Goal: Task Accomplishment & Management: Use online tool/utility

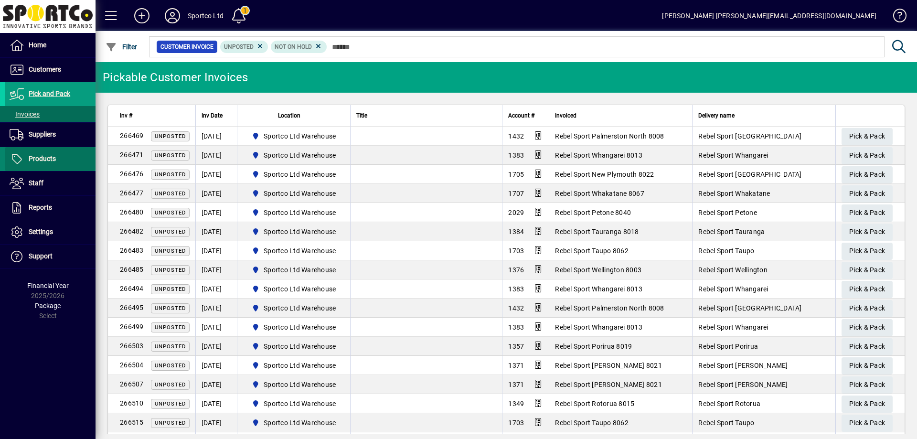
click at [44, 158] on span "Products" at bounding box center [42, 159] width 27 height 8
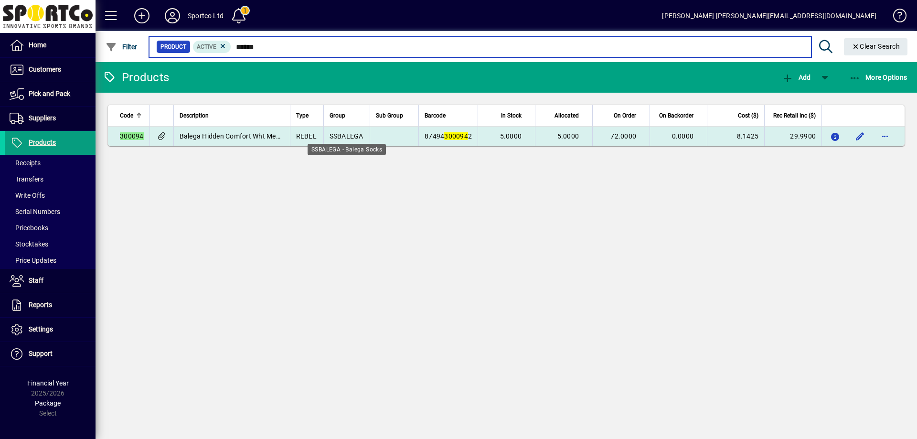
type input "******"
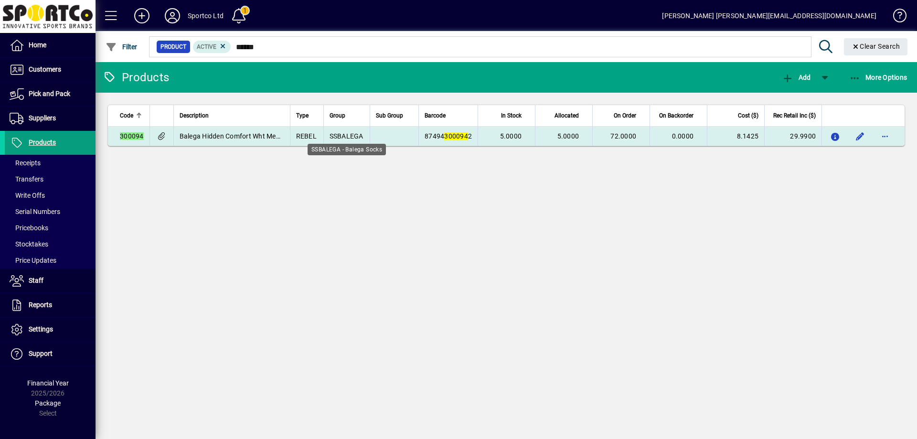
click at [355, 137] on span "SSBALEGA" at bounding box center [346, 136] width 34 height 8
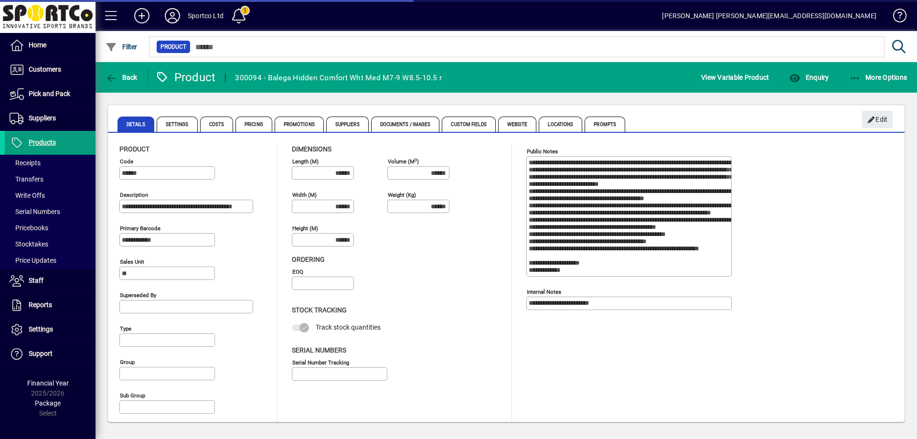
type input "**********"
type input "****"
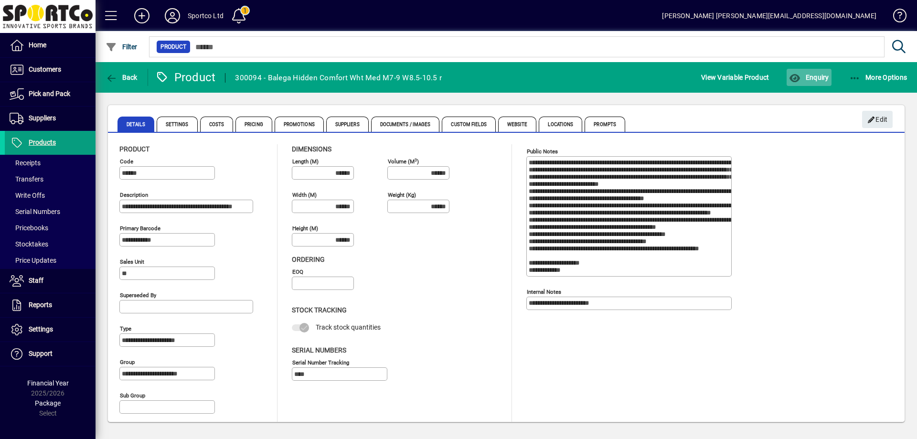
click at [810, 75] on span "Enquiry" at bounding box center [809, 78] width 40 height 8
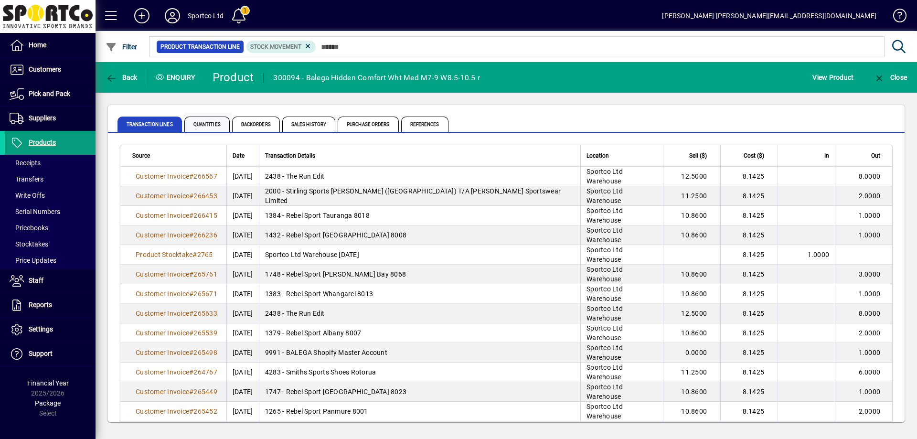
click at [196, 121] on span "Quantities" at bounding box center [206, 123] width 45 height 15
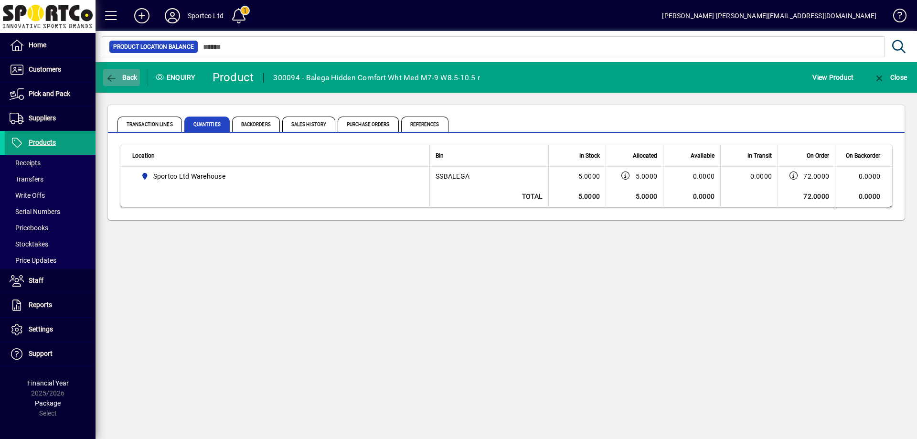
click at [119, 76] on span "Back" at bounding box center [122, 78] width 32 height 8
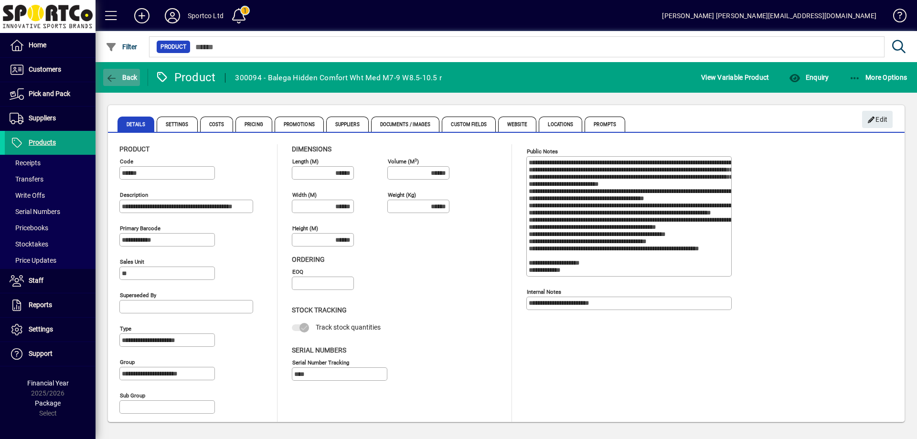
click at [115, 74] on icon "button" at bounding box center [112, 79] width 12 height 10
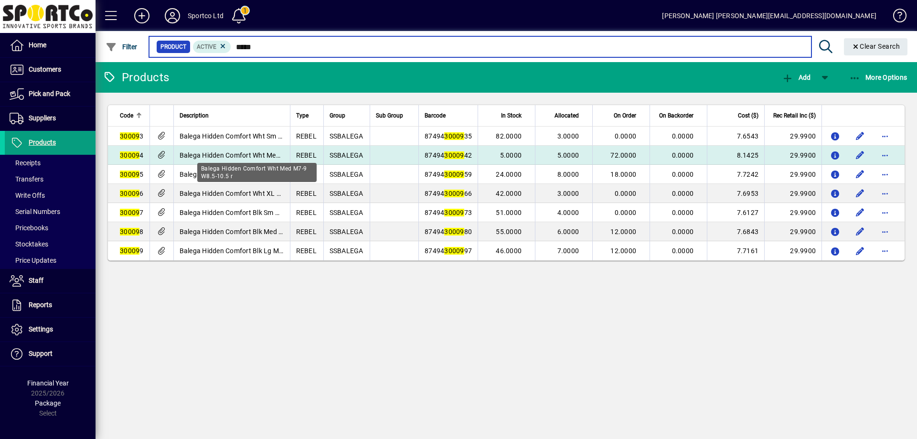
type input "*****"
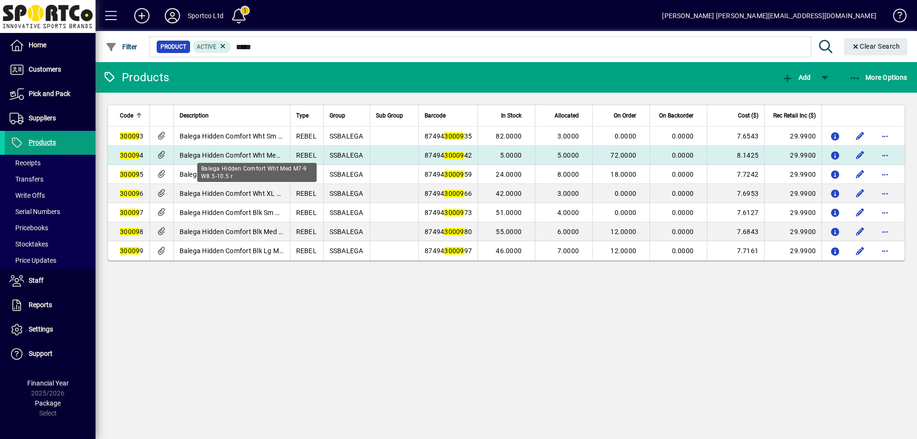
click at [279, 151] on span "Balega Hidden Comfort Wht Med M7-9 W8.5-10.5 r" at bounding box center [256, 155] width 155 height 8
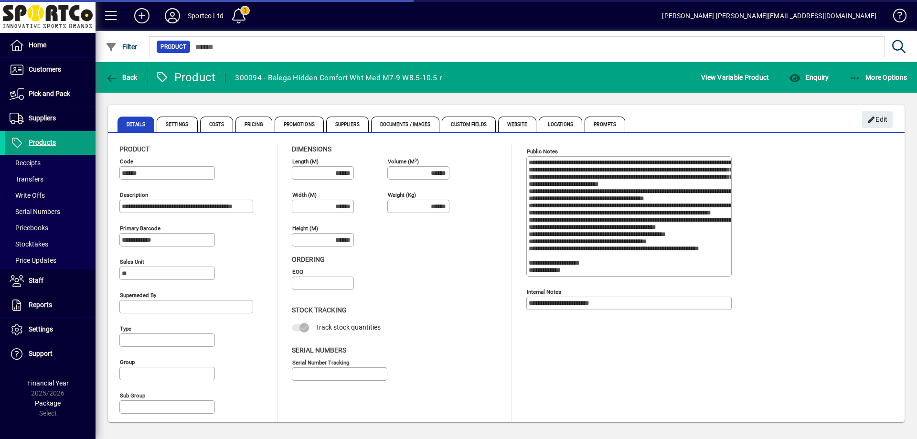
type input "**********"
type input "****"
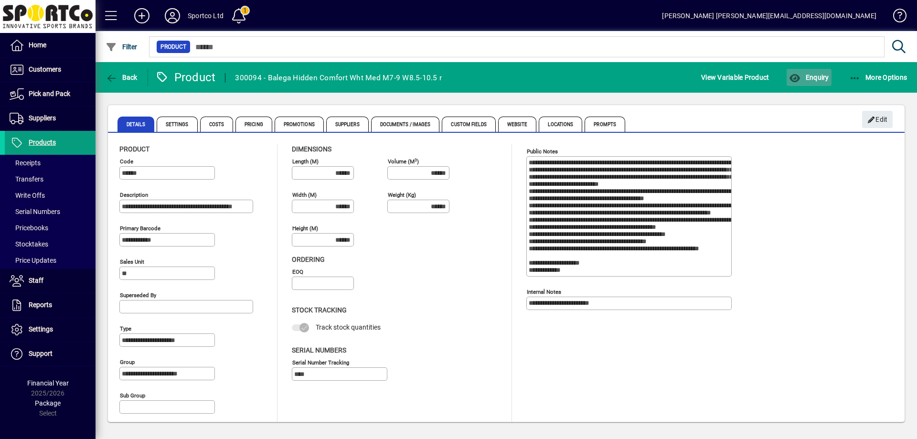
click at [818, 76] on span "Enquiry" at bounding box center [809, 78] width 40 height 8
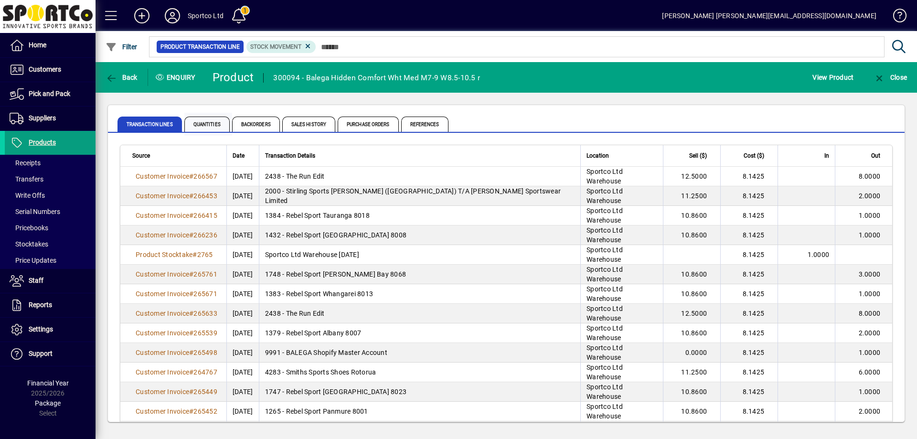
click at [198, 127] on span "Quantities" at bounding box center [206, 123] width 45 height 15
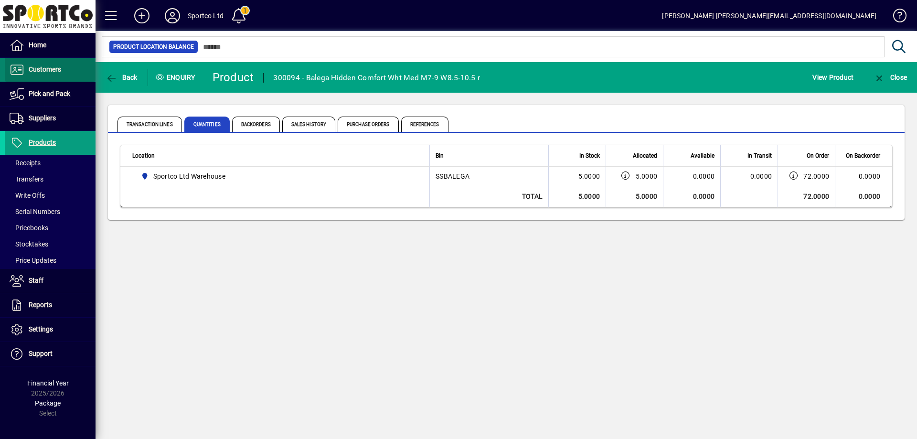
click at [46, 71] on span "Customers" at bounding box center [45, 69] width 32 height 8
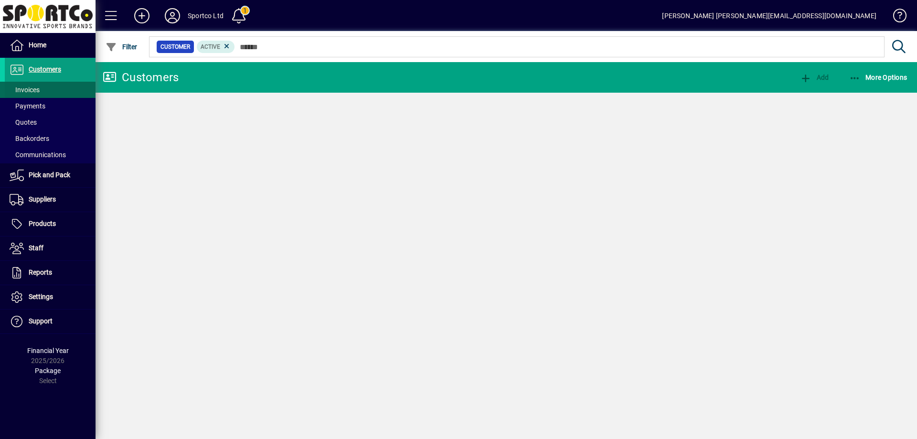
click at [29, 91] on span "Invoices" at bounding box center [25, 90] width 30 height 8
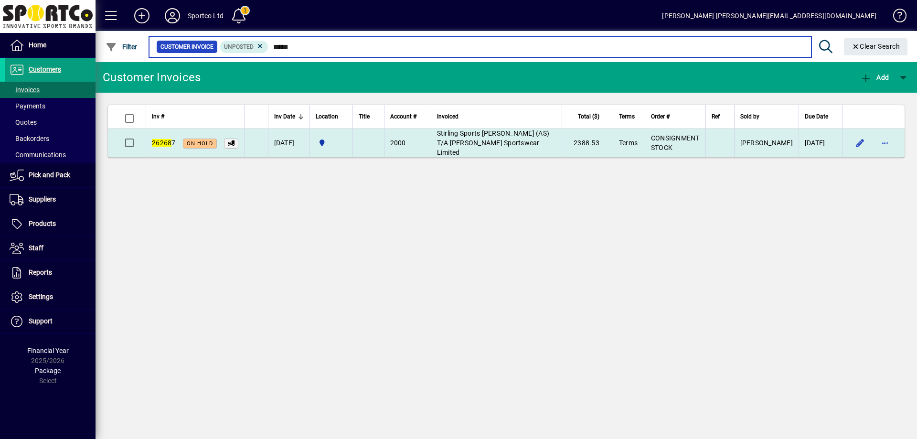
type input "*****"
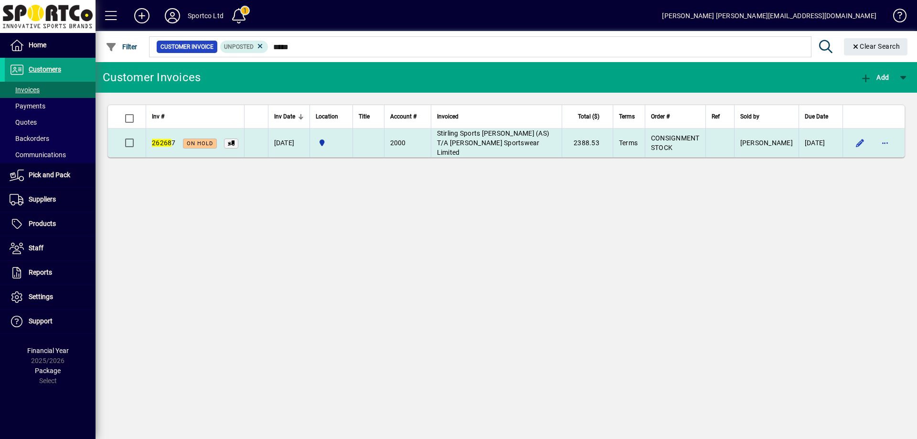
click at [480, 138] on td "Stirling Sports Sylvia Park (AS) T/A Harvey Sportswear Limited" at bounding box center [496, 142] width 131 height 29
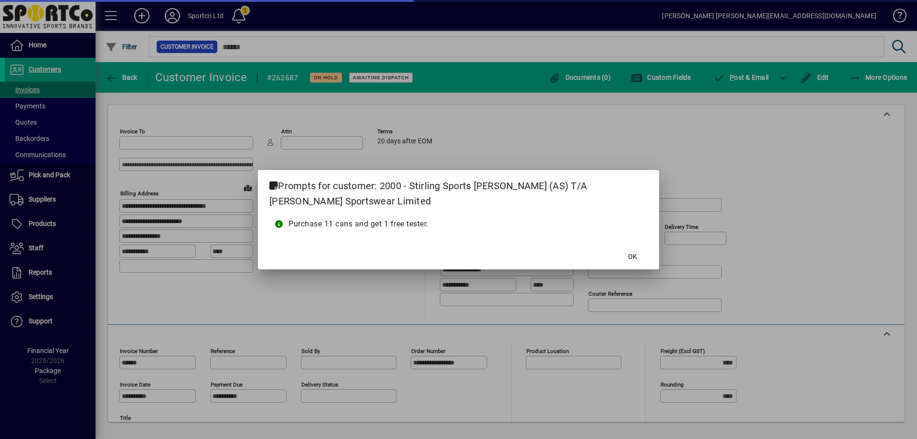
type input "**********"
click at [627, 252] on span at bounding box center [632, 256] width 31 height 23
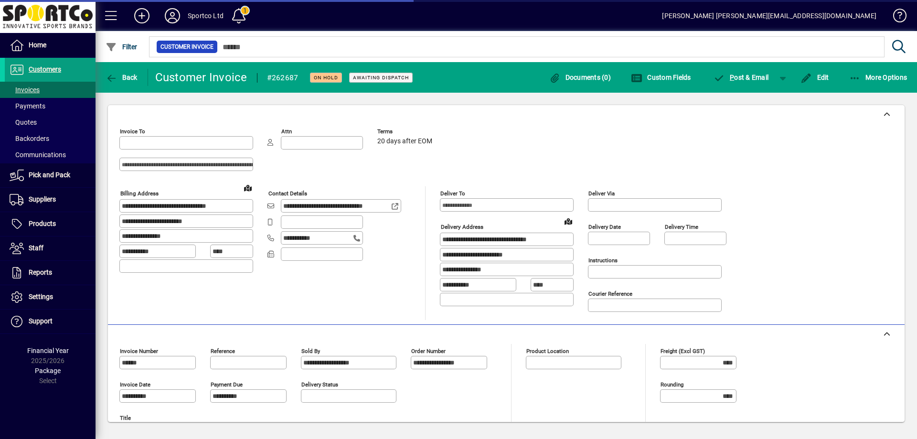
type input "**********"
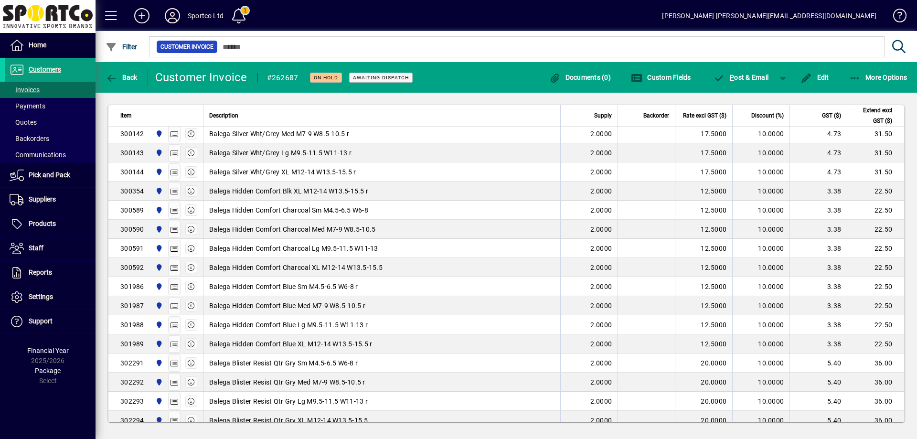
scroll to position [812, 0]
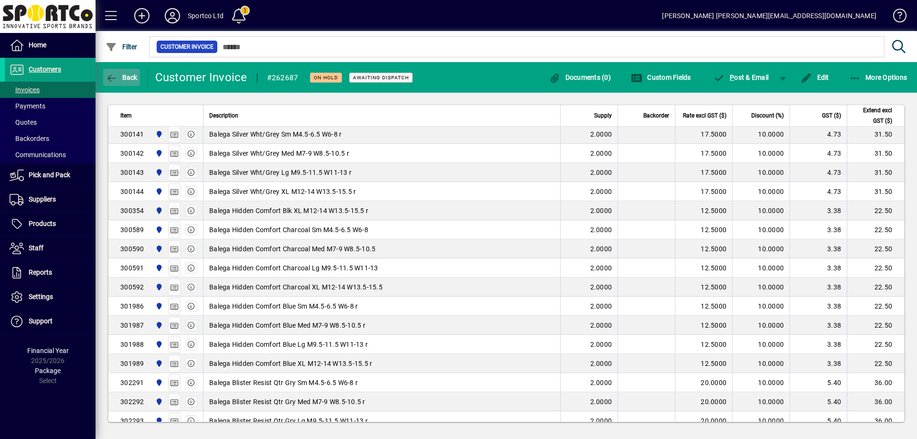
click at [115, 74] on icon "button" at bounding box center [112, 79] width 12 height 10
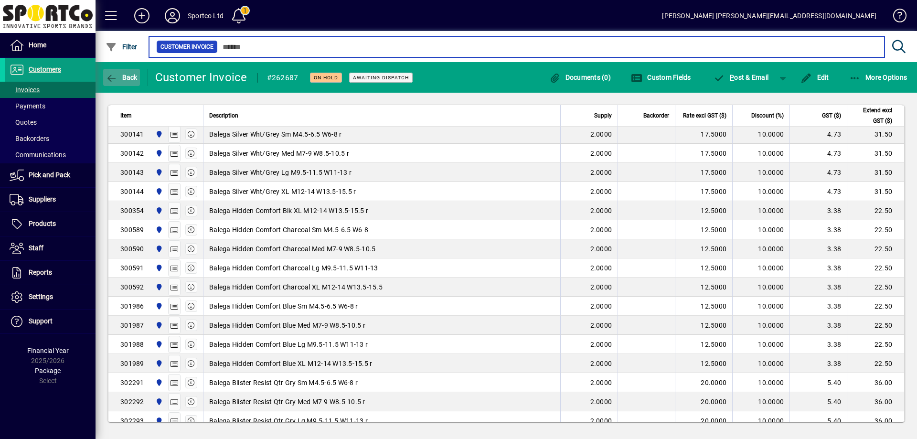
type input "*****"
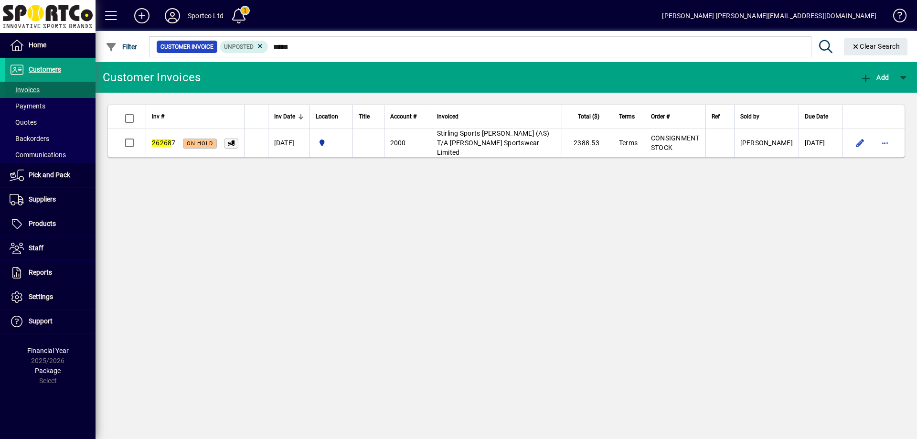
click at [36, 90] on span "Invoices" at bounding box center [25, 90] width 30 height 8
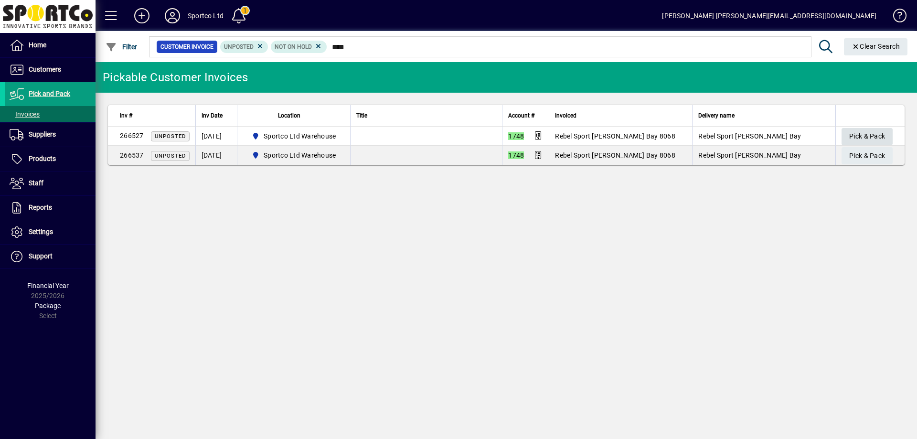
type input "****"
click at [862, 139] on span "Pick & Pack" at bounding box center [867, 136] width 36 height 16
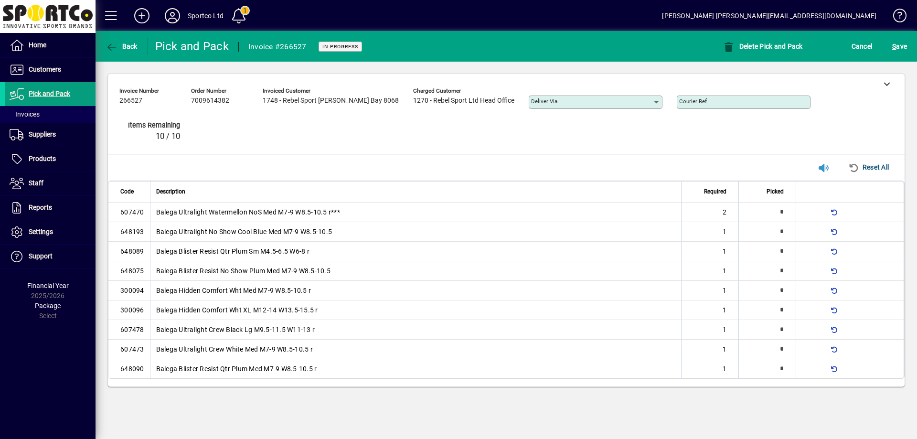
type input "*"
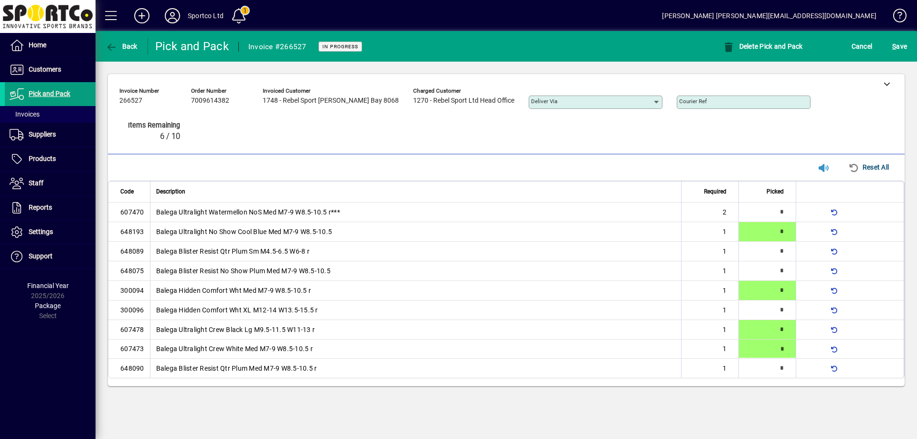
type input "*"
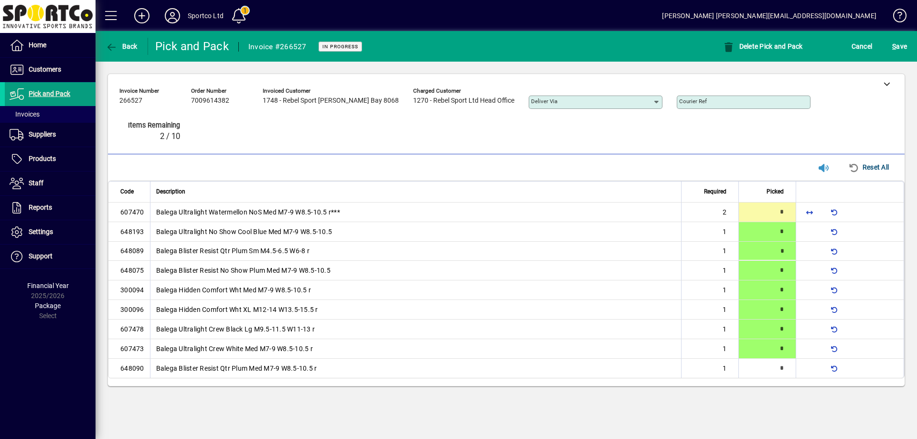
type input "*"
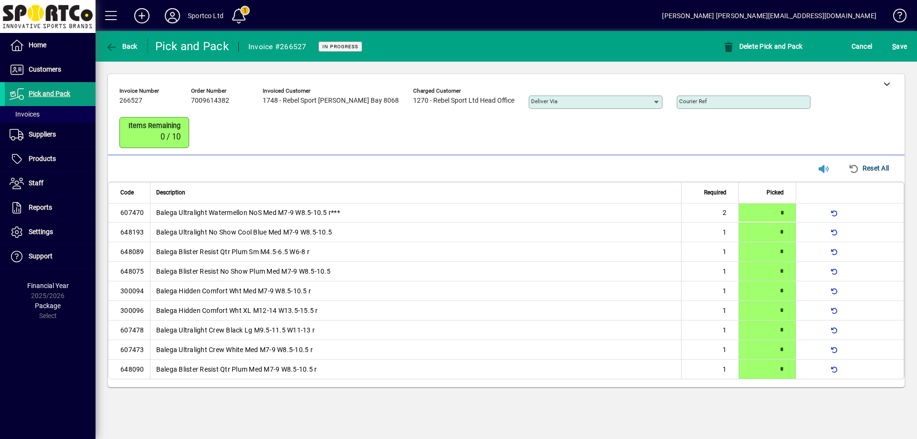
type input "*"
click at [897, 48] on span "S ave" at bounding box center [899, 46] width 15 height 15
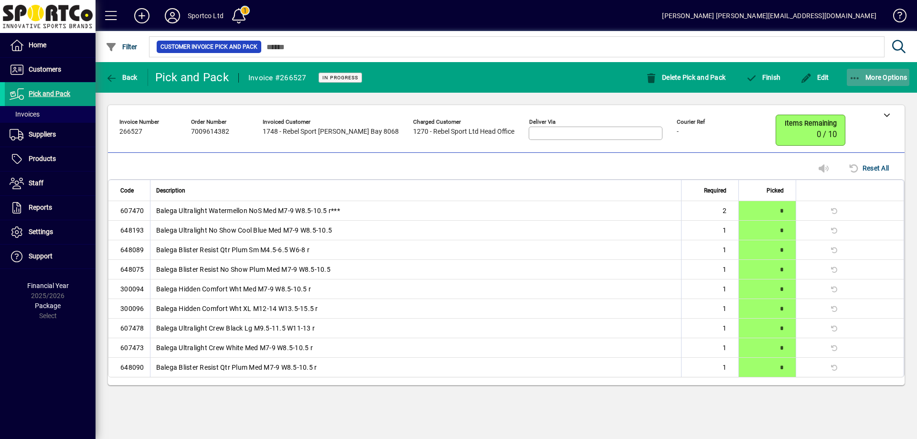
click at [850, 74] on icon "button" at bounding box center [855, 79] width 12 height 10
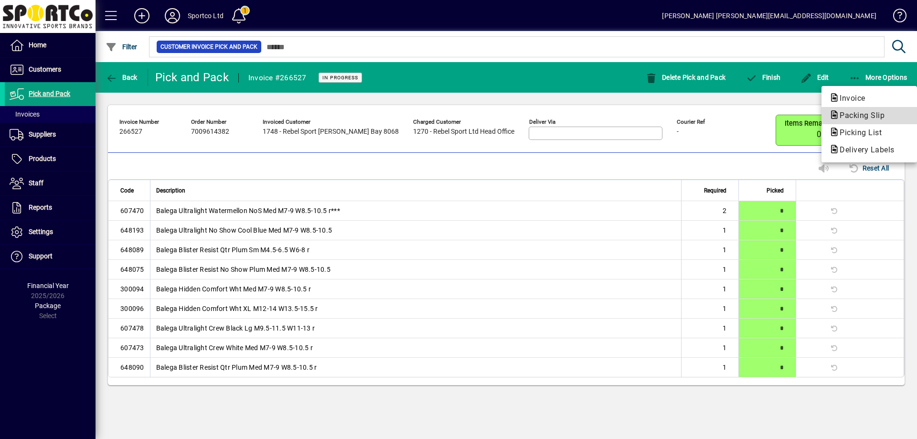
click at [865, 109] on button "Packing Slip" at bounding box center [868, 115] width 95 height 17
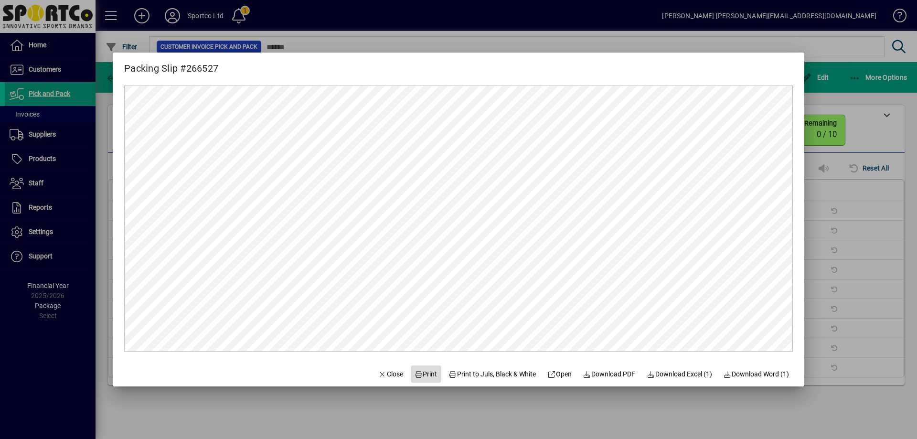
click at [423, 370] on span "Print" at bounding box center [425, 374] width 23 height 10
click at [381, 370] on span "Close" at bounding box center [390, 374] width 25 height 10
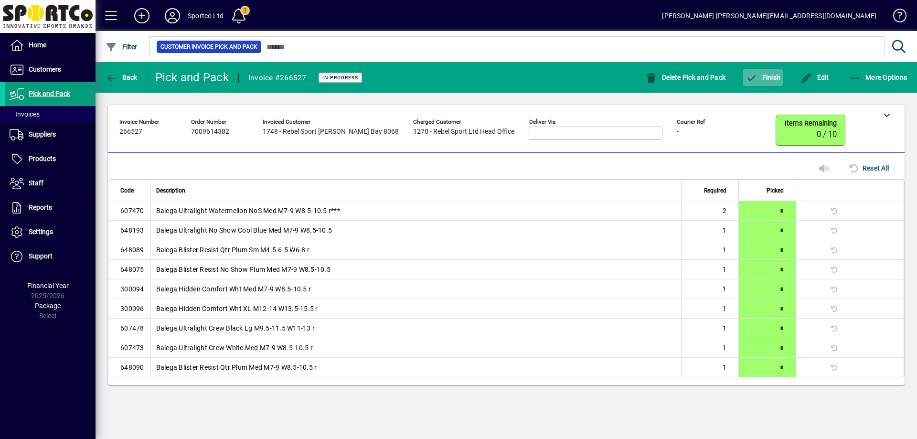
click at [757, 78] on icon "button" at bounding box center [751, 79] width 12 height 10
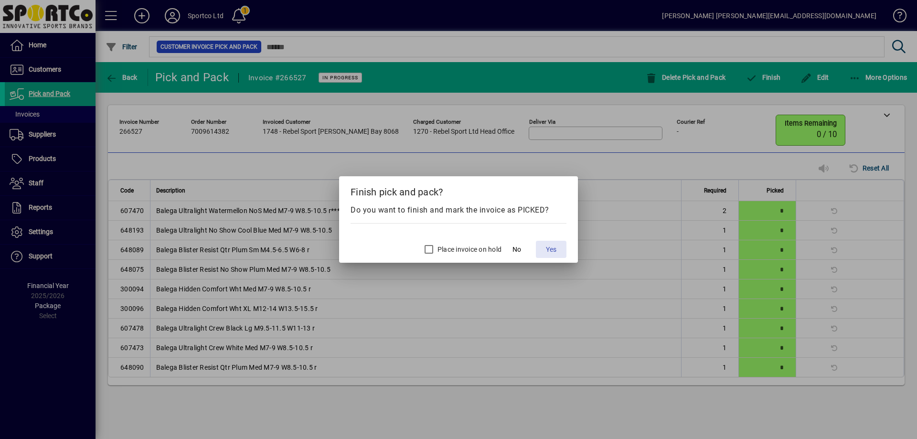
click at [549, 245] on span "Yes" at bounding box center [551, 249] width 11 height 10
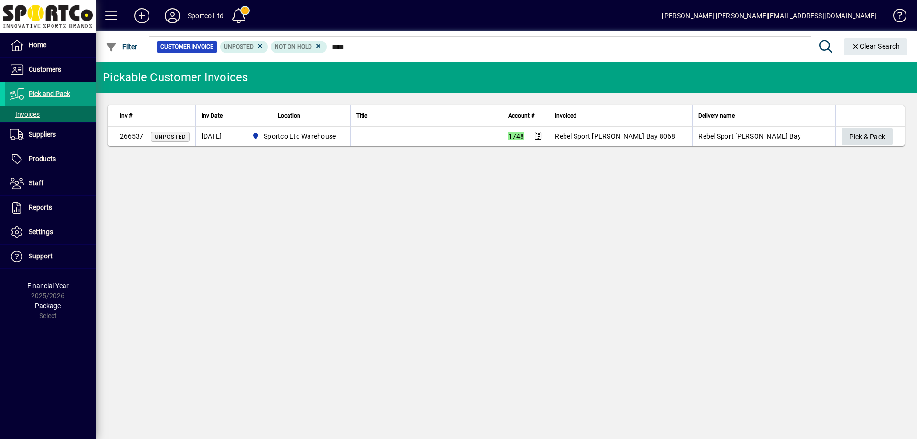
type input "****"
click at [881, 135] on span "Pick & Pack" at bounding box center [867, 137] width 36 height 16
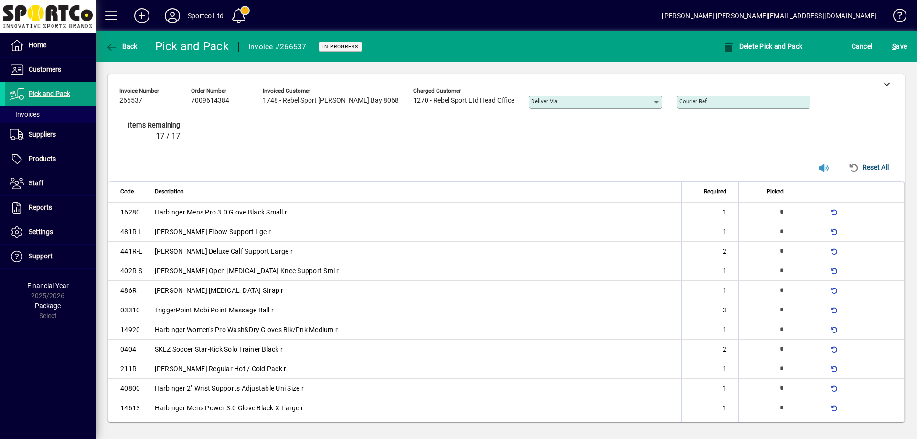
type input "*"
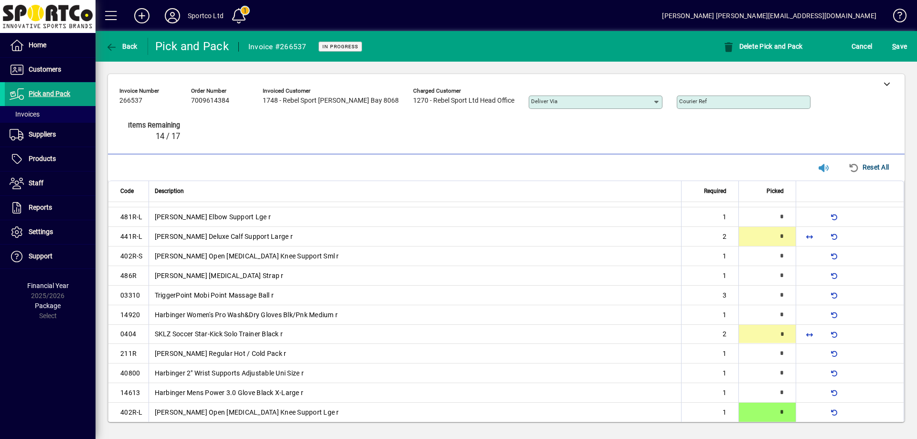
type input "*"
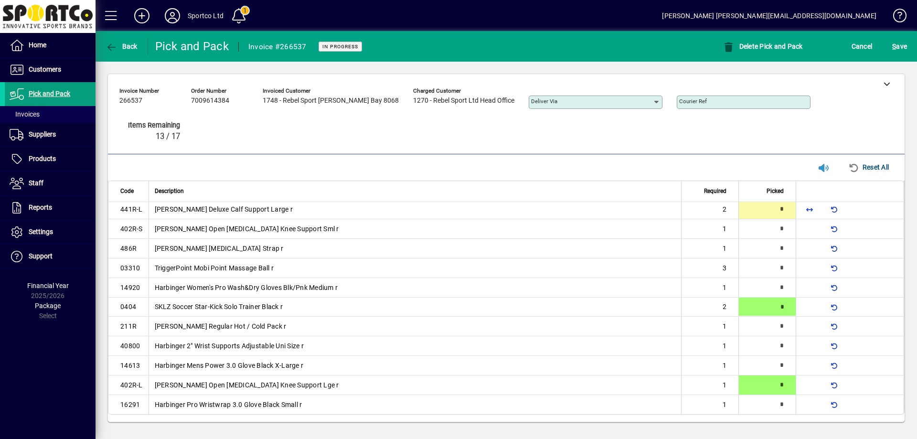
scroll to position [42, 0]
type input "*"
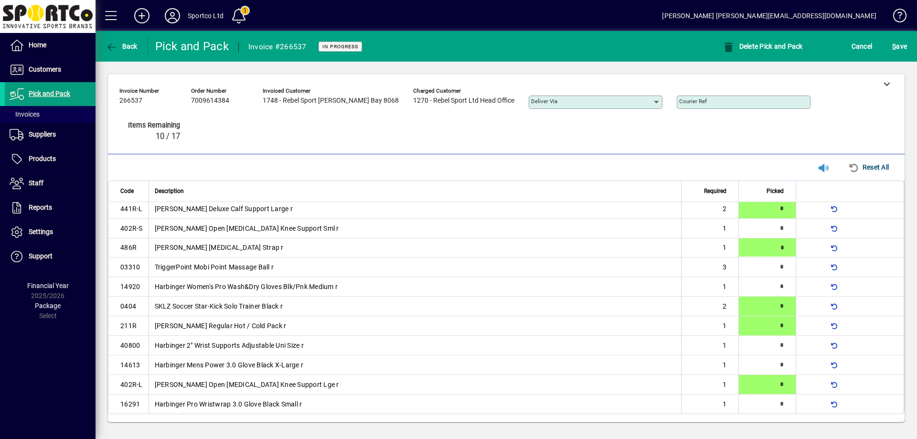
type input "*"
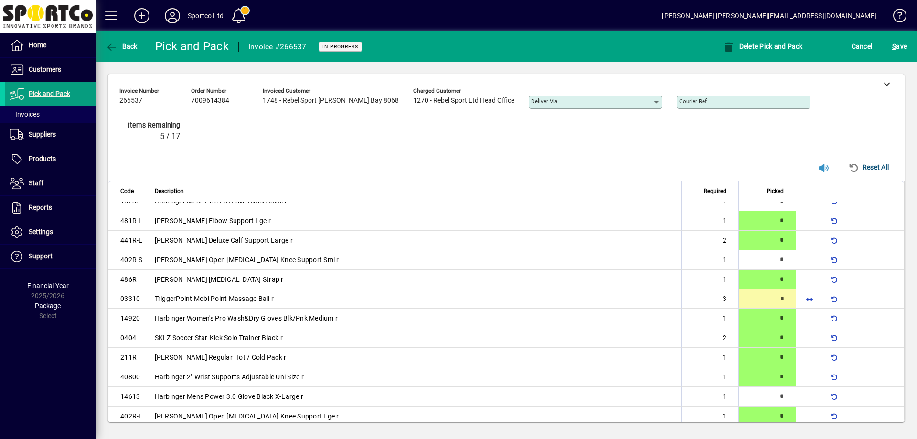
scroll to position [10, 0]
type input "*"
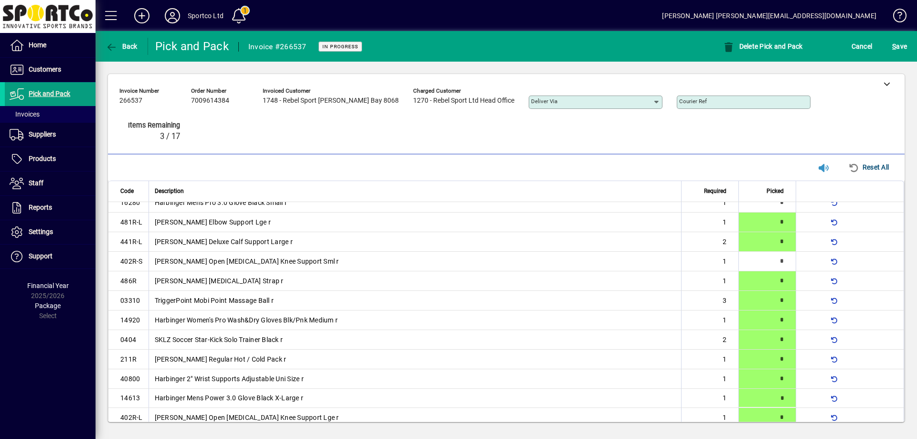
type input "*"
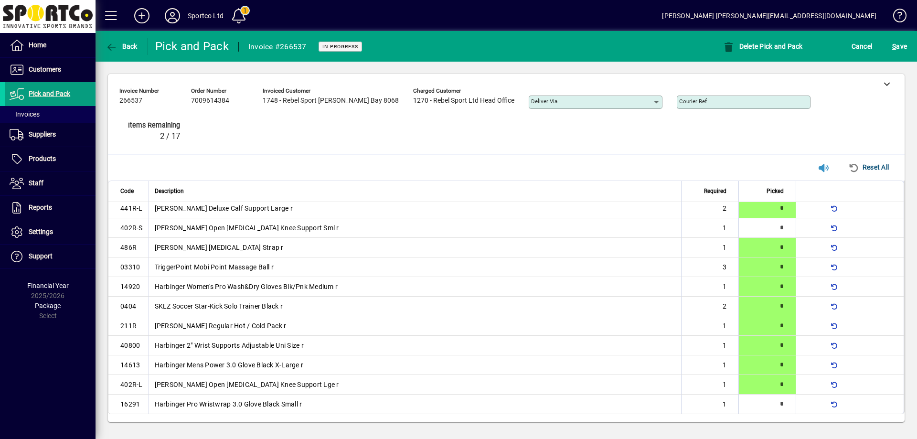
scroll to position [0, 0]
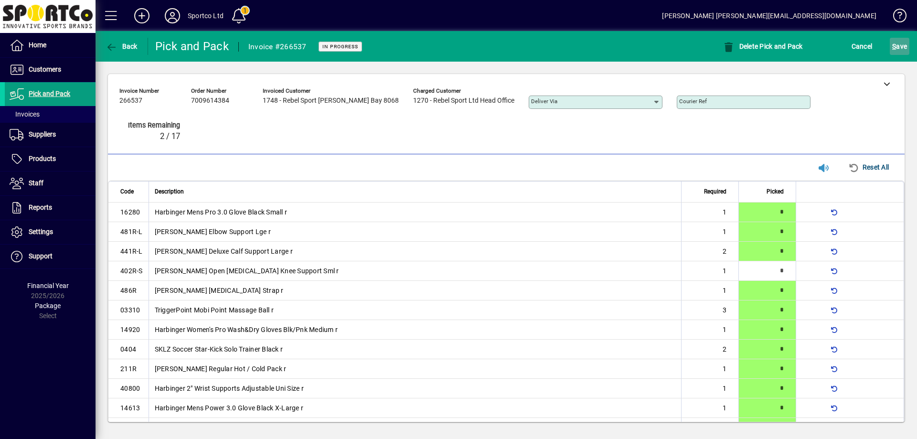
click at [897, 47] on span "S ave" at bounding box center [899, 46] width 15 height 15
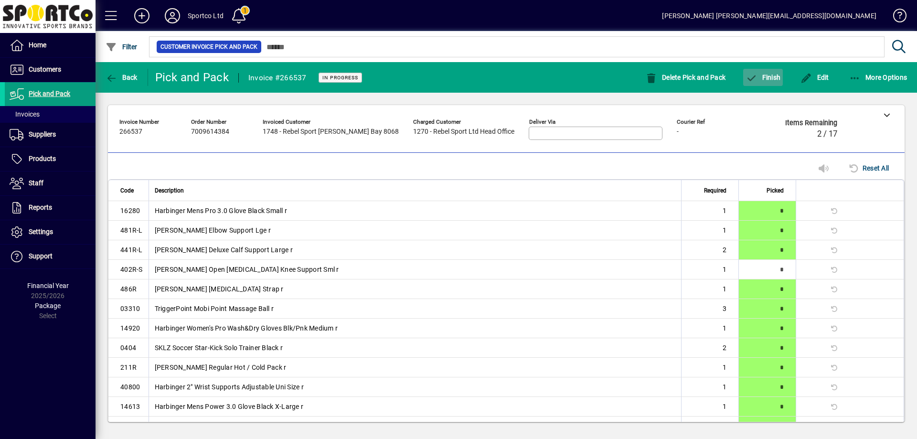
click at [769, 79] on span "Finish" at bounding box center [762, 78] width 35 height 8
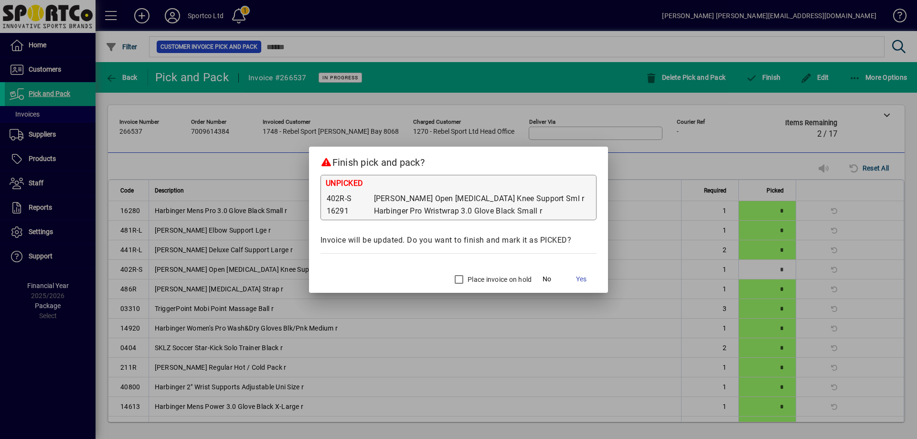
click at [475, 276] on label "Place invoice on hold" at bounding box center [498, 279] width 66 height 10
click at [576, 279] on span "Yes" at bounding box center [581, 279] width 11 height 10
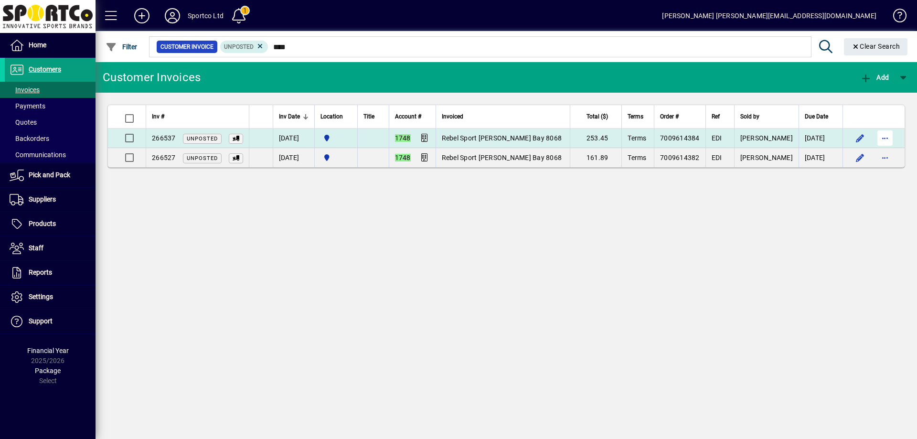
type input "****"
click at [885, 141] on span "button" at bounding box center [884, 138] width 23 height 23
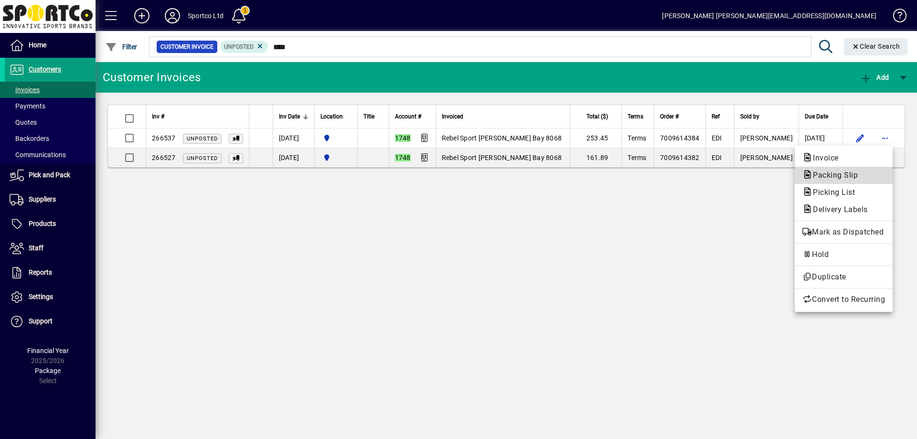
click at [862, 171] on span "Packing Slip" at bounding box center [843, 174] width 83 height 11
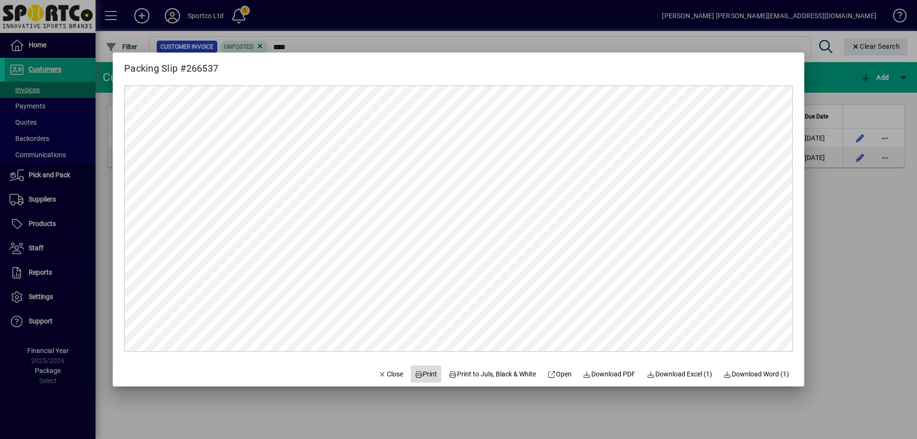
click at [423, 371] on span "Print" at bounding box center [425, 374] width 23 height 10
click at [386, 373] on span "Close" at bounding box center [390, 374] width 25 height 10
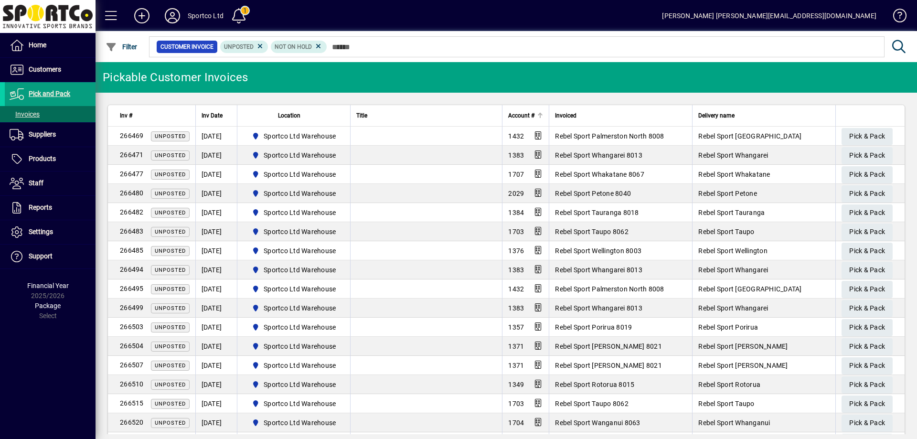
click at [519, 115] on span "Account #" at bounding box center [521, 115] width 26 height 11
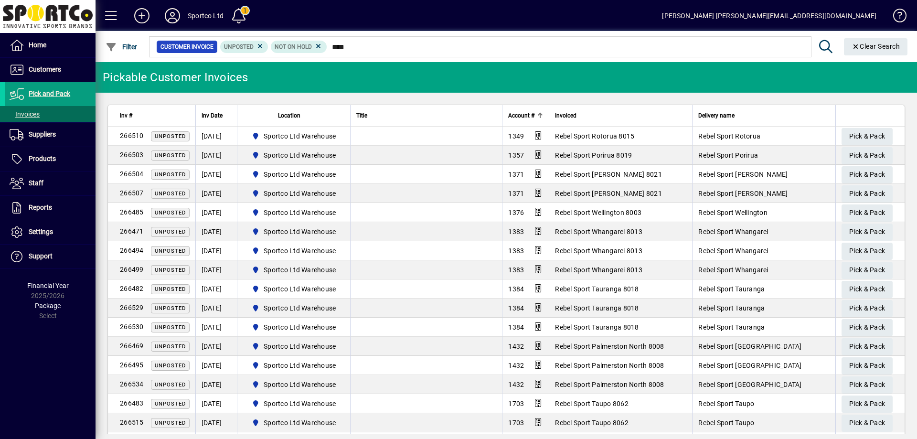
click at [515, 113] on span "Account #" at bounding box center [521, 115] width 26 height 11
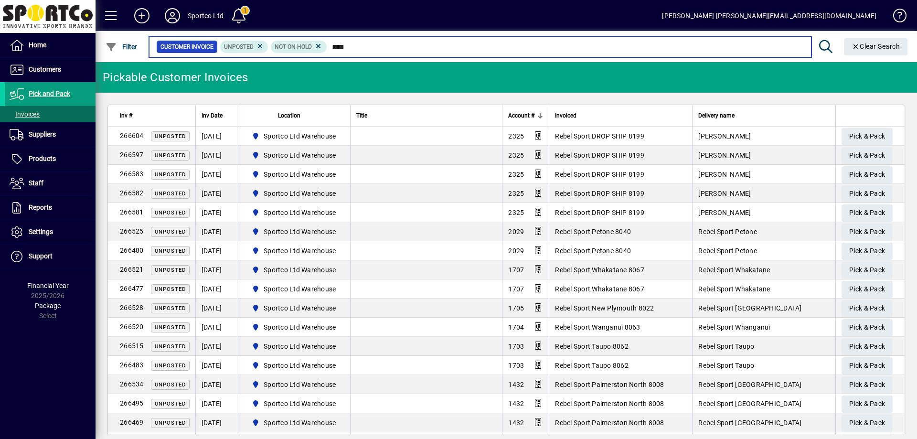
click at [355, 46] on input "****" at bounding box center [565, 46] width 476 height 13
type input "*"
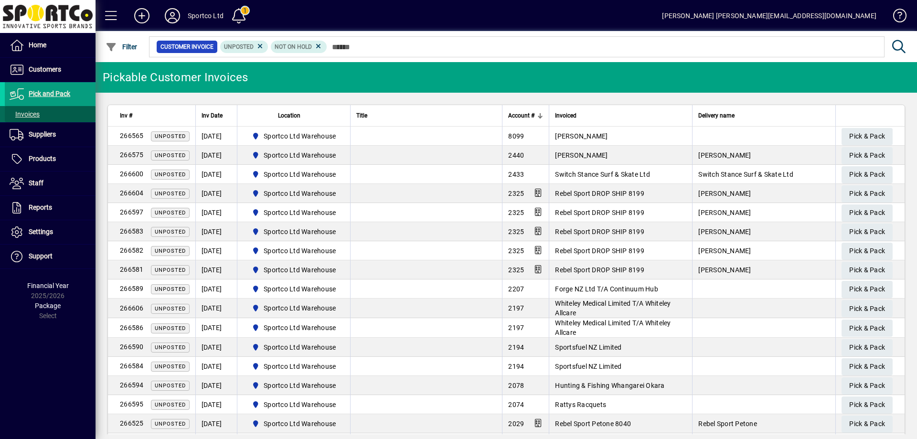
click at [34, 113] on span "Invoices" at bounding box center [25, 114] width 30 height 8
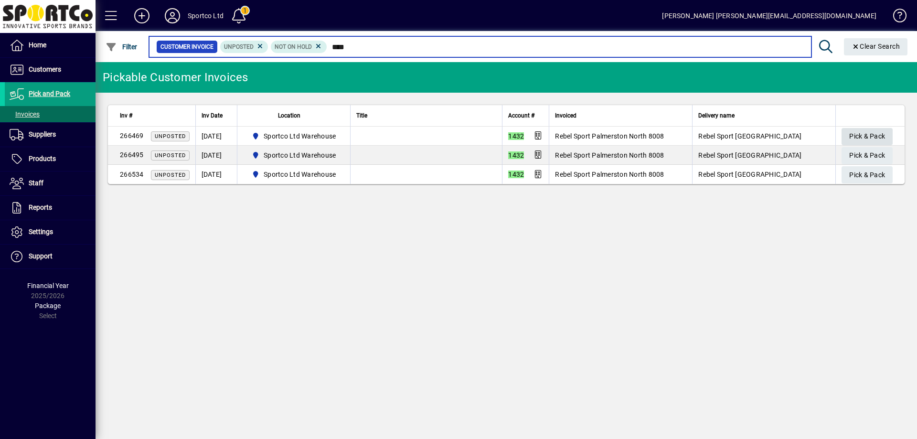
type input "****"
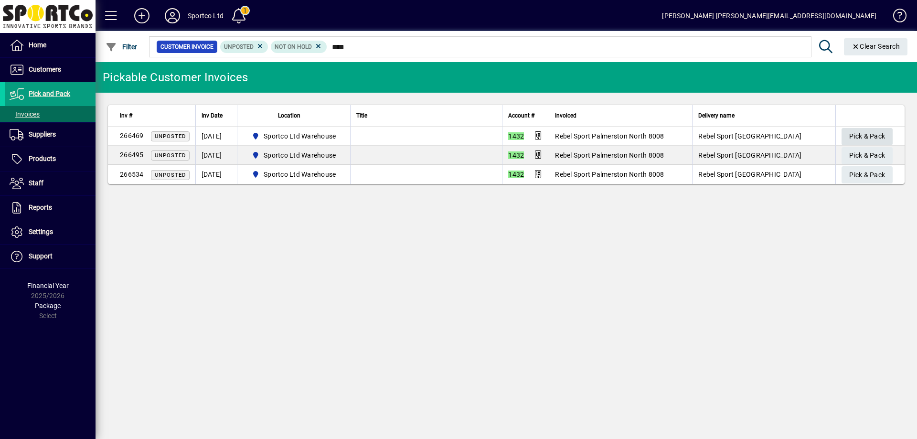
click at [861, 138] on span "Pick & Pack" at bounding box center [867, 136] width 36 height 16
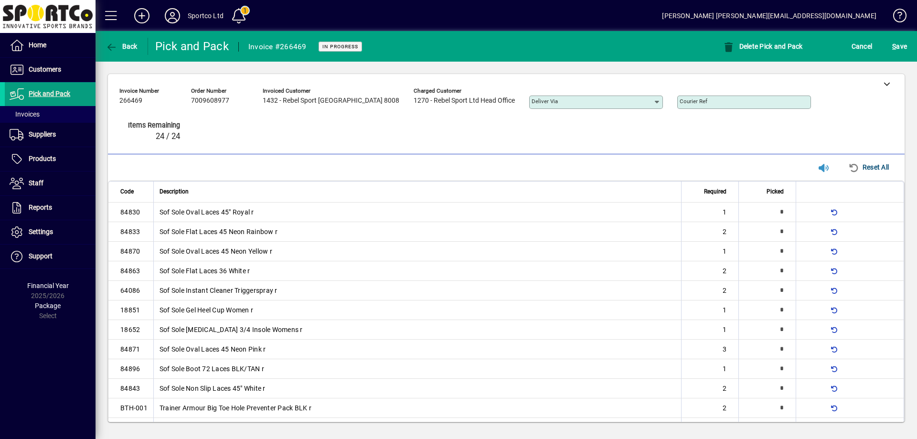
type input "*"
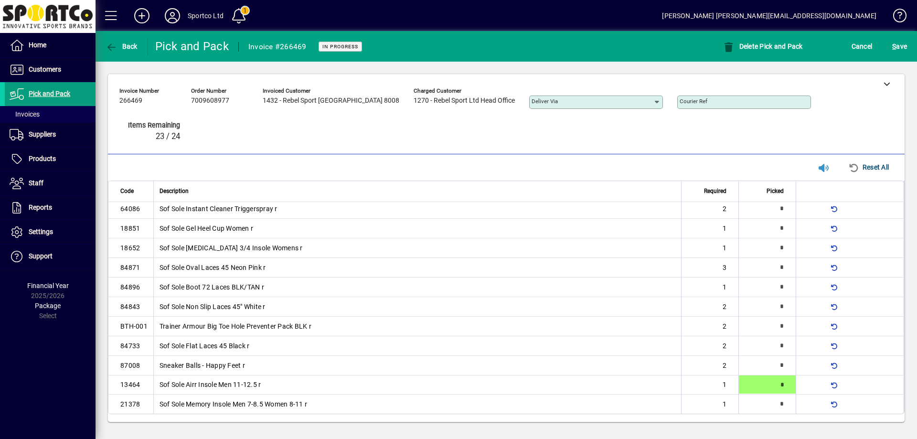
type input "*"
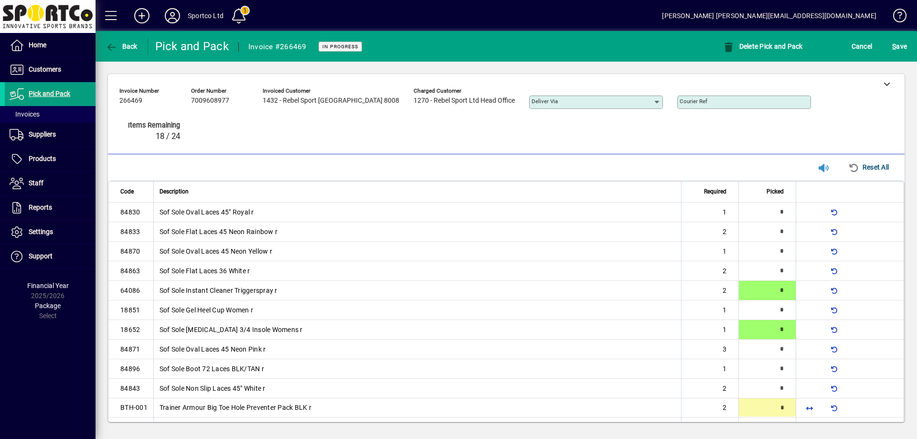
type input "*"
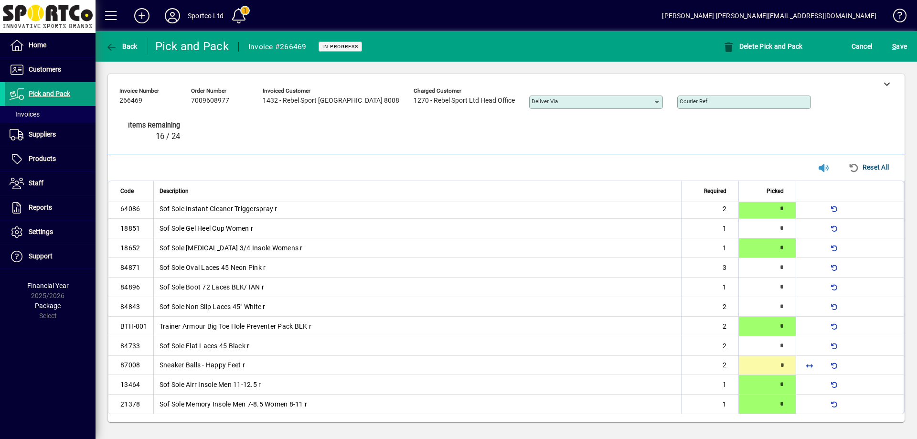
type input "*"
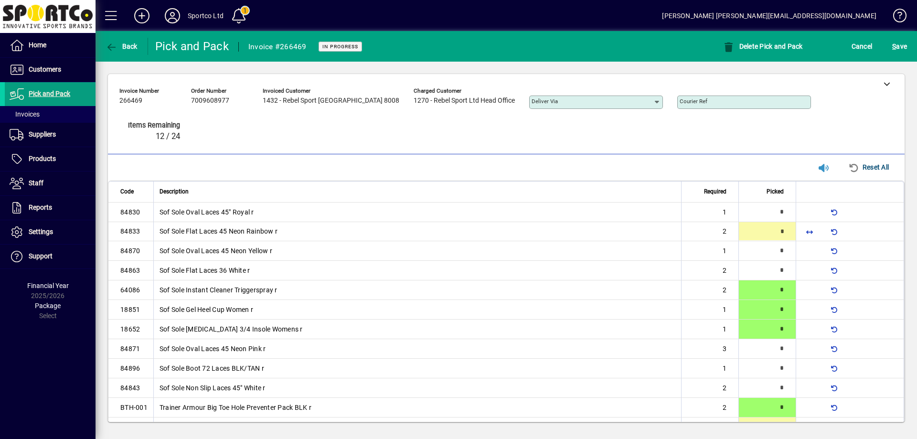
type input "*"
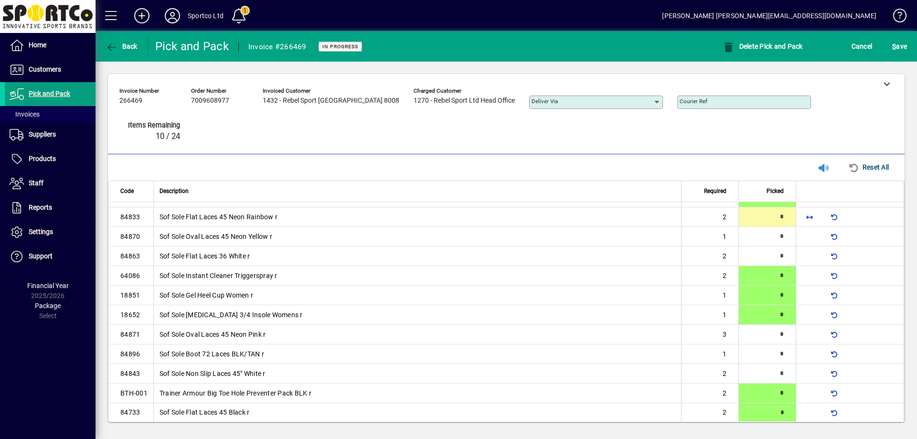
type input "*"
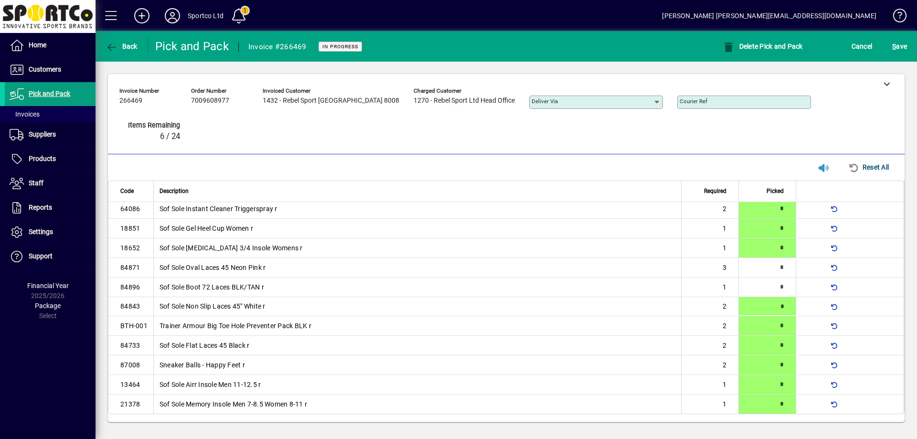
scroll to position [81, 0]
type input "*"
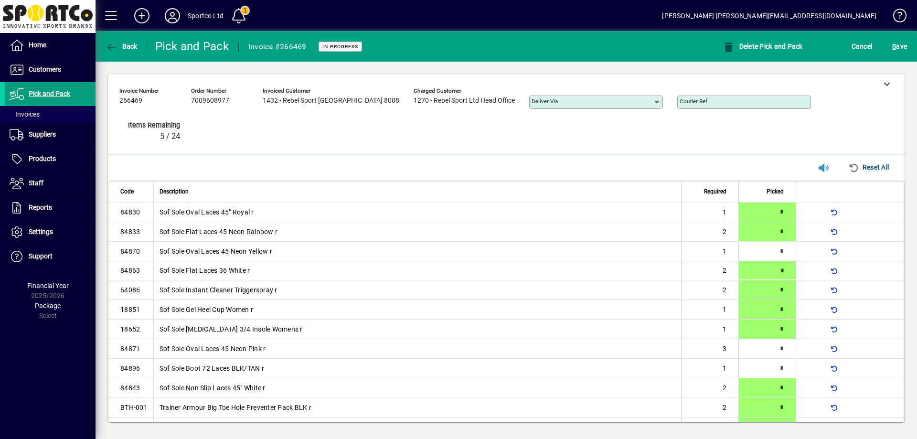
type input "*"
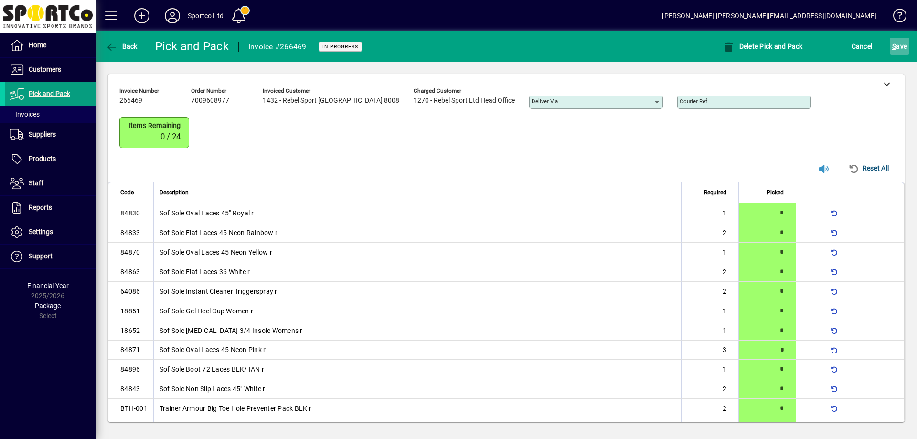
click at [899, 48] on span "S ave" at bounding box center [899, 46] width 15 height 15
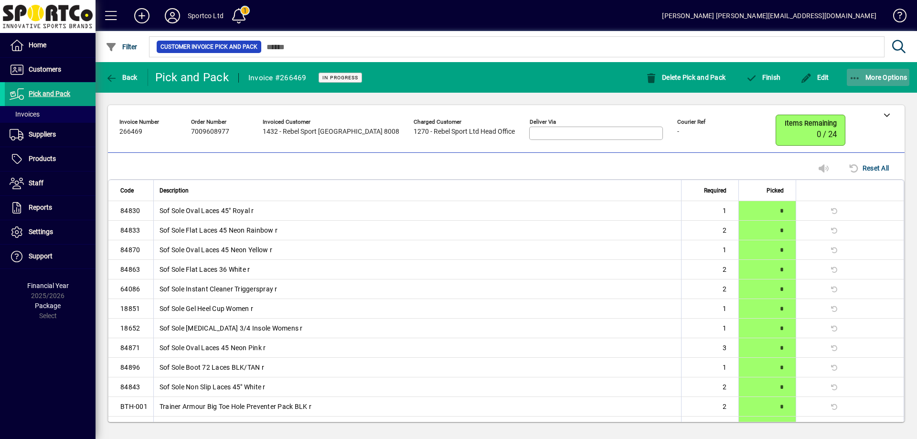
click at [851, 74] on icon "button" at bounding box center [855, 79] width 12 height 10
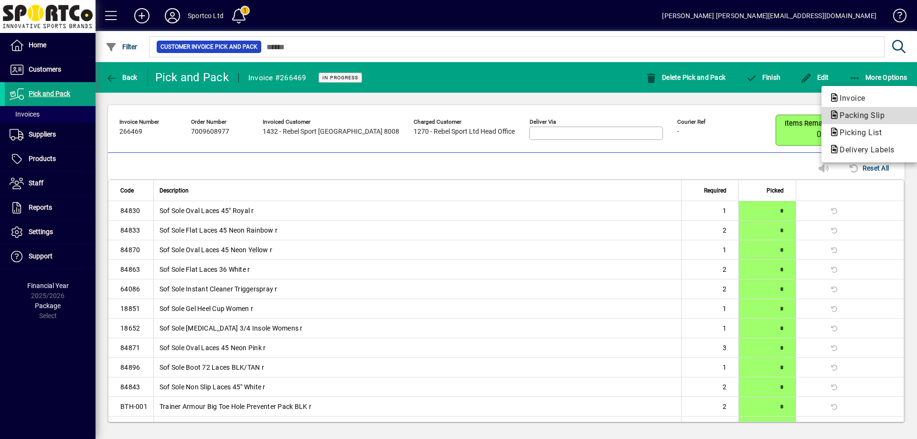
click at [862, 119] on span "Packing Slip" at bounding box center [859, 115] width 60 height 9
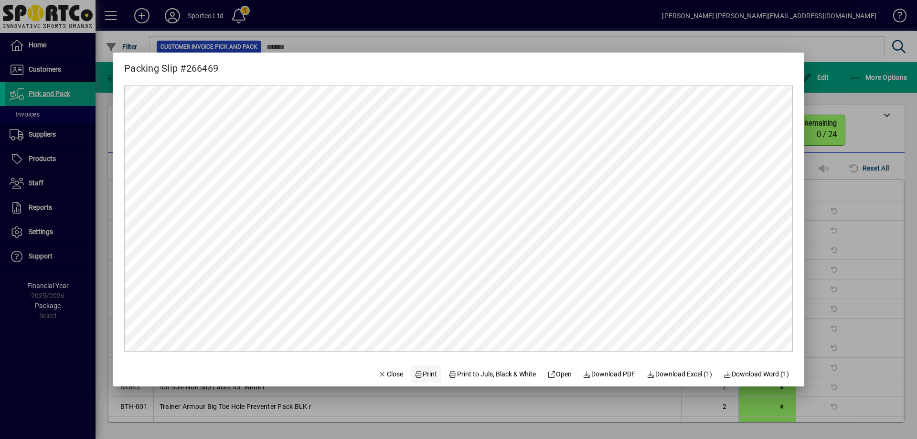
click at [421, 373] on span "Print" at bounding box center [425, 374] width 23 height 10
click at [390, 369] on span "Close" at bounding box center [390, 374] width 25 height 10
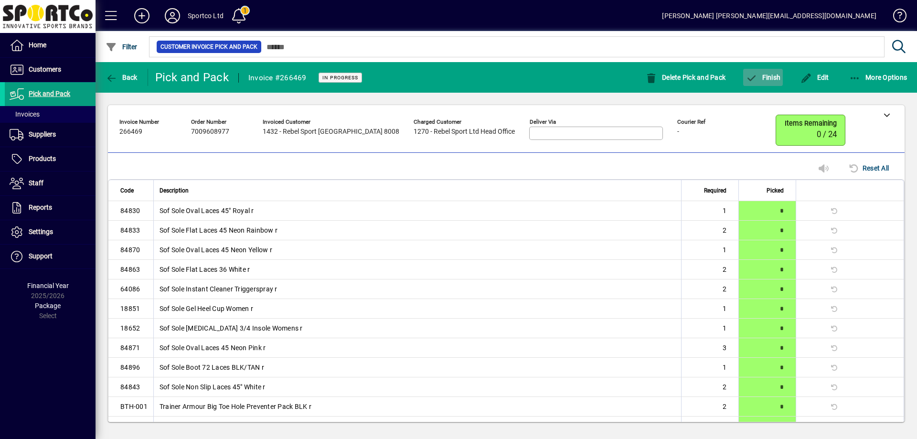
click at [761, 76] on span "Finish" at bounding box center [762, 78] width 35 height 8
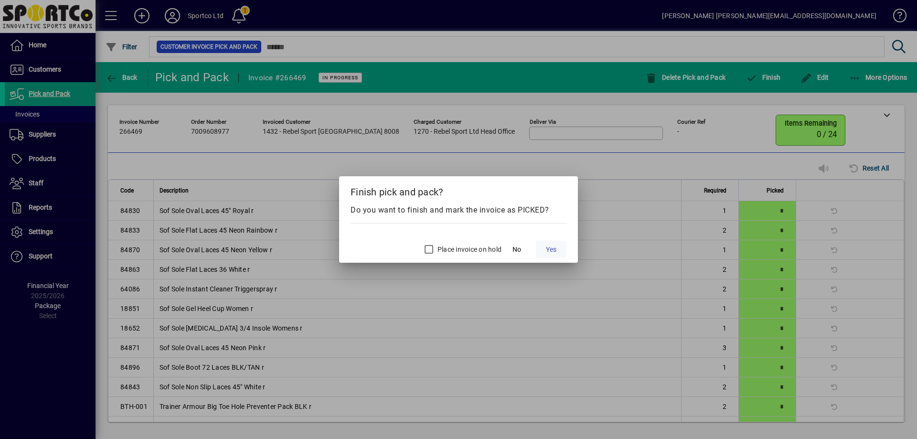
click at [561, 246] on span at bounding box center [551, 249] width 31 height 23
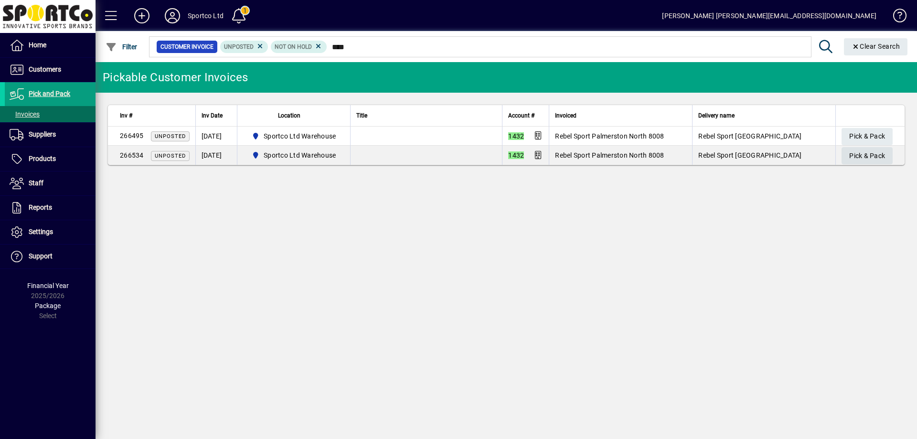
type input "****"
click at [859, 151] on span "Pick & Pack" at bounding box center [867, 156] width 36 height 16
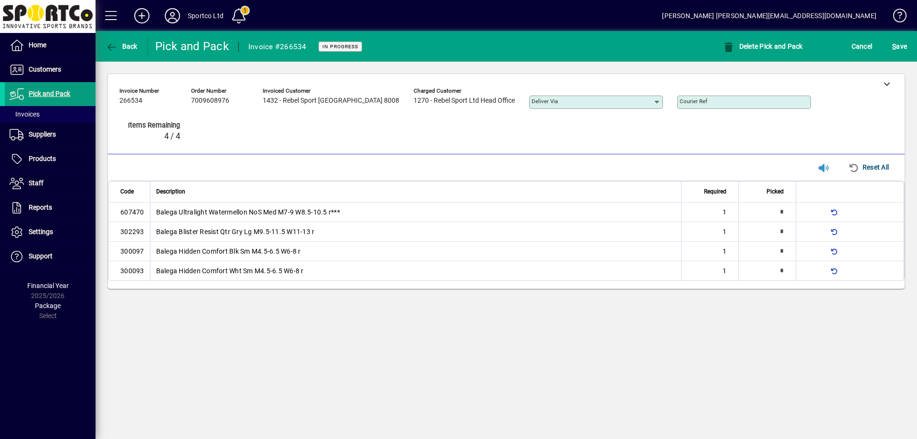
type input "*"
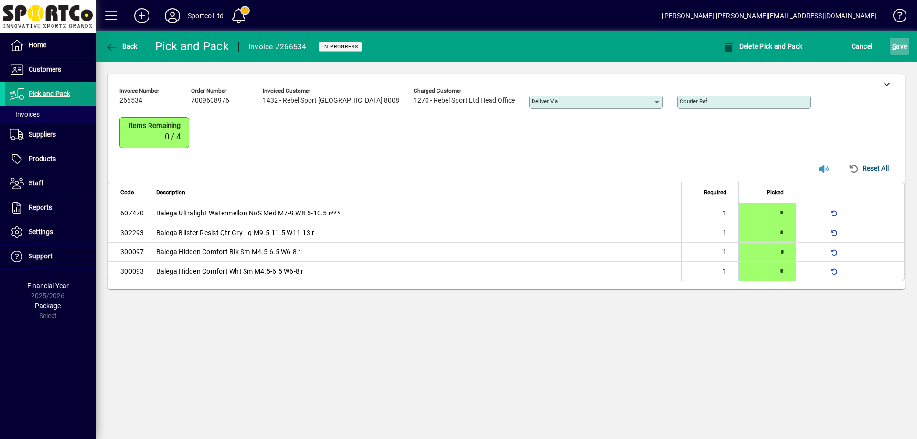
click at [897, 42] on span "S ave" at bounding box center [899, 46] width 15 height 15
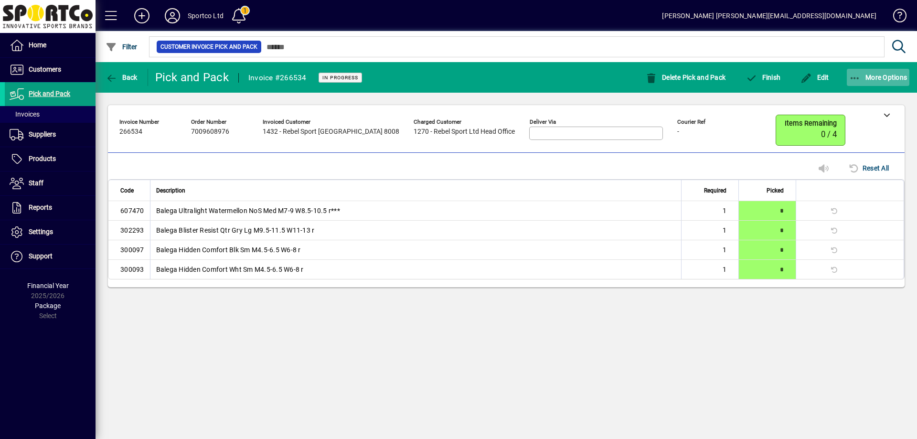
click at [854, 79] on icon "button" at bounding box center [855, 79] width 12 height 10
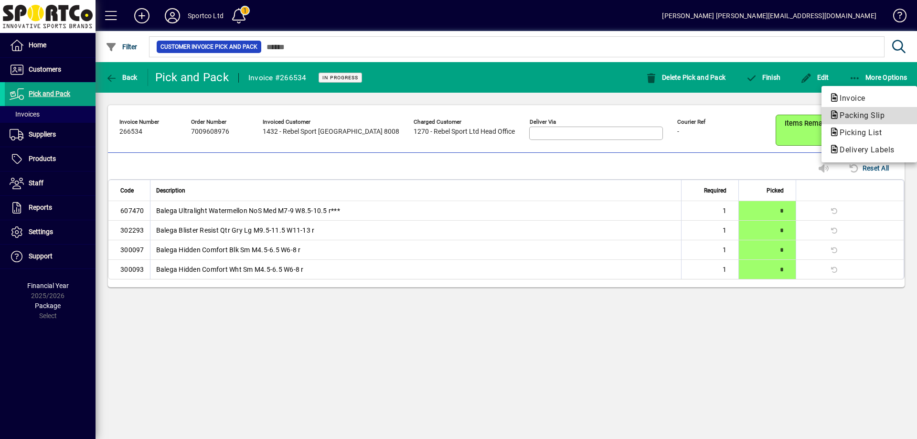
click at [848, 112] on span "Packing Slip" at bounding box center [859, 115] width 60 height 9
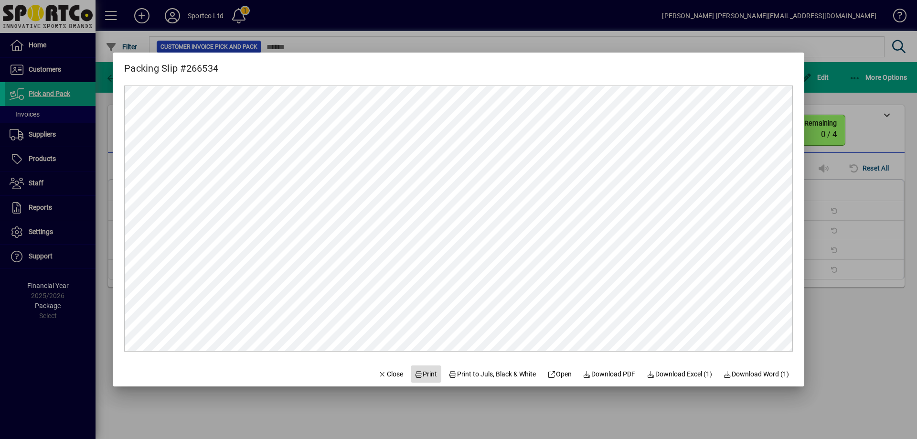
click at [421, 374] on span "Print" at bounding box center [425, 374] width 23 height 10
click at [391, 375] on span "Close" at bounding box center [390, 374] width 25 height 10
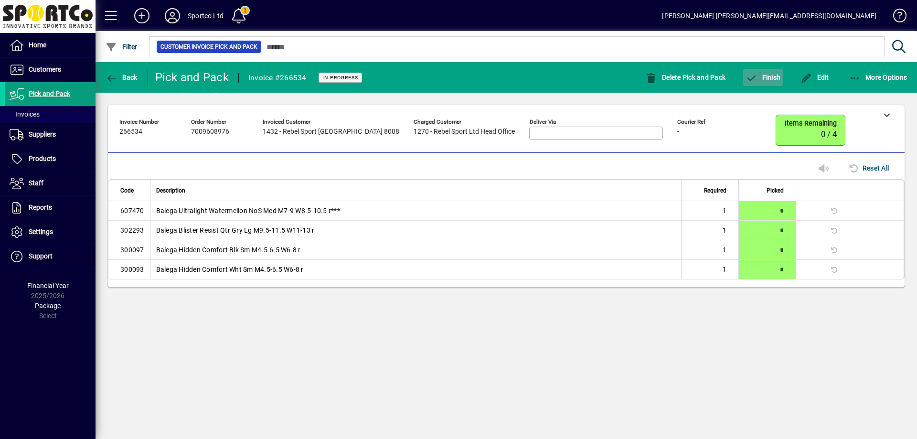
click at [760, 78] on span "Finish" at bounding box center [762, 78] width 35 height 8
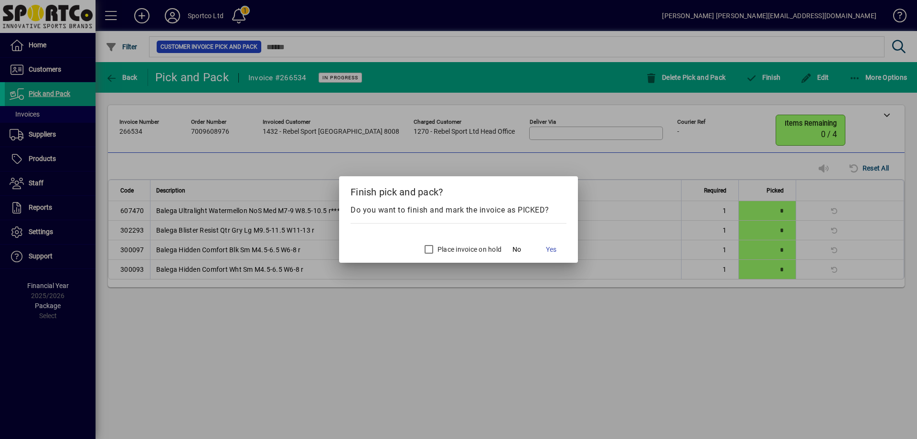
drag, startPoint x: 559, startPoint y: 250, endPoint x: 592, endPoint y: 172, distance: 83.9
click at [591, 179] on div "Finish pick and pack? Do you want to finish and mark the invoice as PICKED? Pla…" at bounding box center [458, 219] width 917 height 439
click at [549, 250] on span "Yes" at bounding box center [551, 249] width 11 height 10
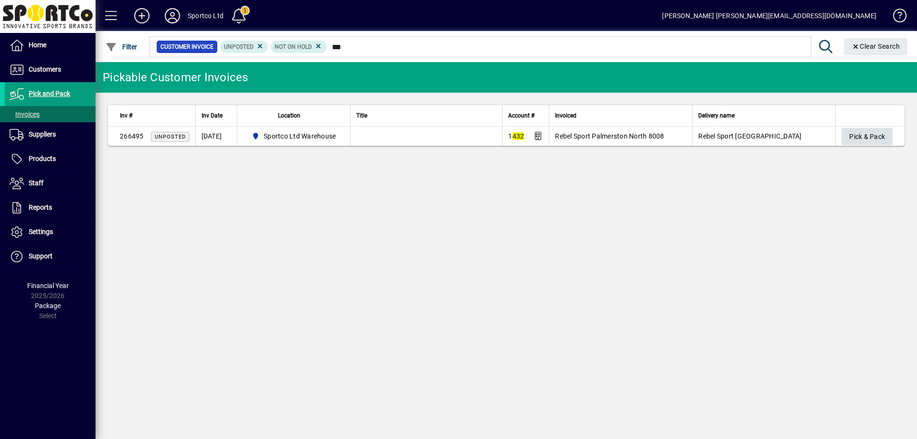
type input "***"
click at [864, 130] on span "Pick & Pack" at bounding box center [867, 137] width 36 height 16
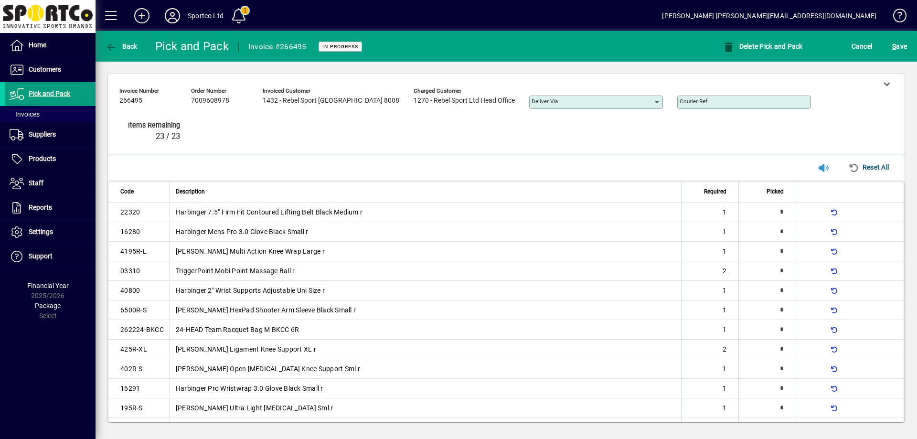
type input "*"
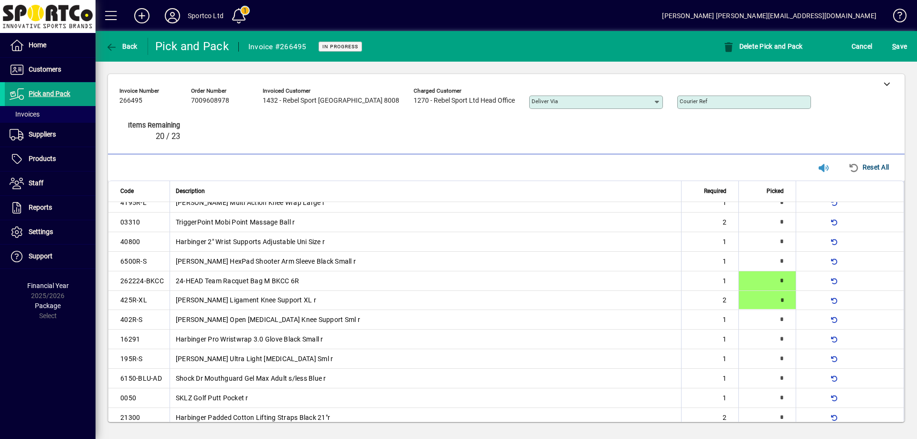
type input "*"
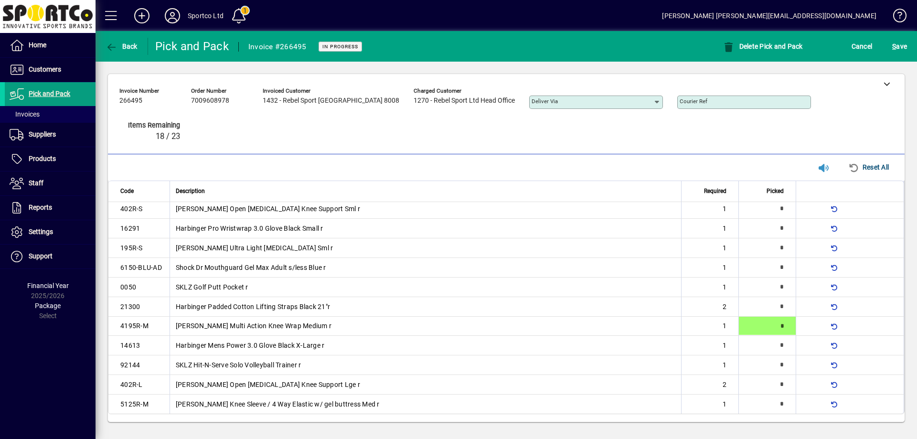
type input "*"
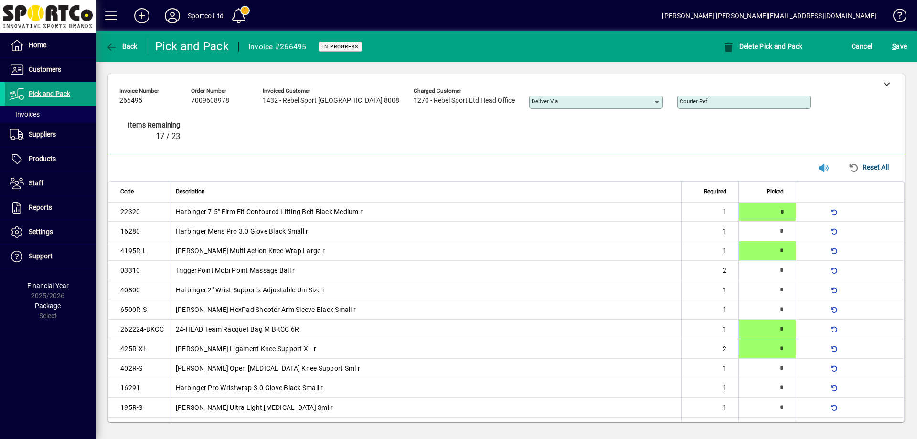
type input "*"
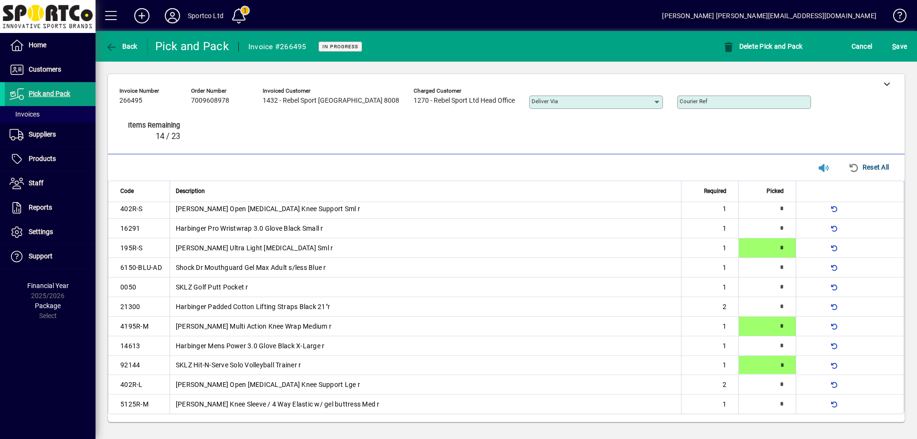
type input "*"
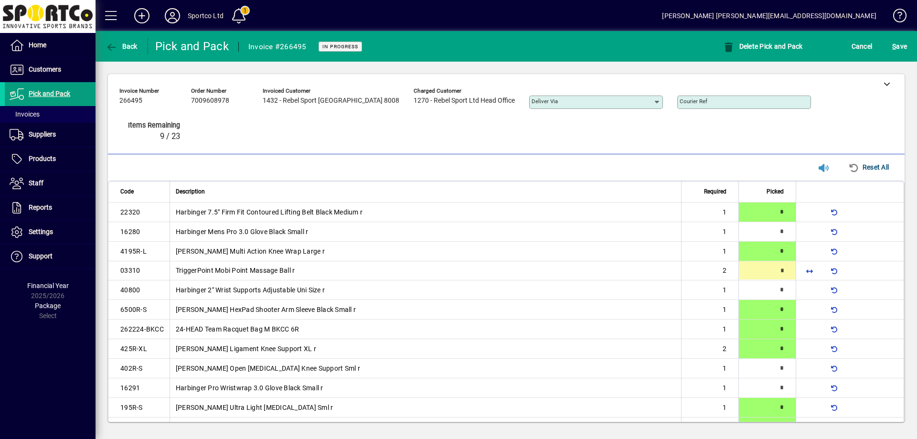
type input "*"
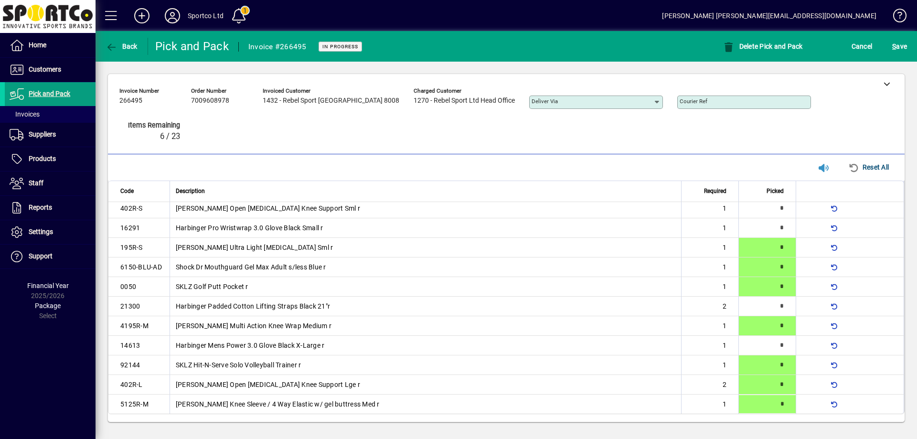
type input "*"
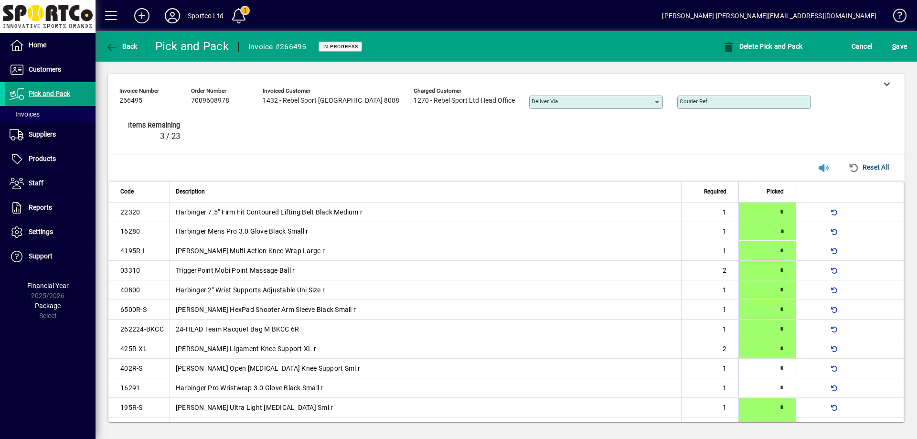
type input "*"
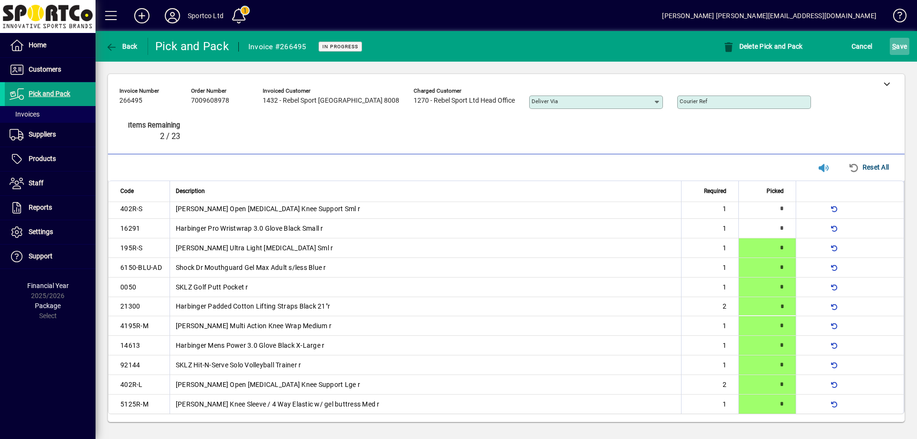
scroll to position [160, 0]
click at [903, 42] on span "S ave" at bounding box center [899, 46] width 15 height 15
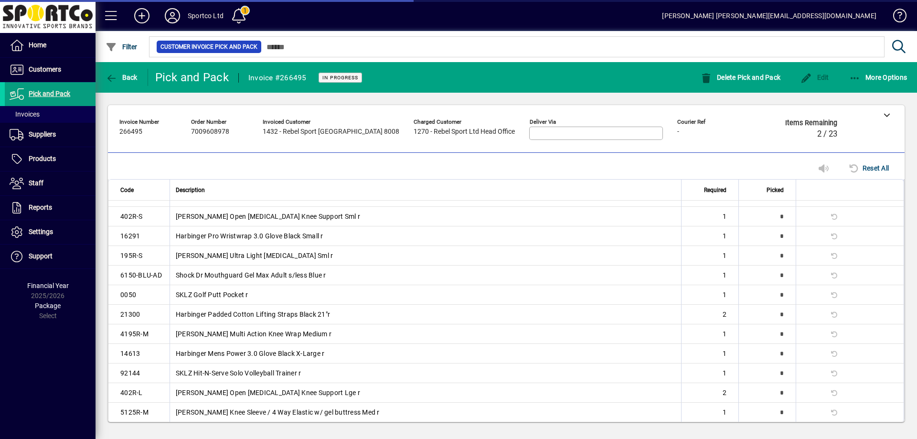
scroll to position [159, 0]
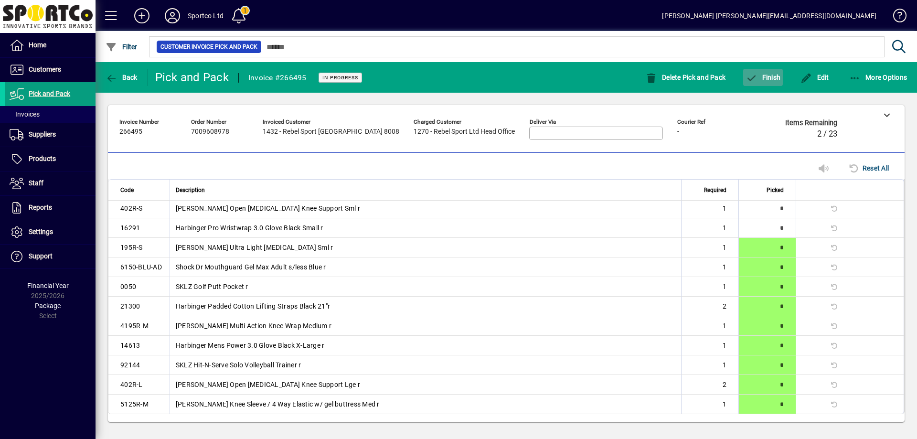
click at [769, 74] on span "Finish" at bounding box center [762, 78] width 35 height 8
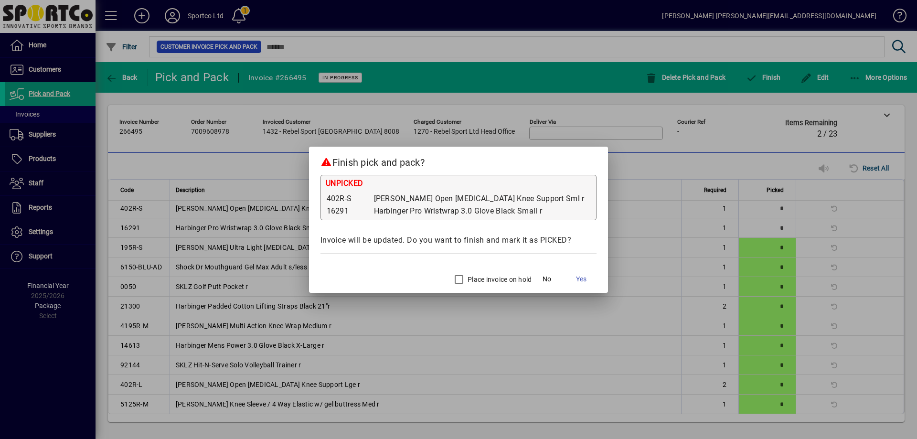
click at [479, 276] on div "Place invoice on hold" at bounding box center [490, 279] width 82 height 19
click at [469, 275] on label "Place invoice on hold" at bounding box center [498, 279] width 66 height 10
click at [576, 279] on span "Yes" at bounding box center [581, 279] width 11 height 10
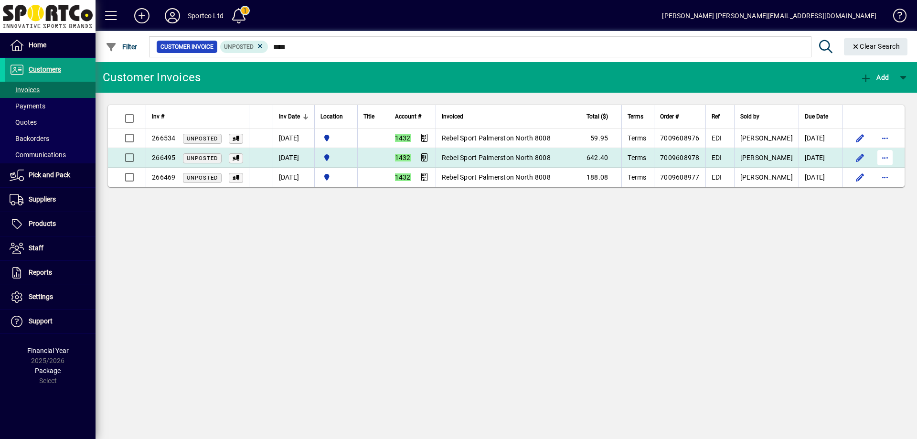
type input "****"
click at [886, 158] on span "button" at bounding box center [884, 157] width 23 height 23
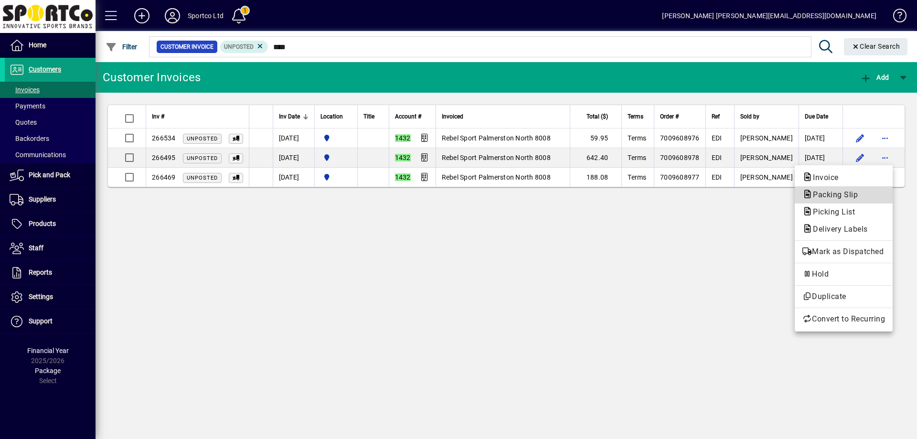
click at [851, 199] on span "Packing Slip" at bounding box center [832, 194] width 60 height 9
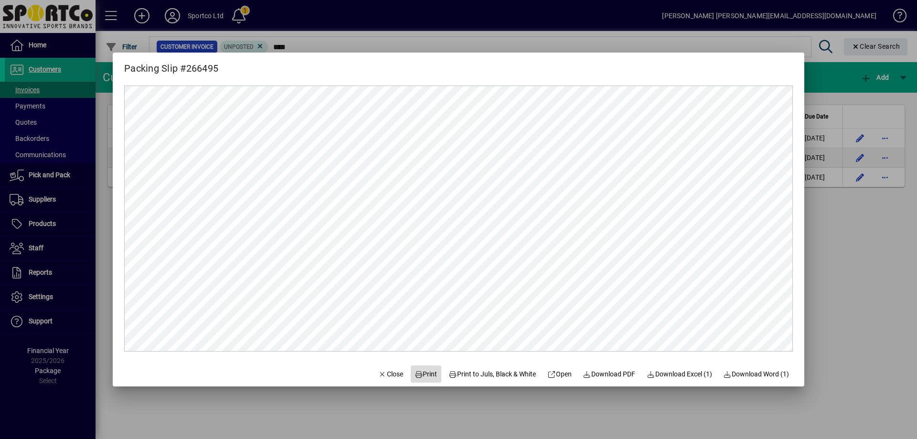
click at [422, 379] on span at bounding box center [426, 373] width 31 height 23
click at [382, 371] on button "Close" at bounding box center [390, 373] width 32 height 17
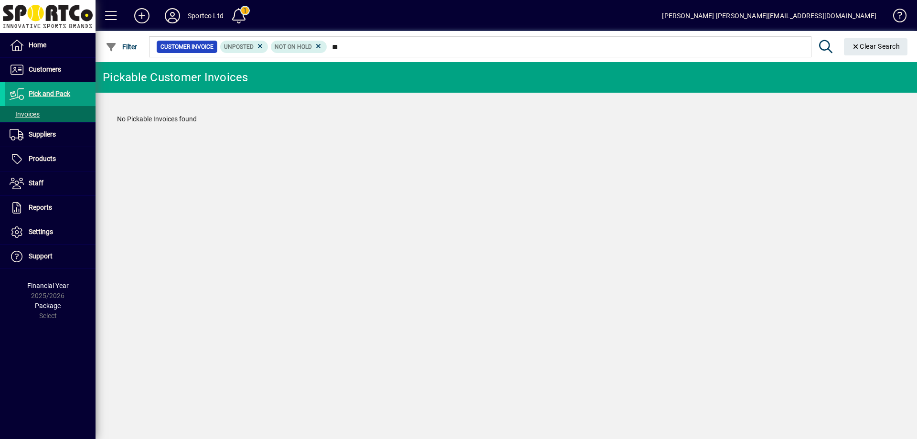
type input "*"
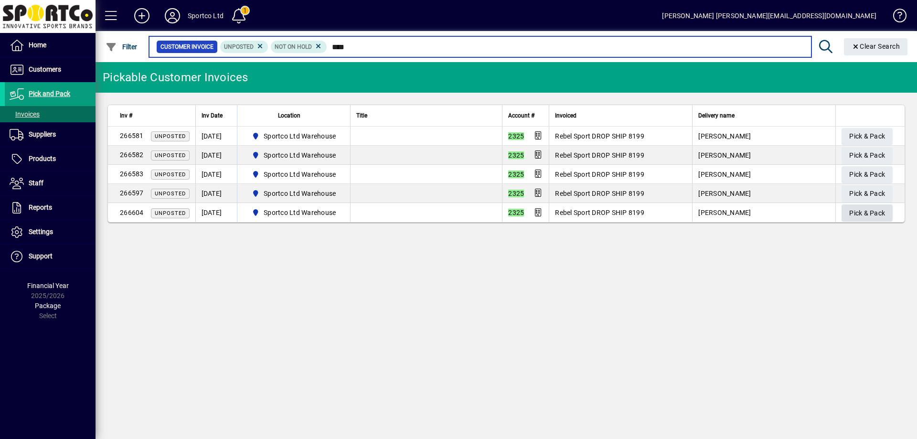
type input "****"
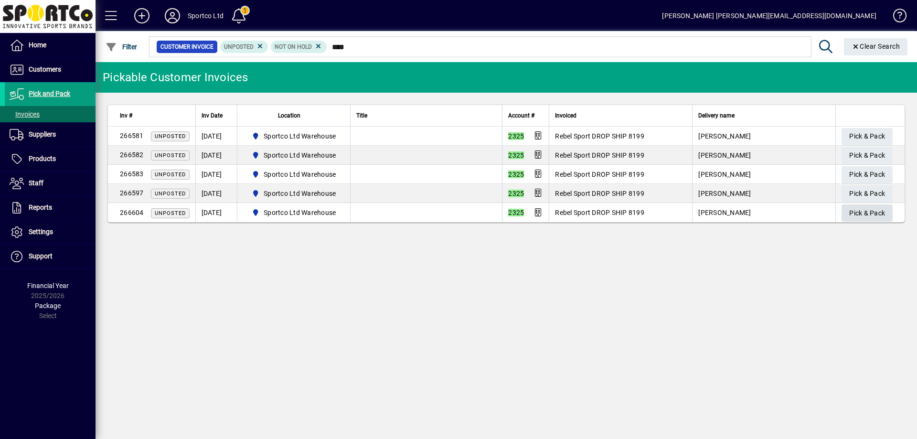
click at [872, 216] on span "Pick & Pack" at bounding box center [867, 213] width 36 height 16
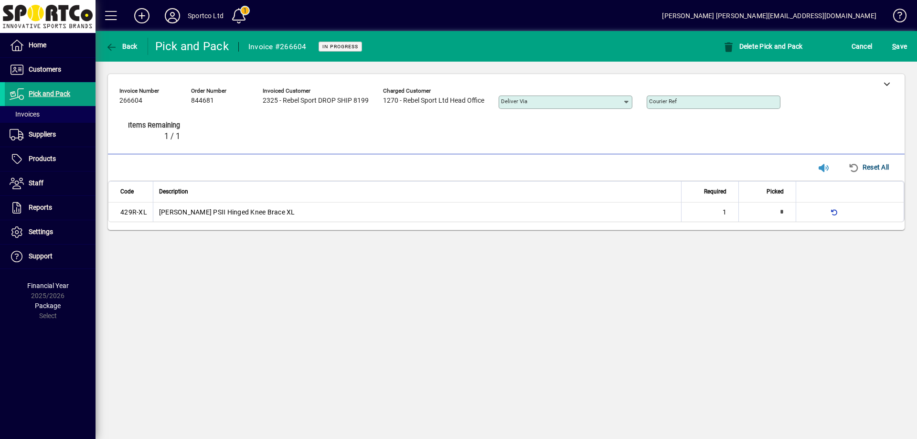
type input "*"
click at [887, 79] on div at bounding box center [886, 83] width 36 height 19
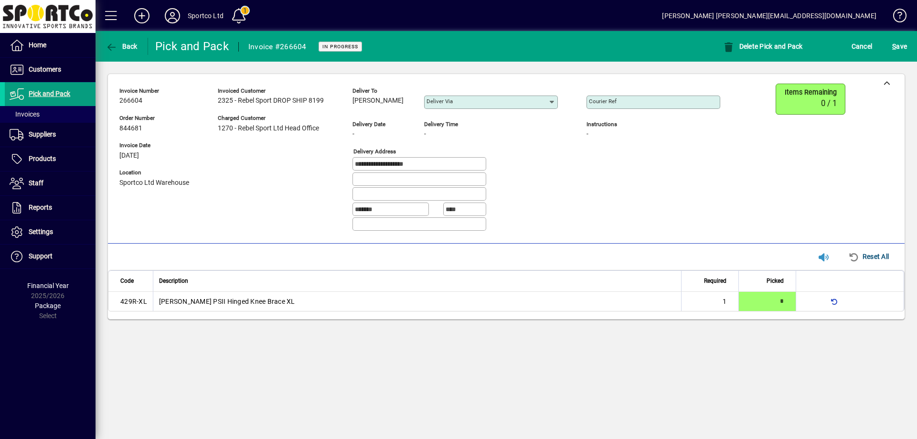
drag, startPoint x: 393, startPoint y: 96, endPoint x: 347, endPoint y: 106, distance: 46.7
click at [347, 106] on div "**********" at bounding box center [426, 161] width 615 height 155
copy span "Gavin Goodall"
drag, startPoint x: 436, startPoint y: 165, endPoint x: 329, endPoint y: 163, distance: 106.9
click at [328, 162] on div "**********" at bounding box center [426, 161] width 615 height 155
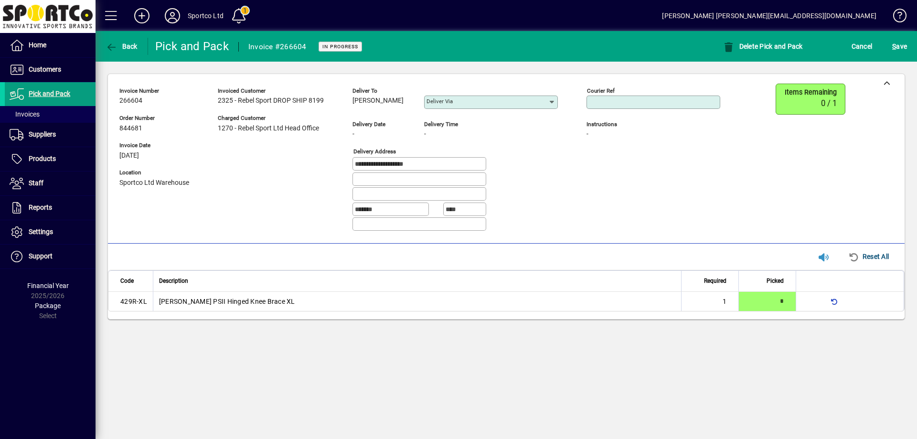
click at [653, 100] on input "Courier Ref" at bounding box center [654, 102] width 131 height 8
paste input "**********"
type input "**********"
click at [898, 41] on span "S ave" at bounding box center [899, 46] width 15 height 15
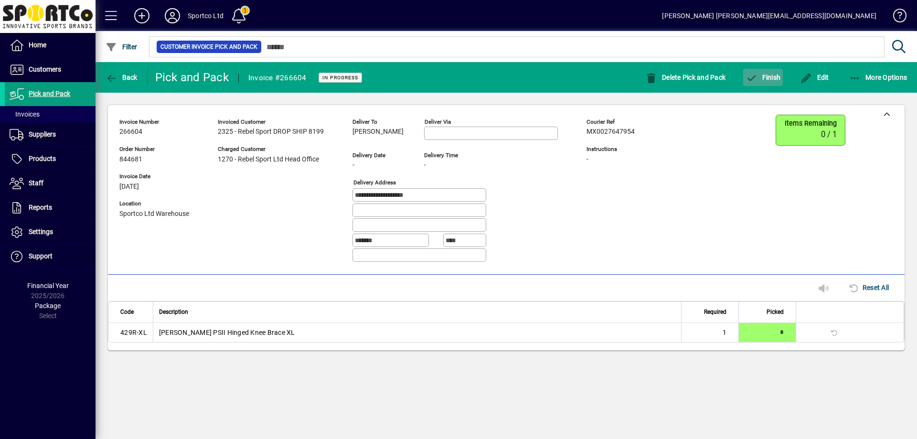
click at [766, 75] on span "Finish" at bounding box center [762, 78] width 35 height 8
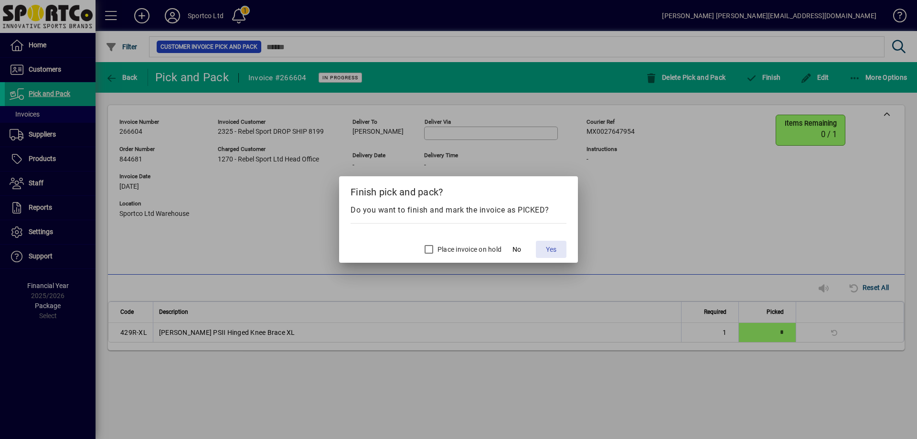
click at [554, 245] on span "Yes" at bounding box center [551, 249] width 11 height 10
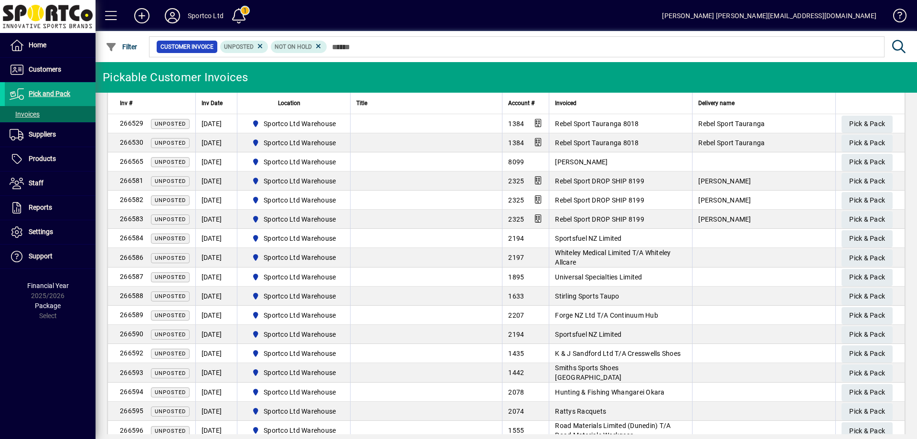
scroll to position [286, 0]
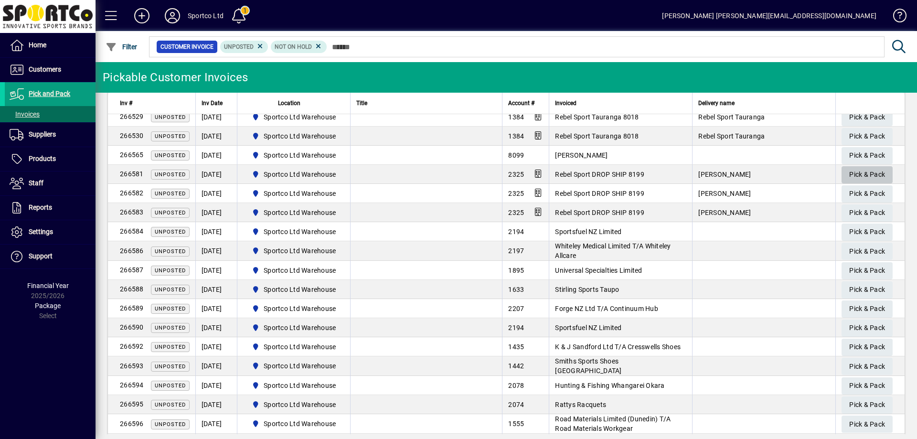
click at [856, 171] on span "Pick & Pack" at bounding box center [867, 175] width 36 height 16
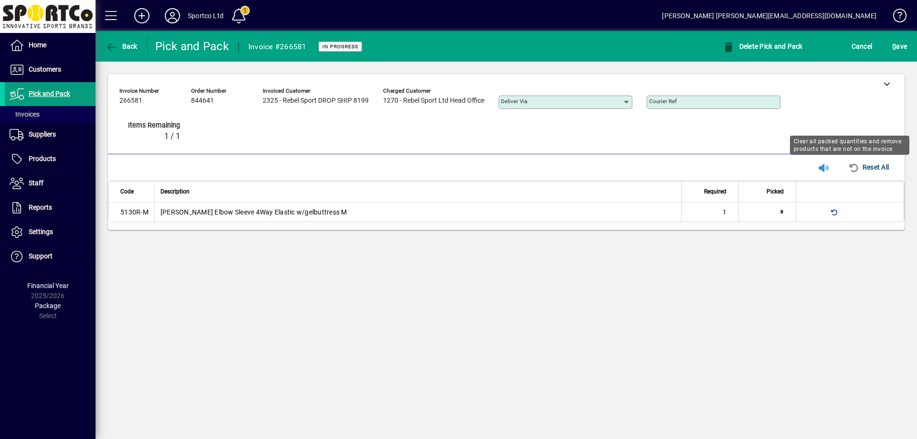
type input "*"
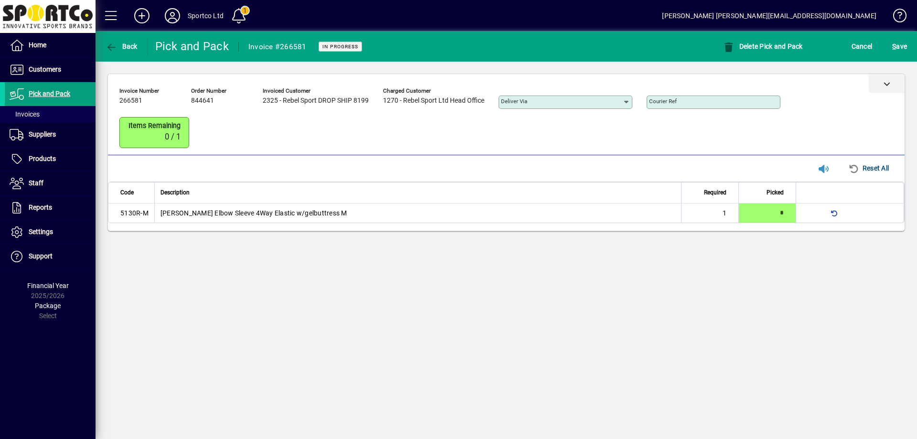
click at [885, 84] on icon at bounding box center [886, 83] width 7 height 7
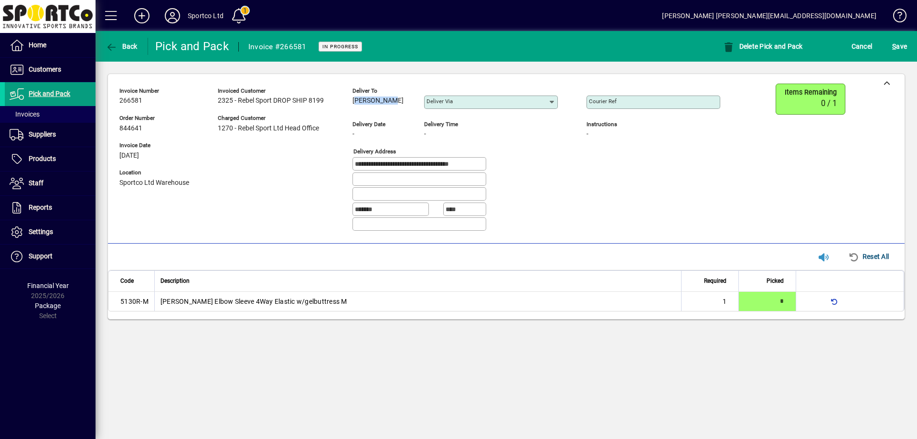
drag, startPoint x: 390, startPoint y: 99, endPoint x: 353, endPoint y: 100, distance: 36.8
click at [353, 100] on div "Colin Boag" at bounding box center [380, 100] width 57 height 11
copy span "Colin Boag"
drag, startPoint x: 434, startPoint y: 162, endPoint x: 334, endPoint y: 165, distance: 100.8
click at [333, 165] on div "**********" at bounding box center [426, 161] width 615 height 155
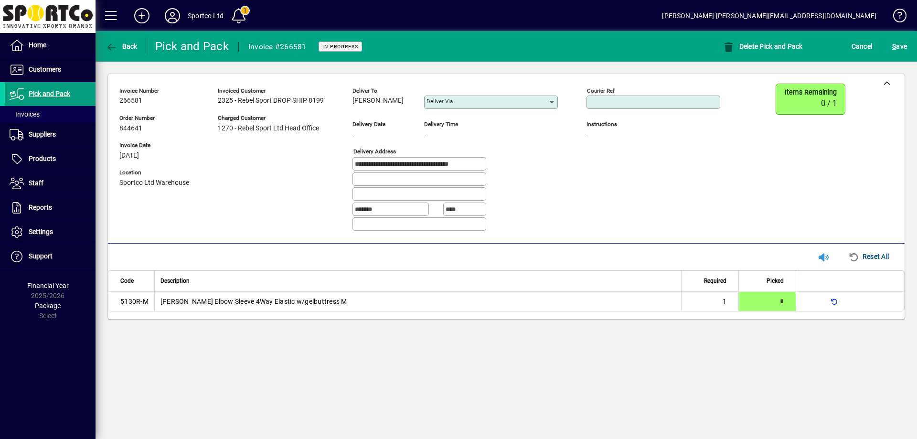
click at [667, 102] on input "Courier Ref" at bounding box center [654, 102] width 131 height 8
paste input "**********"
type input "**********"
click at [895, 40] on span "S ave" at bounding box center [899, 46] width 15 height 15
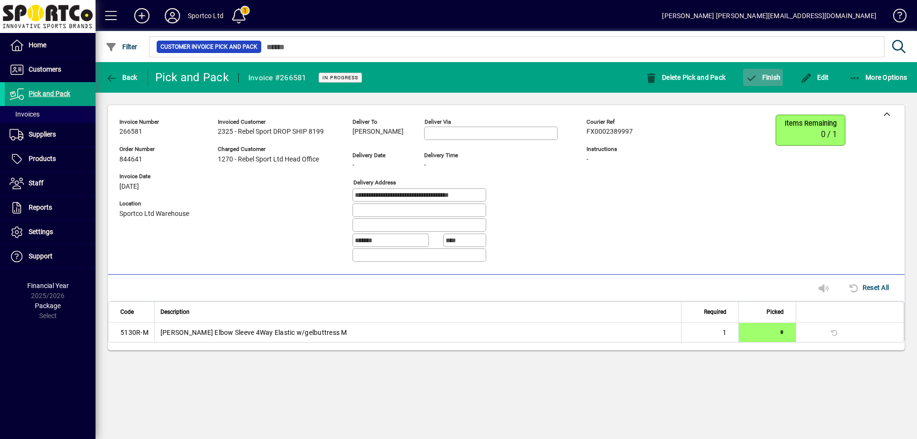
click at [768, 74] on button "Finish" at bounding box center [763, 77] width 40 height 17
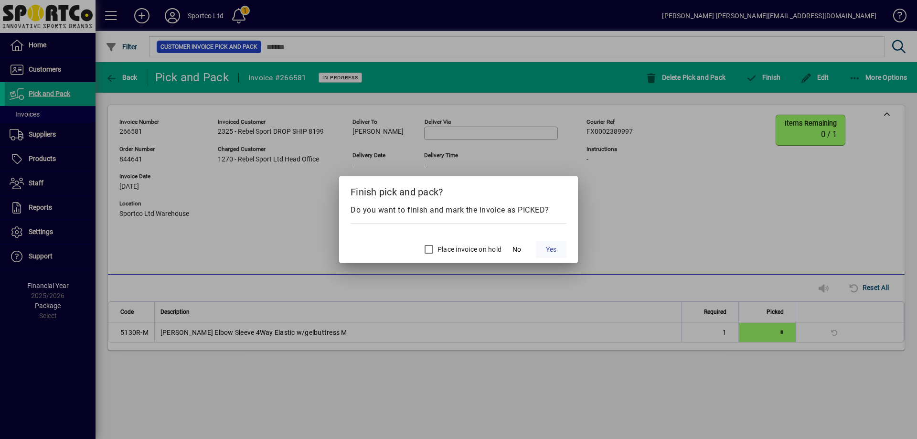
click at [553, 246] on span "Yes" at bounding box center [551, 249] width 11 height 10
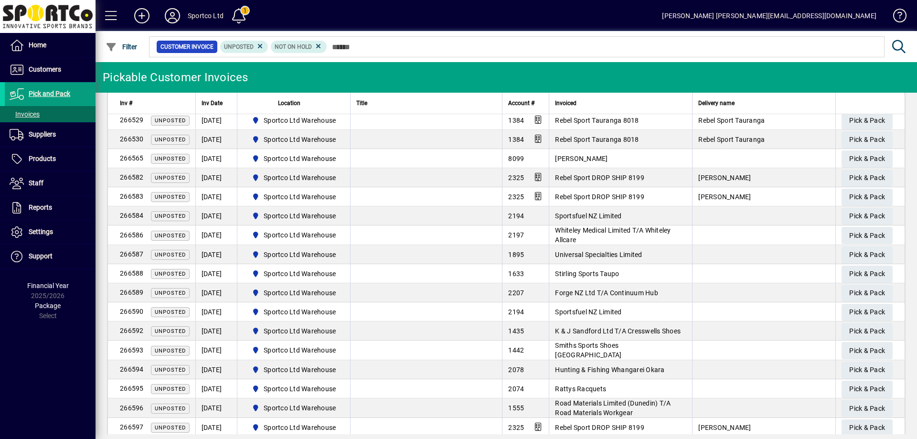
scroll to position [280, 0]
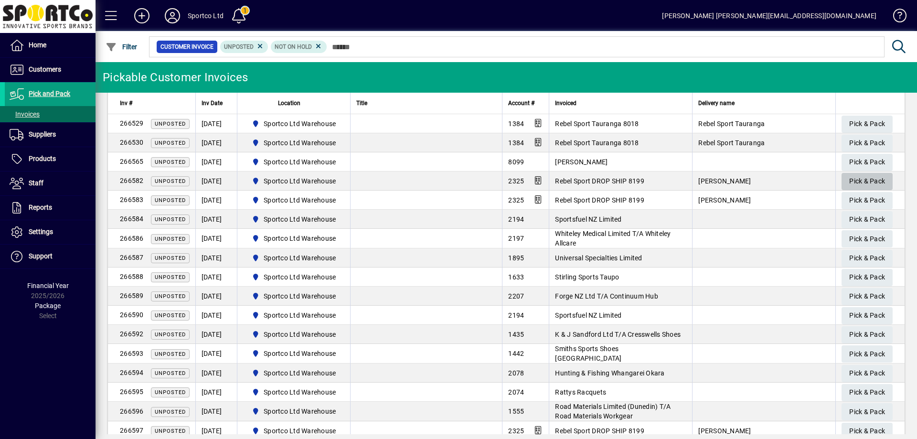
click at [873, 177] on span "Pick & Pack" at bounding box center [867, 181] width 36 height 16
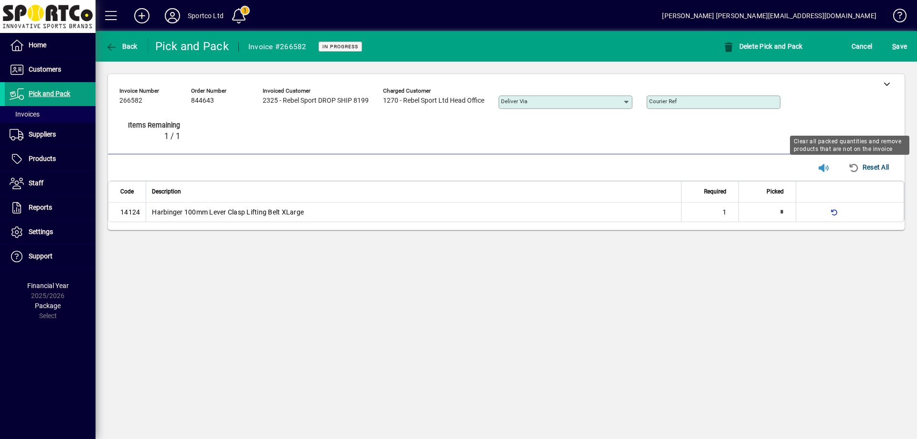
type input "*"
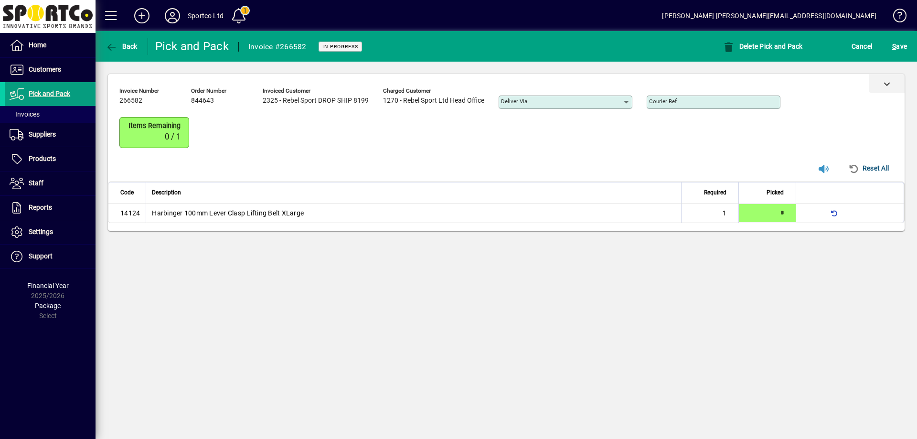
click at [890, 86] on div at bounding box center [886, 83] width 36 height 19
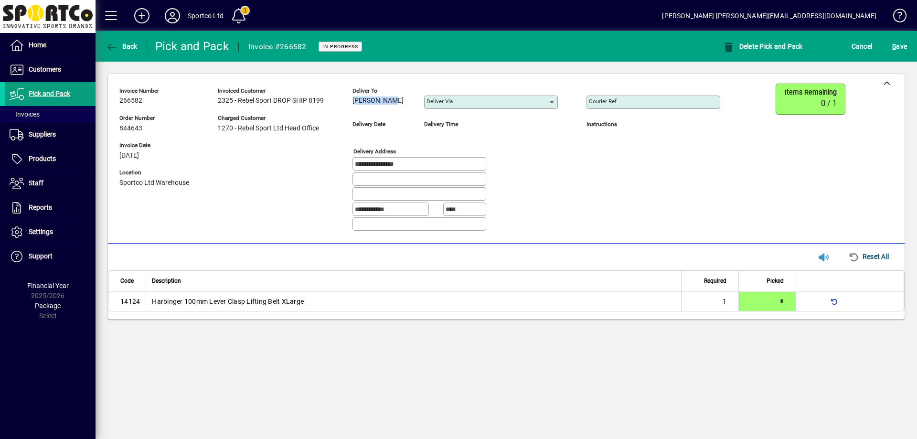
drag, startPoint x: 392, startPoint y: 98, endPoint x: 352, endPoint y: 105, distance: 41.2
click at [352, 105] on div "**********" at bounding box center [426, 161] width 615 height 155
copy span "Azad Singh"
drag, startPoint x: 420, startPoint y: 161, endPoint x: 314, endPoint y: 168, distance: 106.2
click at [314, 168] on div "**********" at bounding box center [426, 161] width 615 height 155
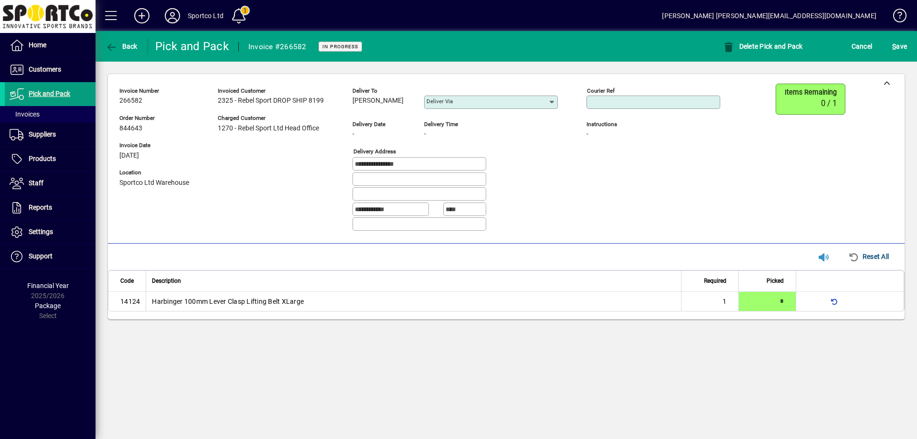
click at [626, 101] on input "Courier Ref" at bounding box center [654, 102] width 131 height 8
paste input "**********"
type input "**********"
click at [894, 40] on span "S ave" at bounding box center [899, 46] width 15 height 15
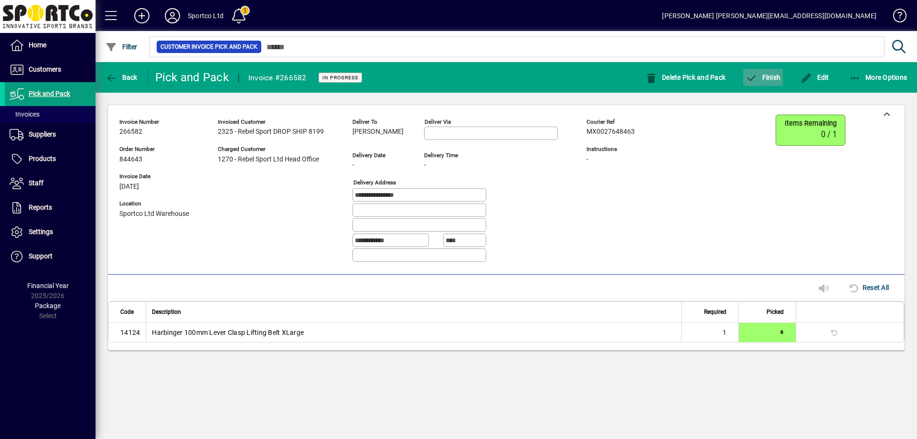
click at [767, 75] on span "Finish" at bounding box center [762, 78] width 35 height 8
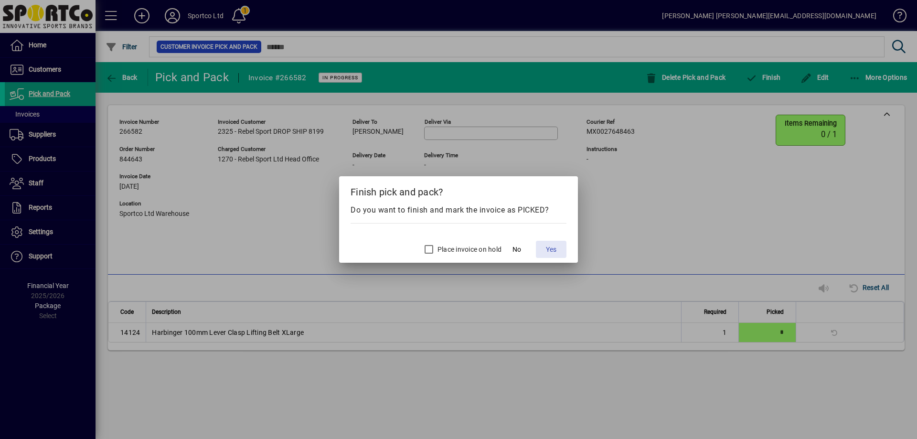
click at [550, 246] on span "Yes" at bounding box center [551, 249] width 11 height 10
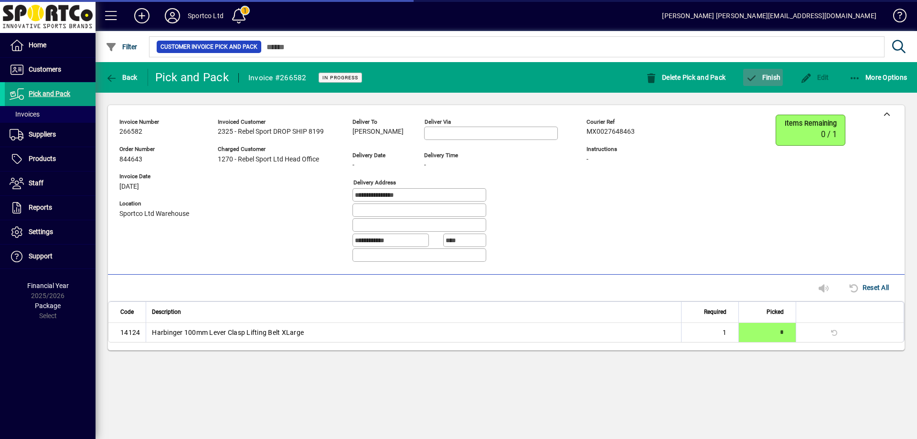
click at [770, 78] on span "Finish" at bounding box center [762, 78] width 35 height 8
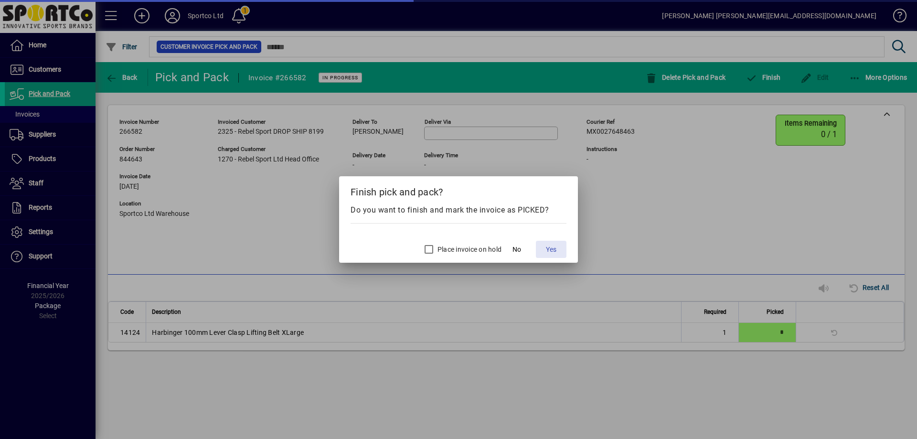
click at [553, 254] on span at bounding box center [551, 249] width 31 height 23
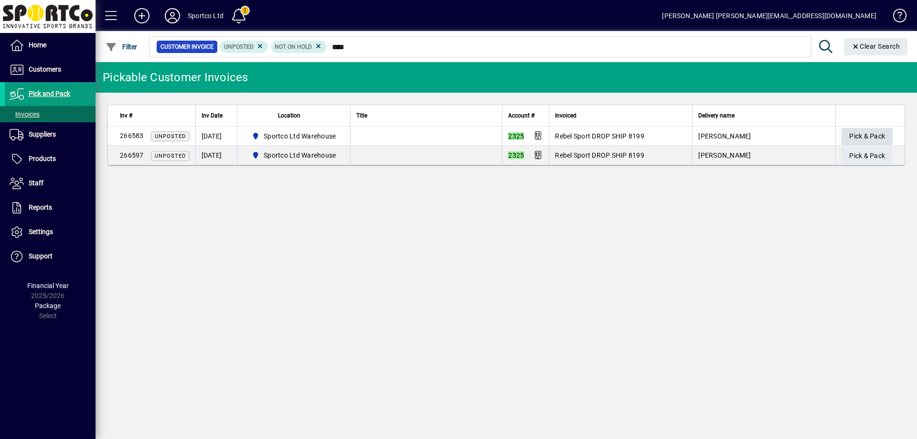
type input "****"
click at [857, 137] on span "Pick & Pack" at bounding box center [867, 136] width 36 height 16
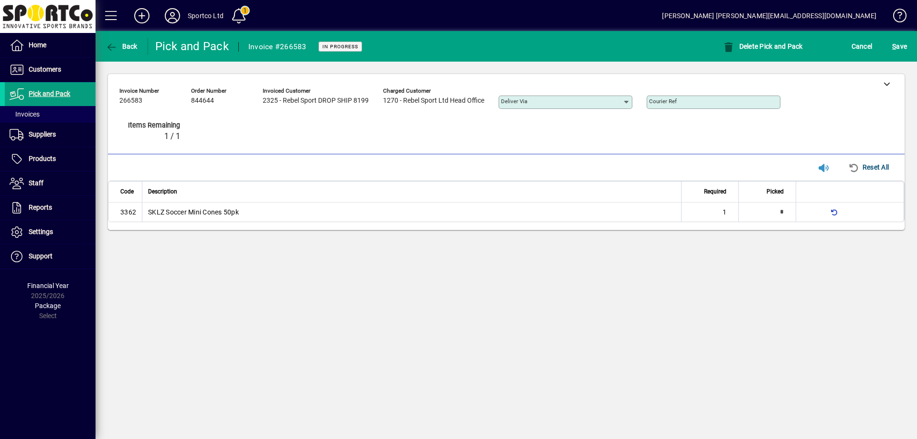
type input "*"
click at [885, 87] on icon at bounding box center [886, 83] width 7 height 7
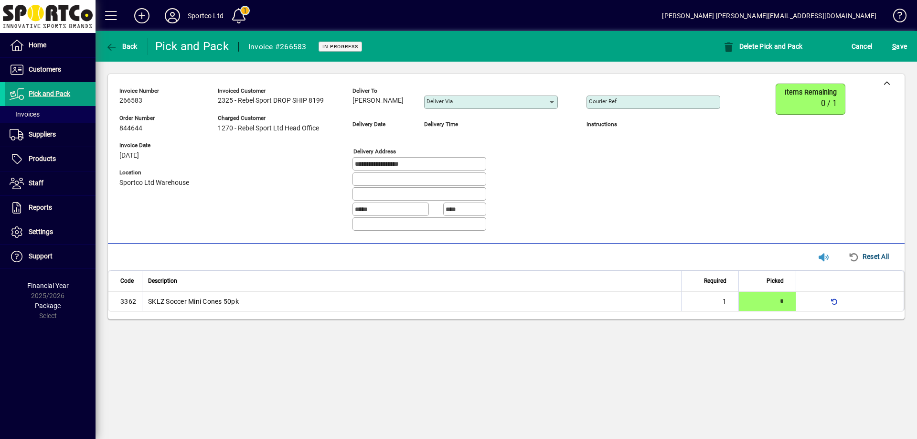
drag, startPoint x: 395, startPoint y: 98, endPoint x: 353, endPoint y: 106, distance: 42.6
click at [353, 106] on div "[PERSON_NAME]" at bounding box center [380, 100] width 57 height 11
copy span "[PERSON_NAME]"
drag, startPoint x: 422, startPoint y: 159, endPoint x: 341, endPoint y: 173, distance: 82.3
click at [341, 172] on div "**********" at bounding box center [426, 161] width 615 height 155
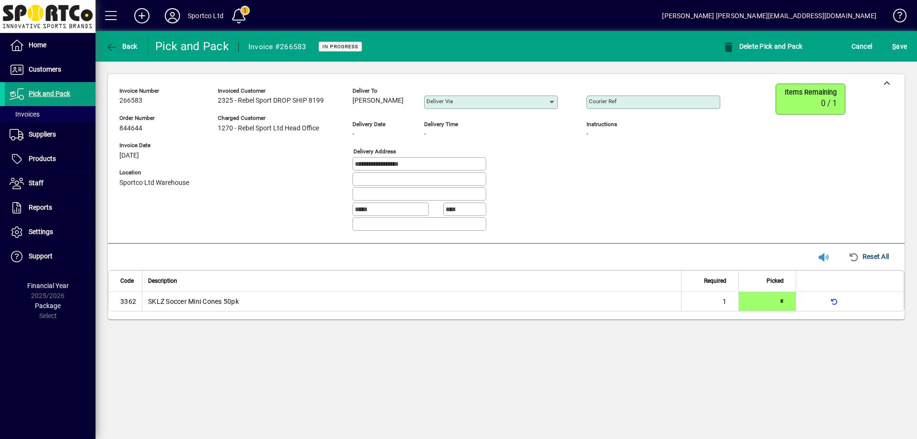
click at [632, 104] on input "Courier Ref" at bounding box center [654, 102] width 131 height 8
paste input "**********"
type input "**********"
click at [897, 46] on span "S ave" at bounding box center [899, 46] width 15 height 15
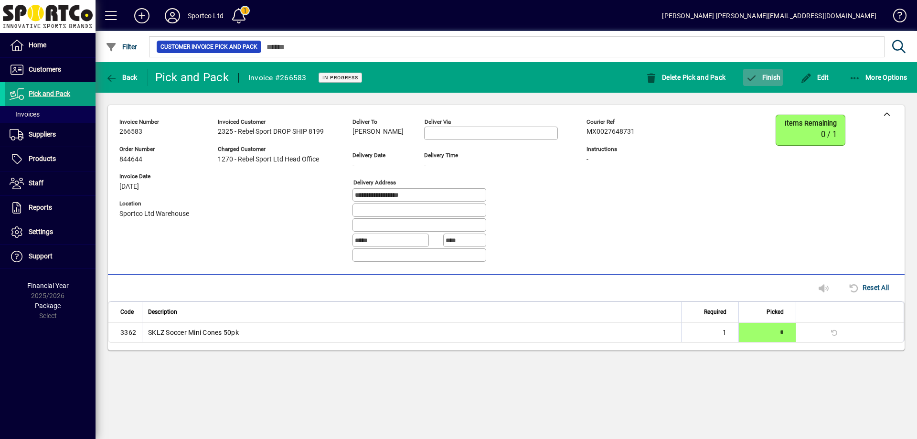
click at [762, 81] on span "button" at bounding box center [763, 77] width 40 height 23
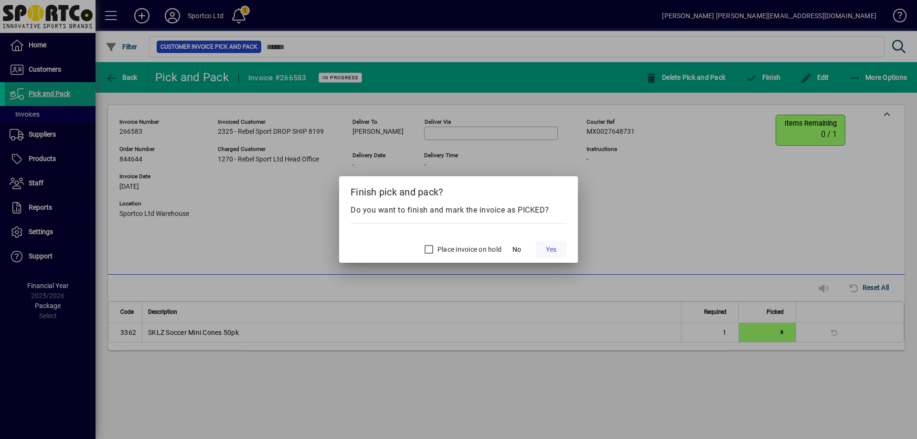
click at [546, 247] on span "Yes" at bounding box center [551, 249] width 11 height 10
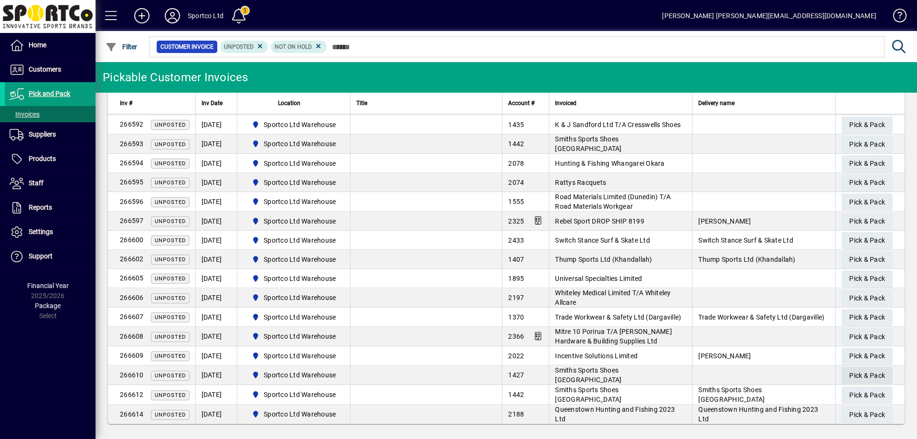
scroll to position [433, 0]
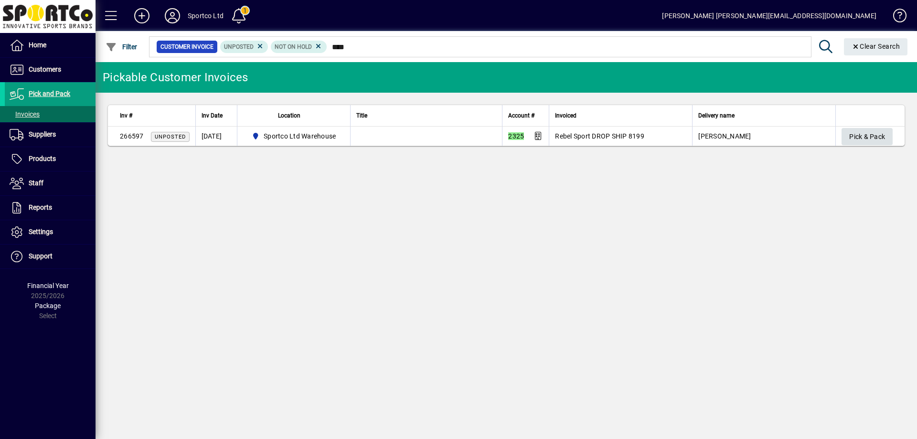
type input "****"
click at [861, 133] on span "Pick & Pack" at bounding box center [867, 137] width 36 height 16
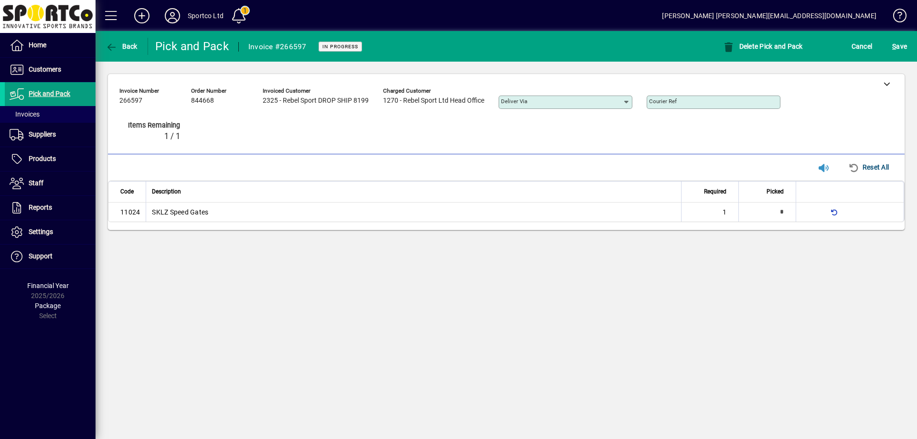
type input "*"
click at [886, 85] on icon at bounding box center [886, 83] width 7 height 7
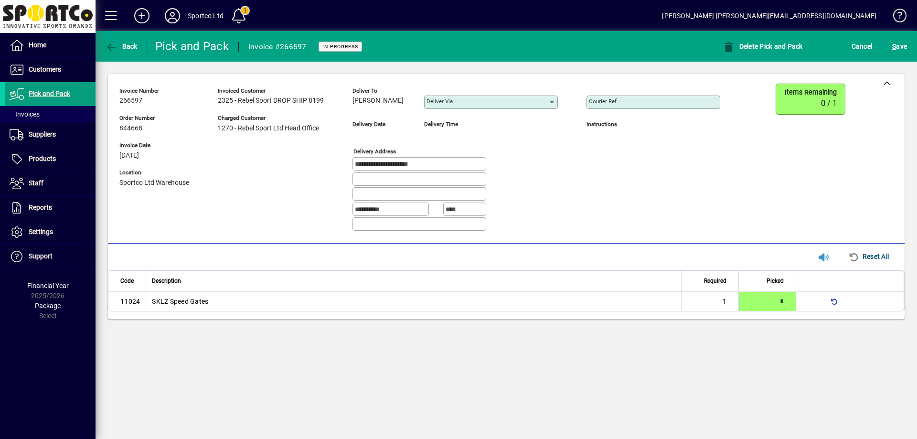
drag, startPoint x: 407, startPoint y: 95, endPoint x: 418, endPoint y: 110, distance: 19.2
click at [418, 110] on div "Deliver to Jared Smeath Deliver via" at bounding box center [462, 100] width 220 height 33
copy div "Jared Smeath"
drag, startPoint x: 442, startPoint y: 161, endPoint x: 327, endPoint y: 165, distance: 114.6
click at [327, 165] on div "**********" at bounding box center [426, 161] width 615 height 155
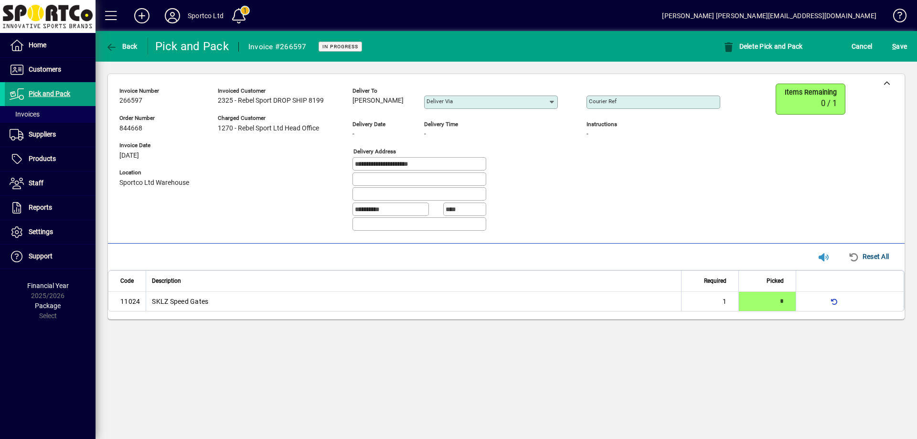
click at [625, 106] on input "Courier Ref" at bounding box center [654, 102] width 131 height 8
paste input "**********"
type input "**********"
click at [902, 45] on span "S ave" at bounding box center [899, 46] width 15 height 15
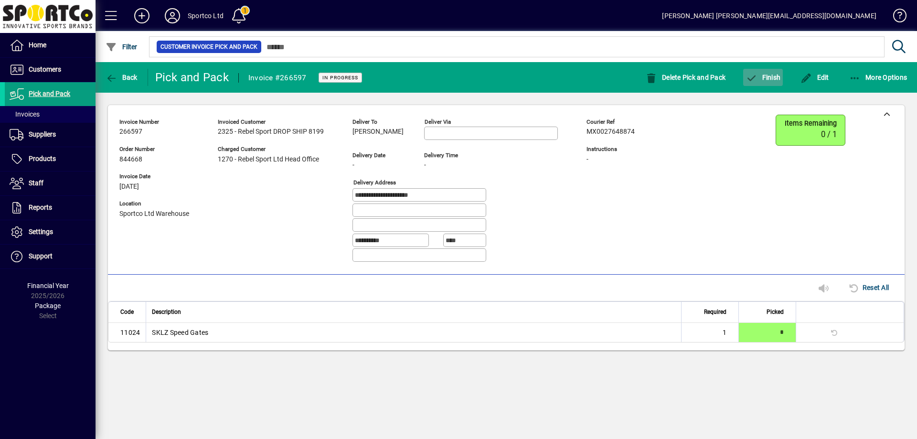
click at [772, 77] on span "Finish" at bounding box center [762, 78] width 35 height 8
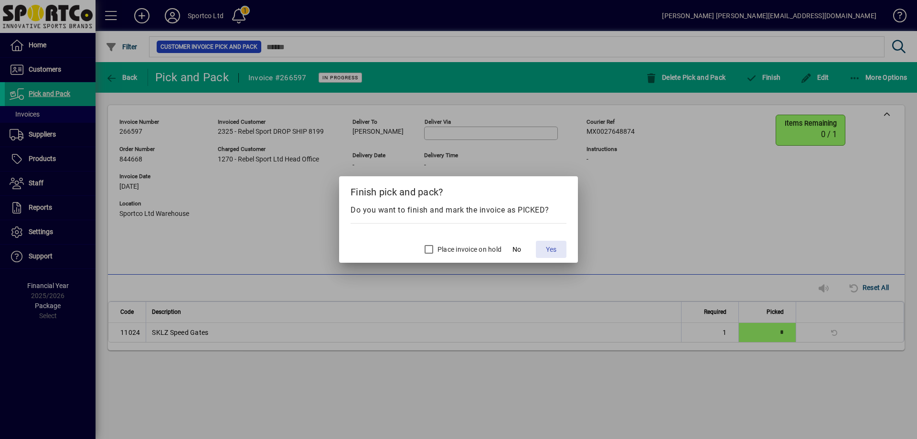
click at [549, 246] on span "Yes" at bounding box center [551, 249] width 11 height 10
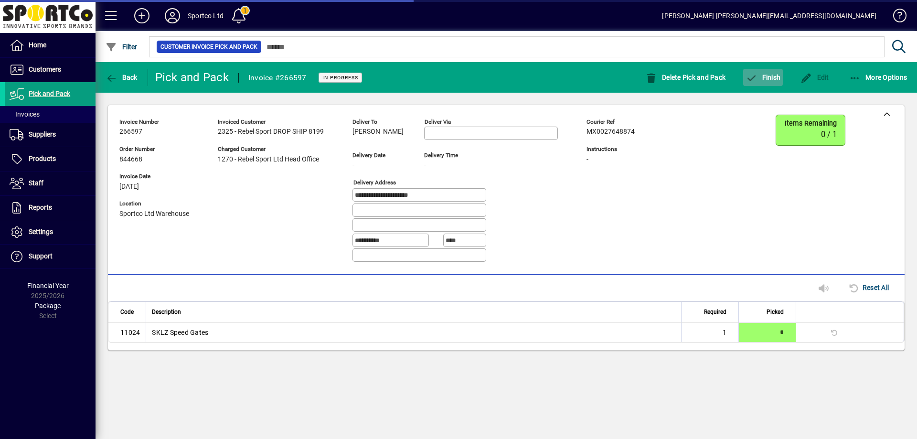
click at [769, 74] on span "Finish" at bounding box center [762, 78] width 35 height 8
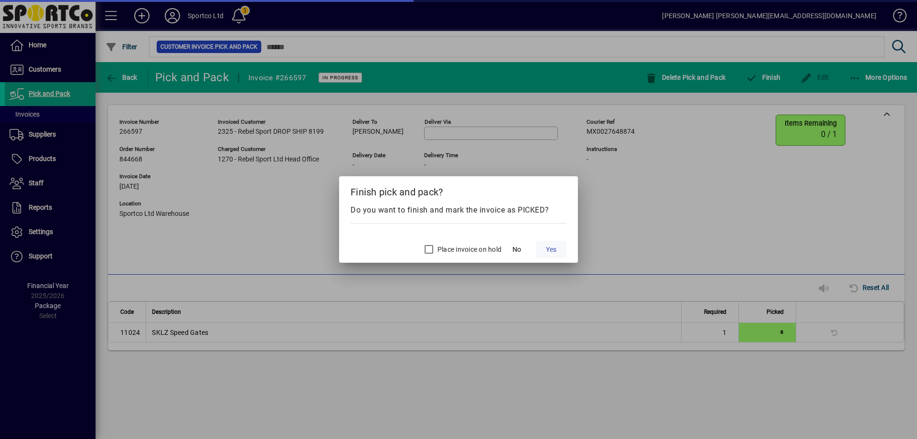
drag, startPoint x: 567, startPoint y: 247, endPoint x: 559, endPoint y: 252, distance: 8.8
click at [565, 248] on mat-dialog-actions "Place invoice on hold No Yes" at bounding box center [458, 248] width 239 height 30
click at [557, 249] on span at bounding box center [551, 249] width 31 height 23
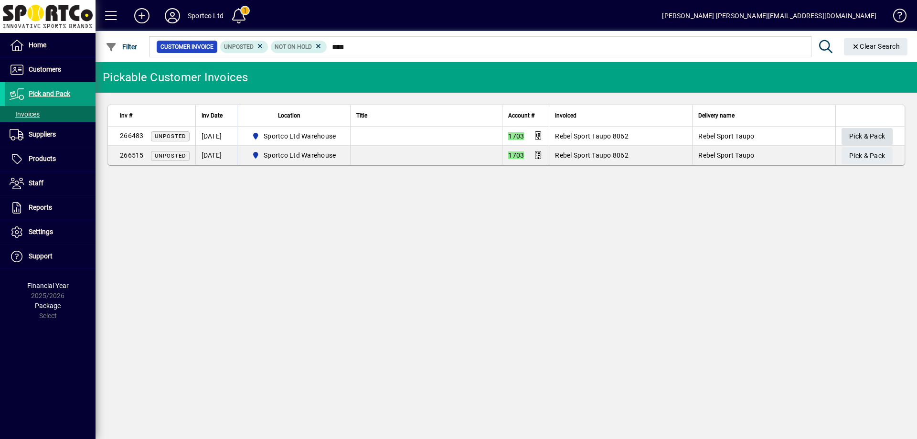
type input "****"
click at [880, 133] on span "Pick & Pack" at bounding box center [867, 136] width 36 height 16
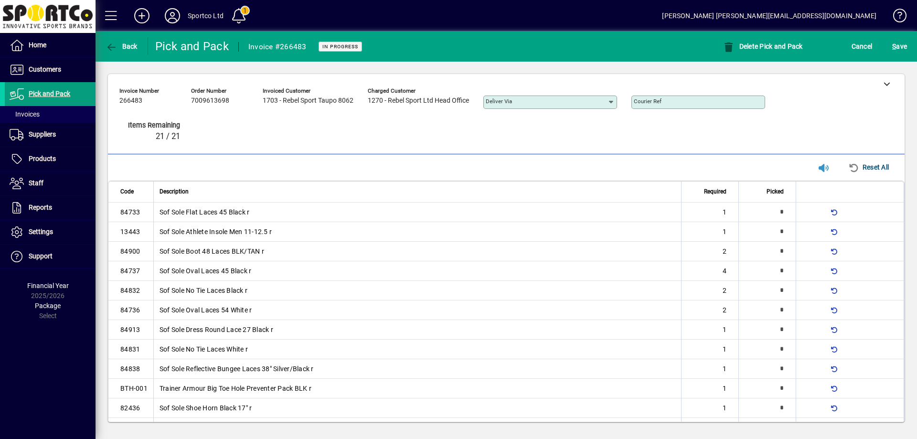
type input "*"
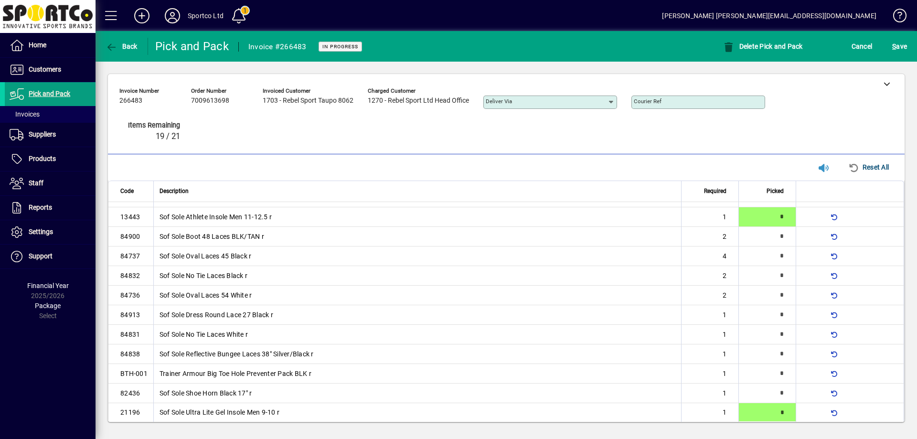
type input "*"
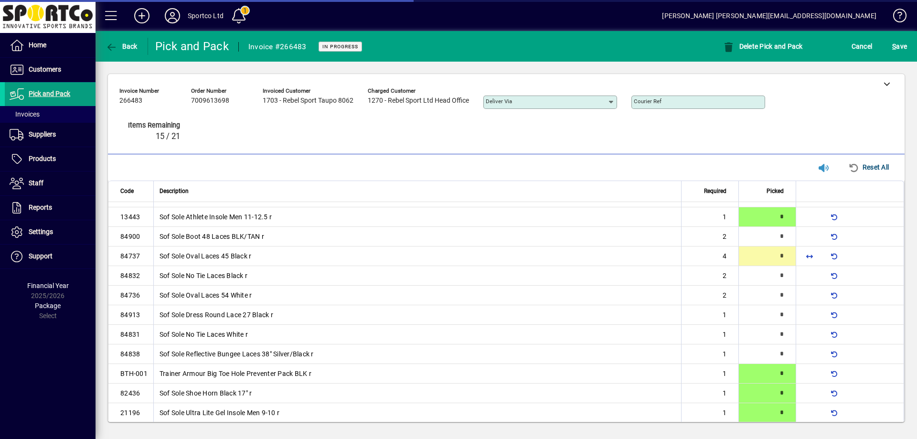
scroll to position [82, 0]
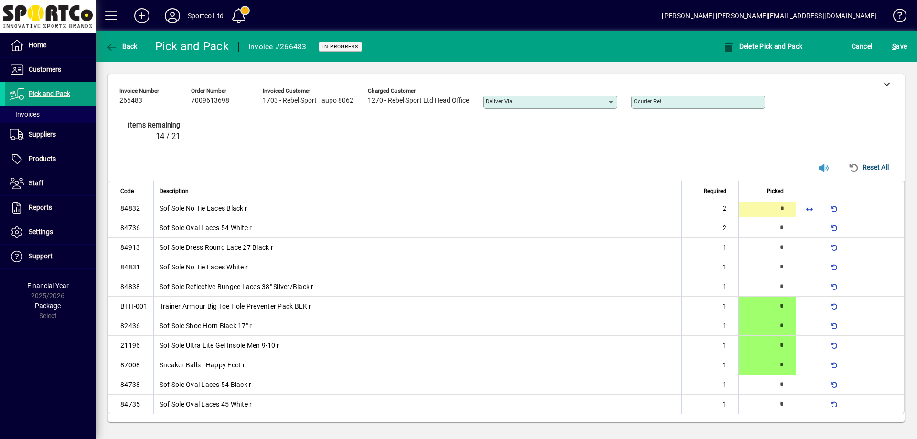
type input "*"
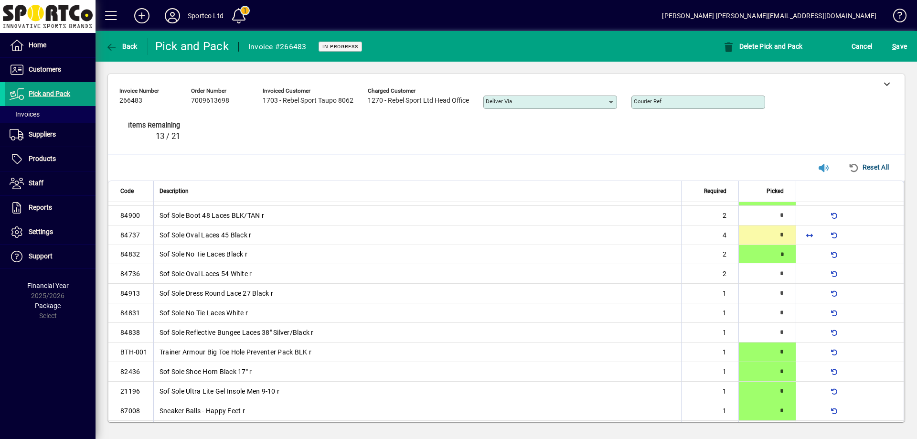
scroll to position [0, 0]
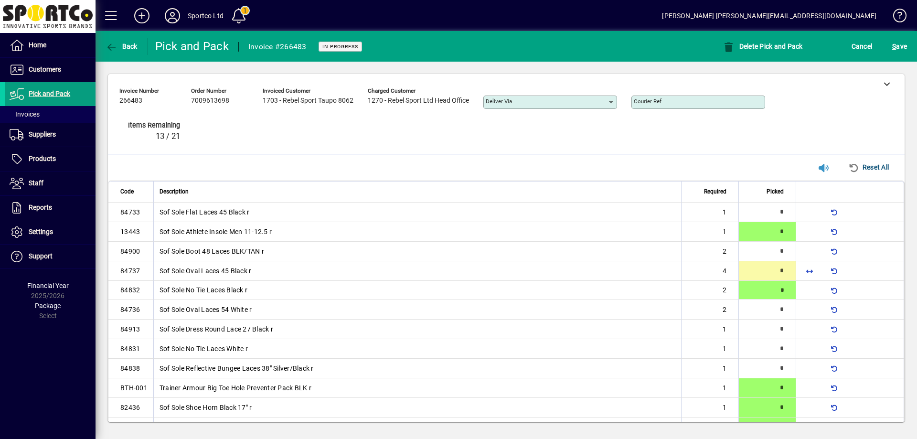
type input "*"
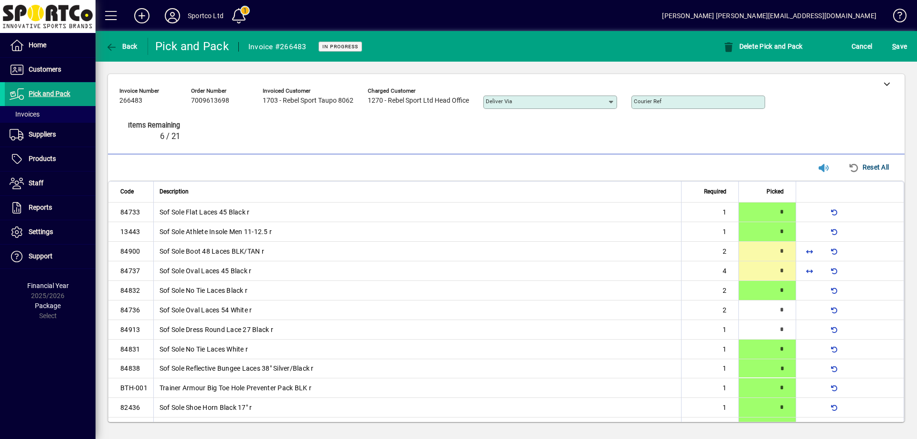
type input "*"
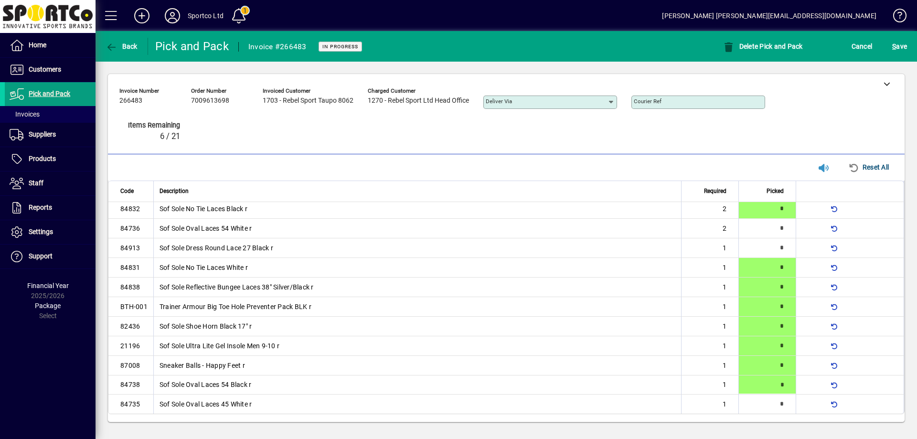
type input "*"
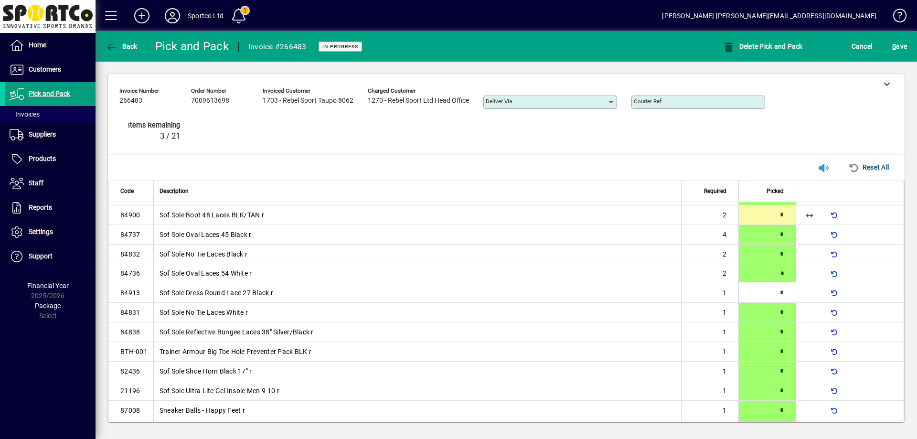
scroll to position [10, 0]
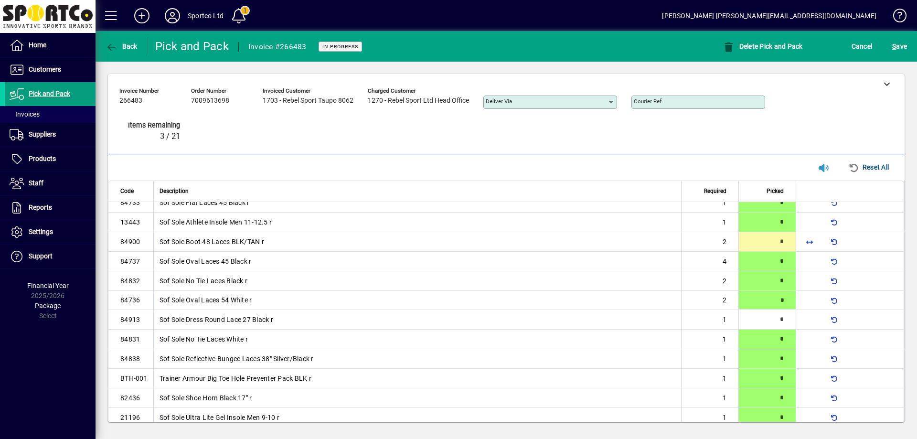
type input "*"
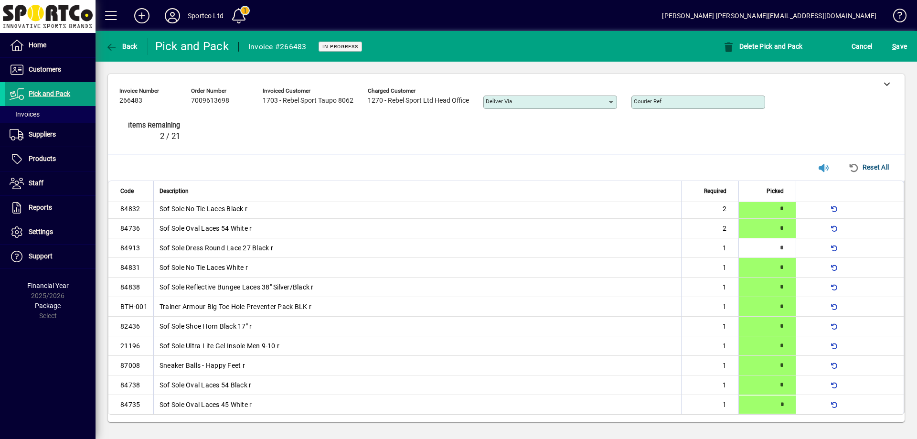
type input "*"
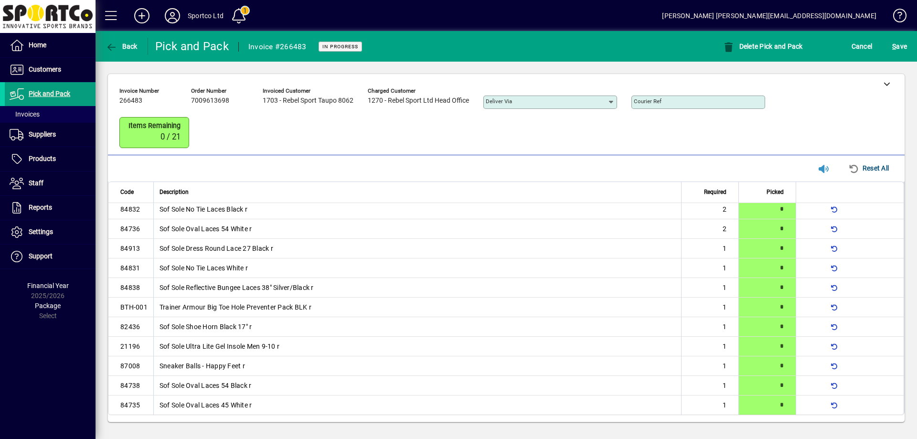
scroll to position [0, 0]
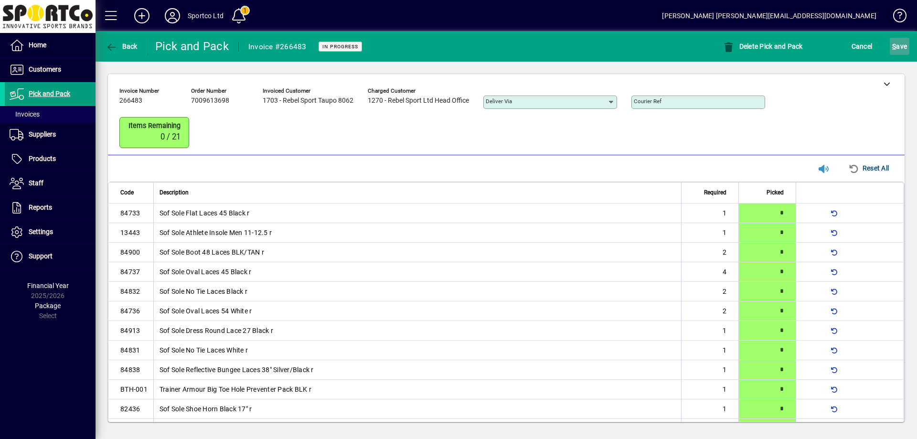
click at [906, 44] on span "S ave" at bounding box center [899, 46] width 15 height 15
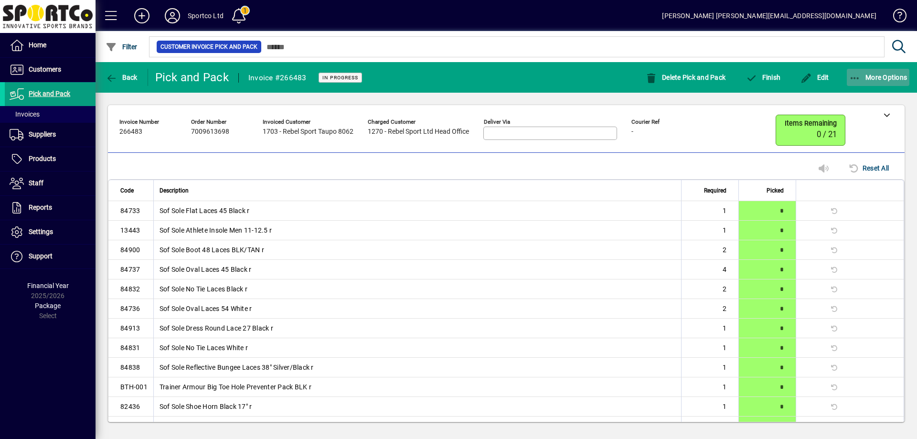
click at [849, 71] on span "button" at bounding box center [877, 77] width 63 height 23
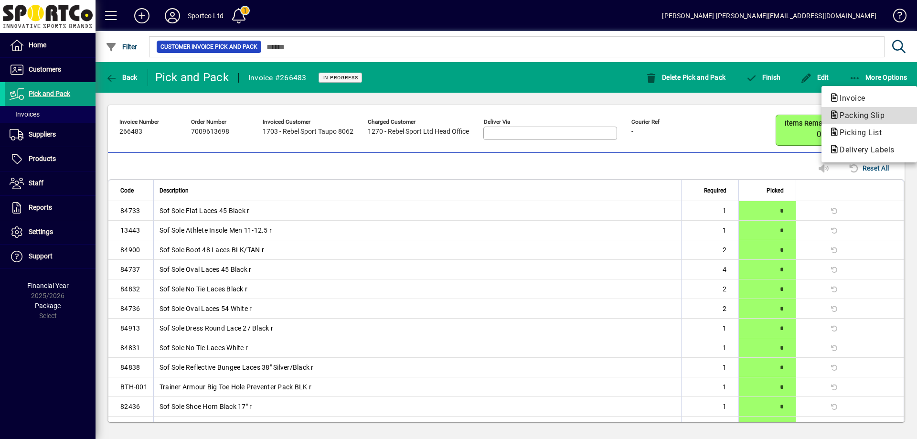
click at [858, 115] on span "Packing Slip" at bounding box center [859, 115] width 60 height 9
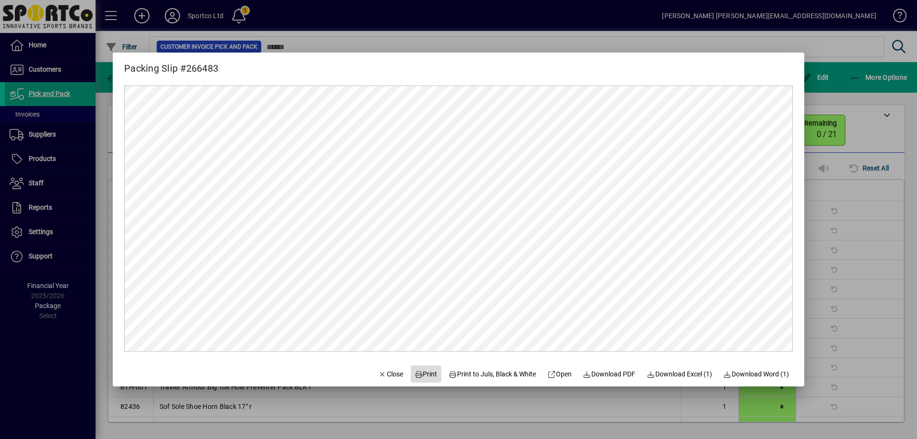
click at [420, 373] on span "Print" at bounding box center [425, 374] width 23 height 10
click at [385, 374] on span "Close" at bounding box center [390, 374] width 25 height 10
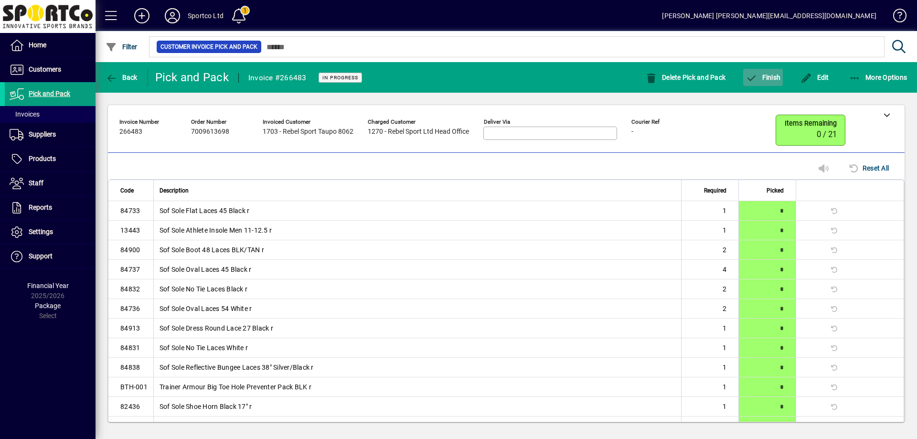
click at [765, 77] on span "Finish" at bounding box center [762, 78] width 35 height 8
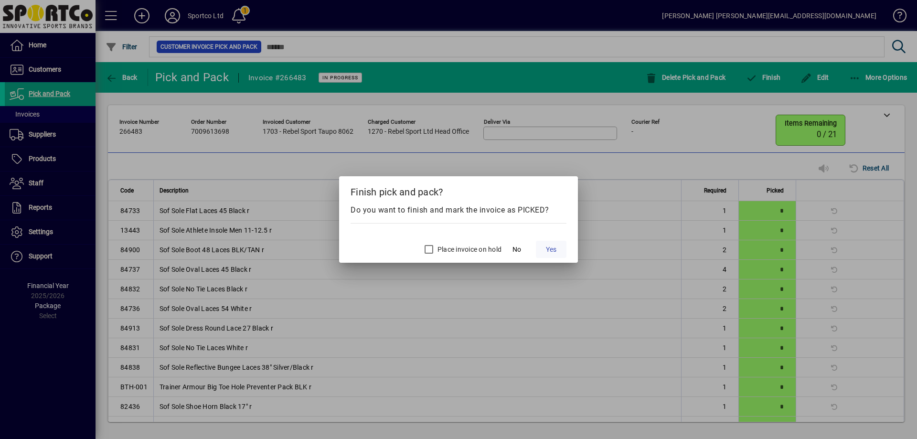
click at [550, 250] on span "Yes" at bounding box center [551, 249] width 11 height 10
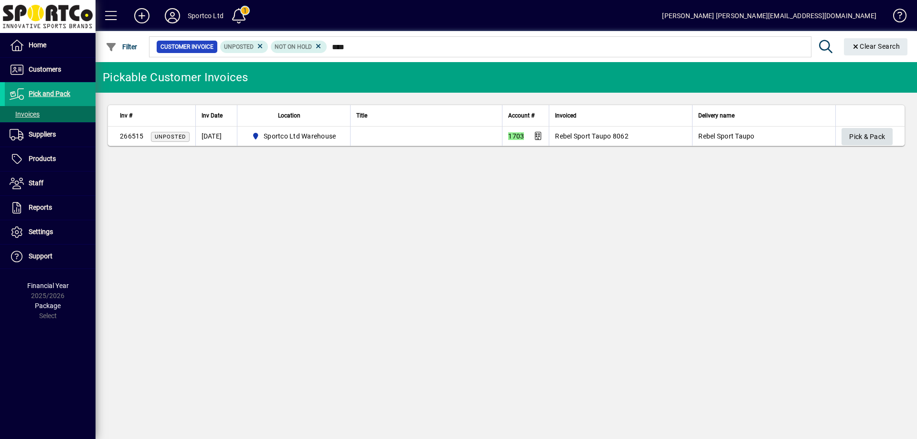
type input "****"
click at [859, 139] on span "Pick & Pack" at bounding box center [867, 137] width 36 height 16
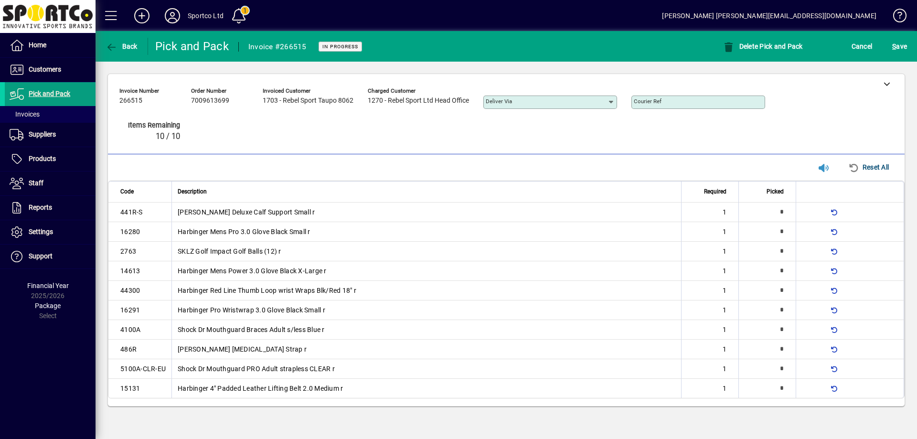
type input "*"
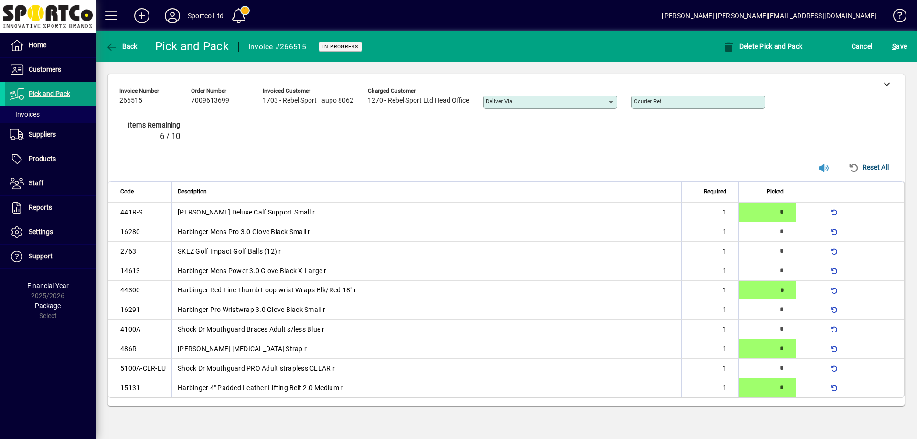
type input "*"
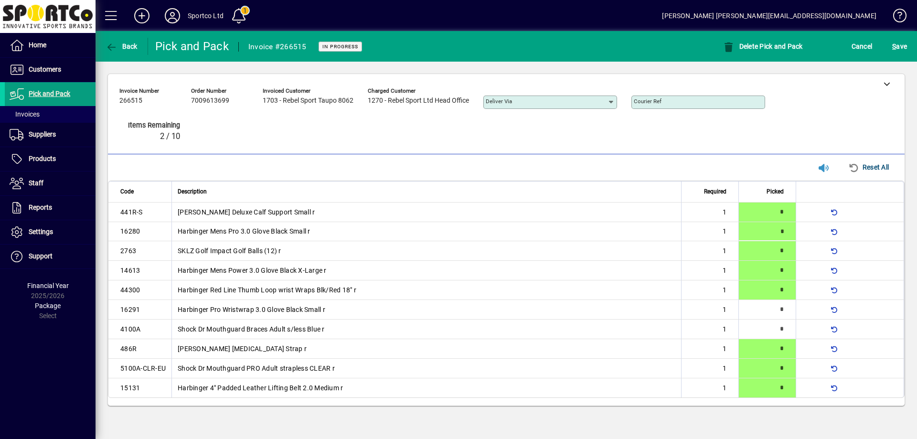
type input "*"
click at [897, 45] on span "S ave" at bounding box center [899, 46] width 15 height 15
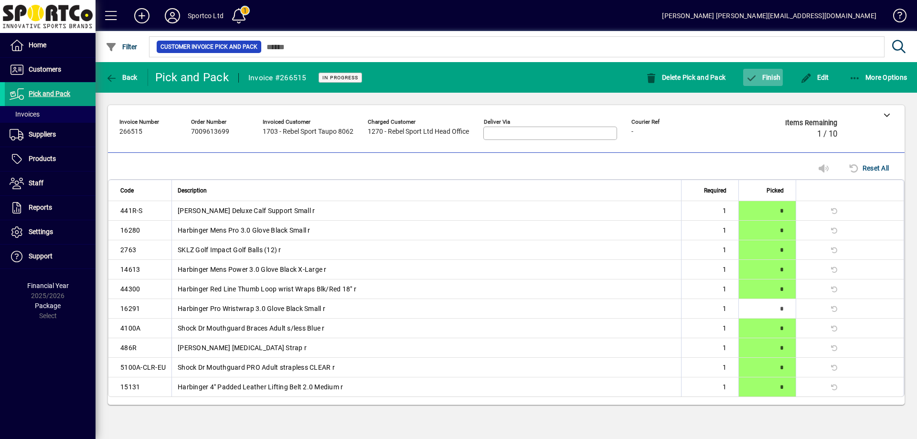
click at [773, 76] on span "Finish" at bounding box center [762, 78] width 35 height 8
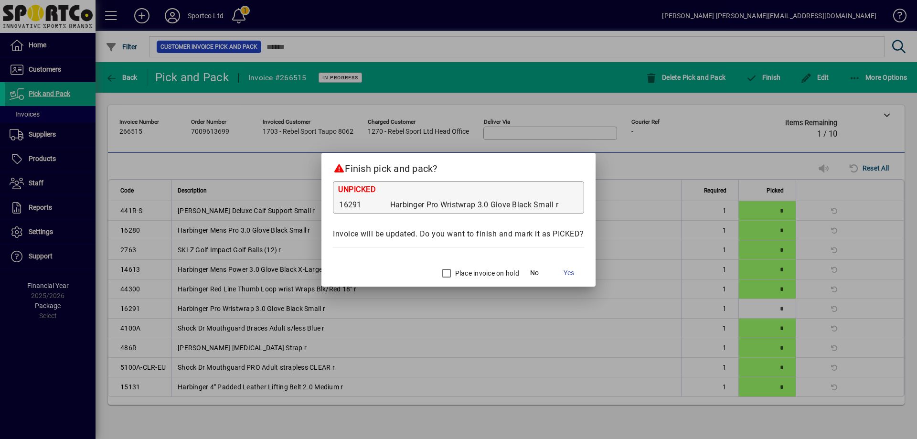
click at [463, 269] on label "Place invoice on hold" at bounding box center [486, 273] width 66 height 10
click at [563, 270] on span "Yes" at bounding box center [568, 273] width 11 height 10
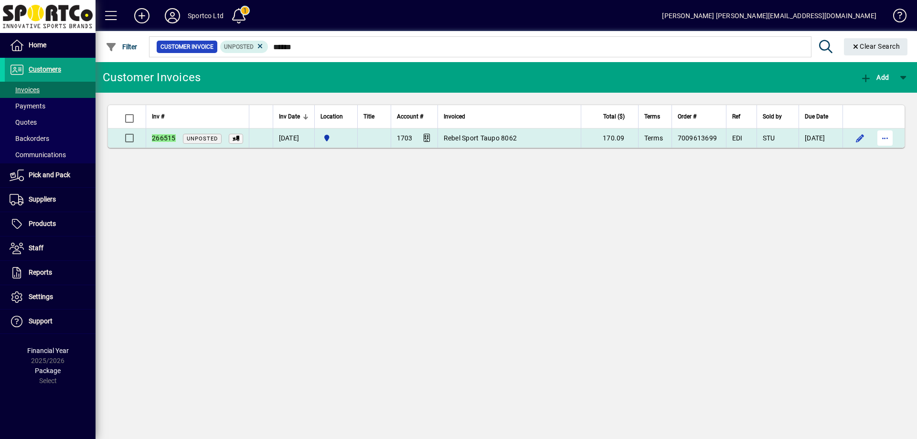
type input "******"
click at [886, 138] on span "button" at bounding box center [884, 138] width 23 height 23
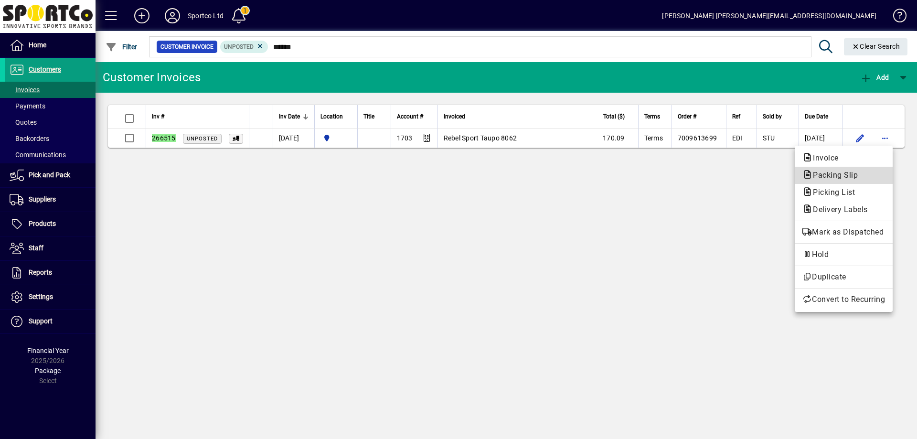
click at [865, 174] on span "Packing Slip" at bounding box center [843, 174] width 83 height 11
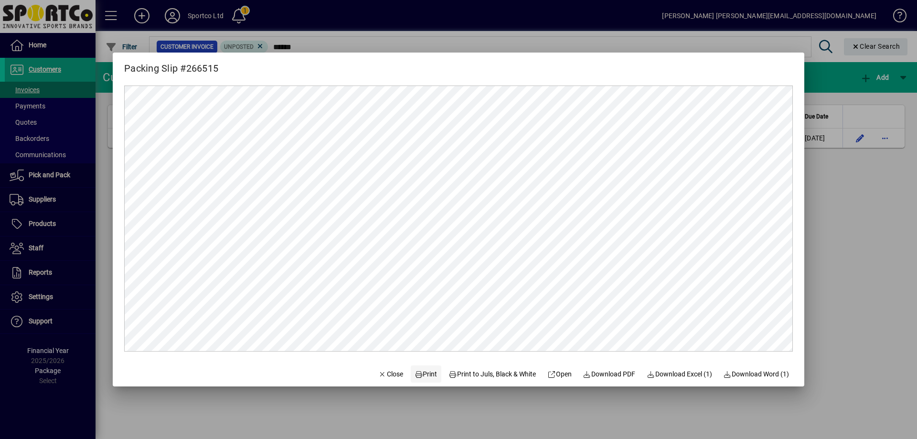
click at [420, 374] on span "Print" at bounding box center [425, 374] width 23 height 10
click at [383, 372] on span "Close" at bounding box center [390, 374] width 25 height 10
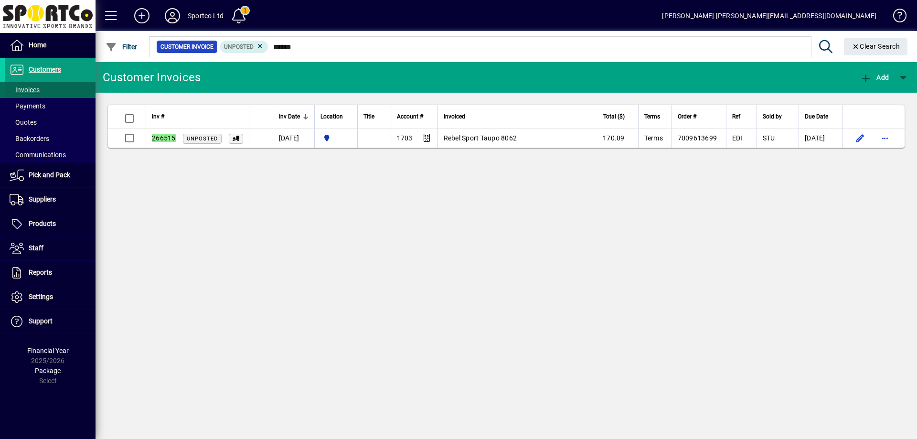
click at [28, 89] on span "Invoices" at bounding box center [25, 90] width 30 height 8
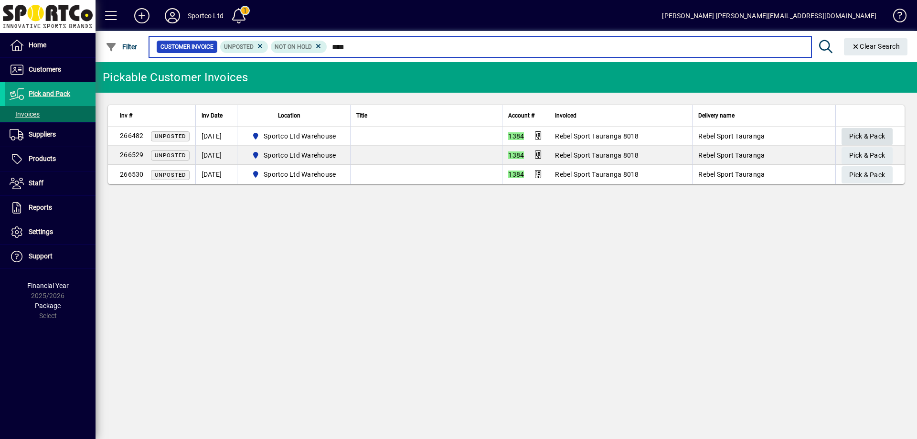
type input "****"
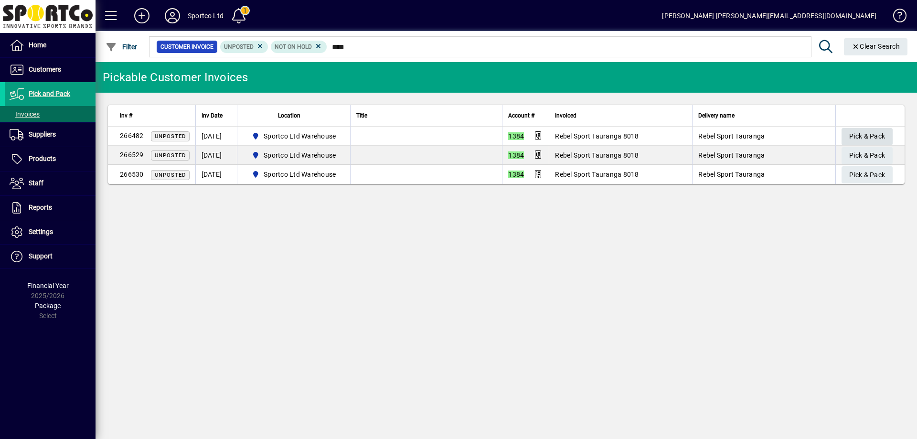
click at [861, 137] on span "Pick & Pack" at bounding box center [867, 136] width 36 height 16
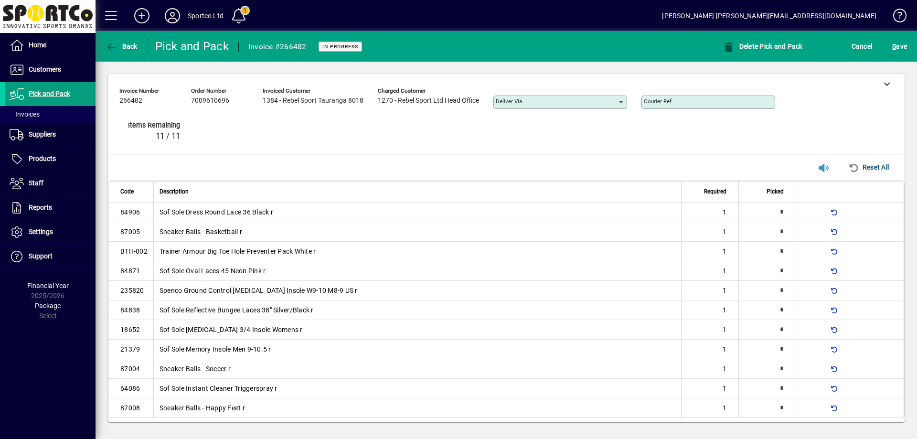
type input "*"
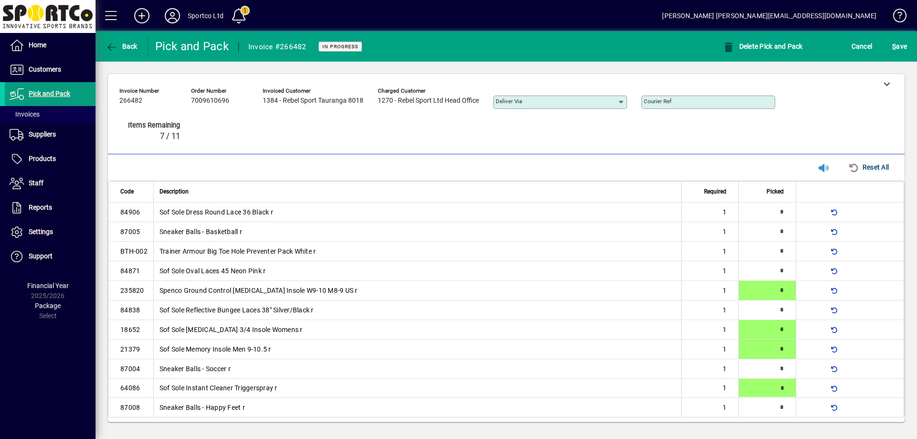
type input "*"
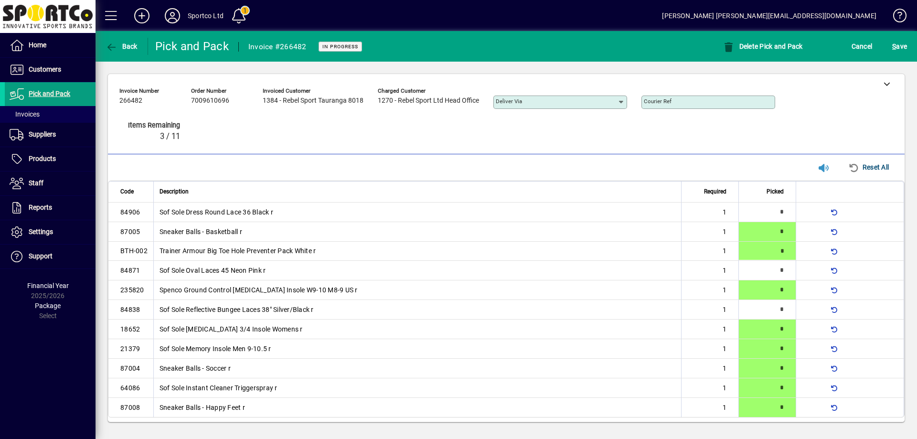
type input "*"
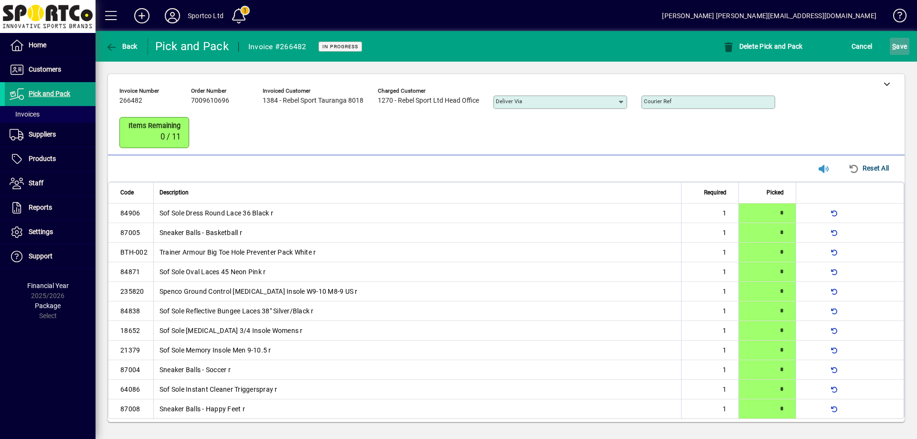
click at [898, 46] on span "S ave" at bounding box center [899, 46] width 15 height 15
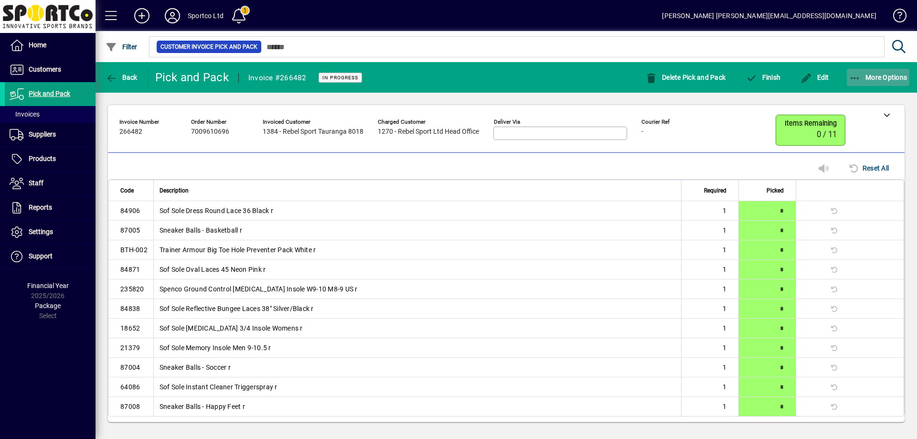
click at [855, 74] on icon "button" at bounding box center [855, 79] width 12 height 10
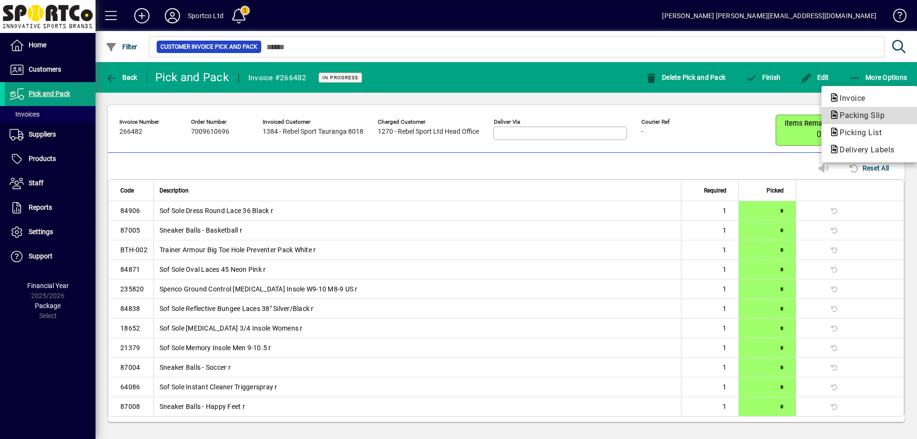
click at [862, 113] on span "Packing Slip" at bounding box center [859, 115] width 60 height 9
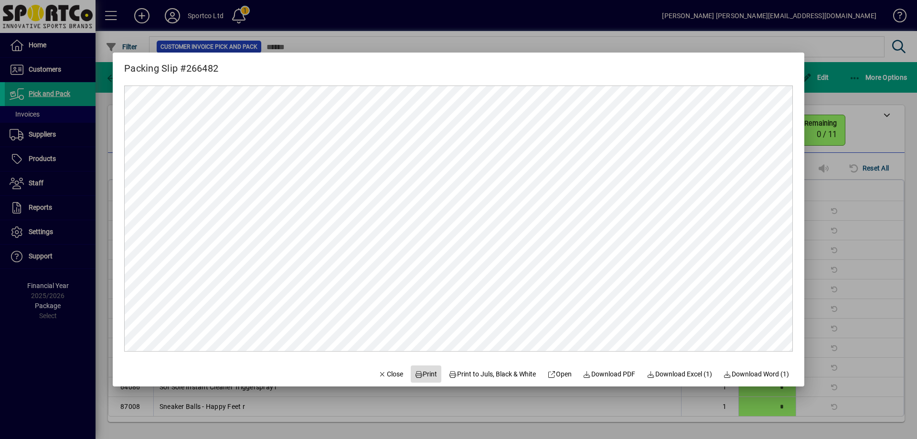
click at [422, 375] on span "Print" at bounding box center [425, 374] width 23 height 10
click at [380, 373] on span "Close" at bounding box center [390, 374] width 25 height 10
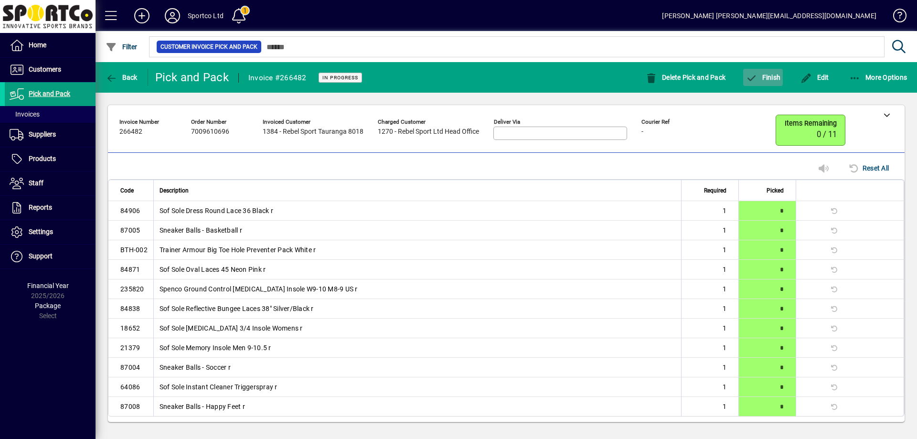
click at [774, 70] on span "button" at bounding box center [763, 77] width 40 height 23
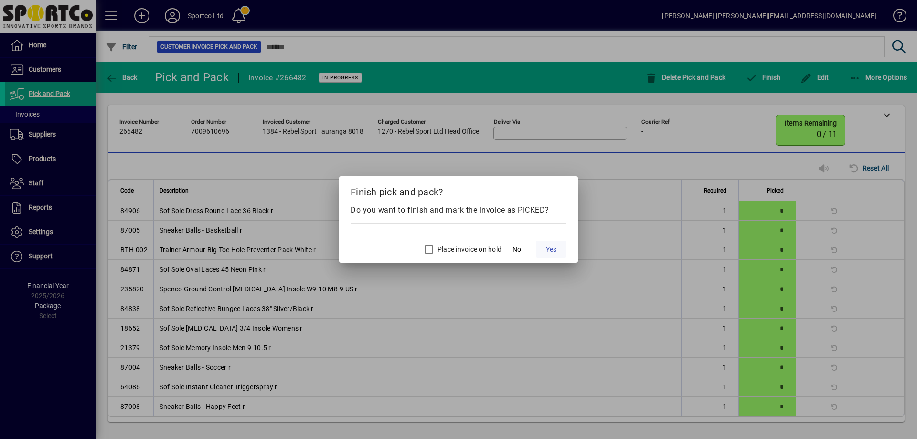
click at [550, 245] on span "Yes" at bounding box center [551, 249] width 11 height 10
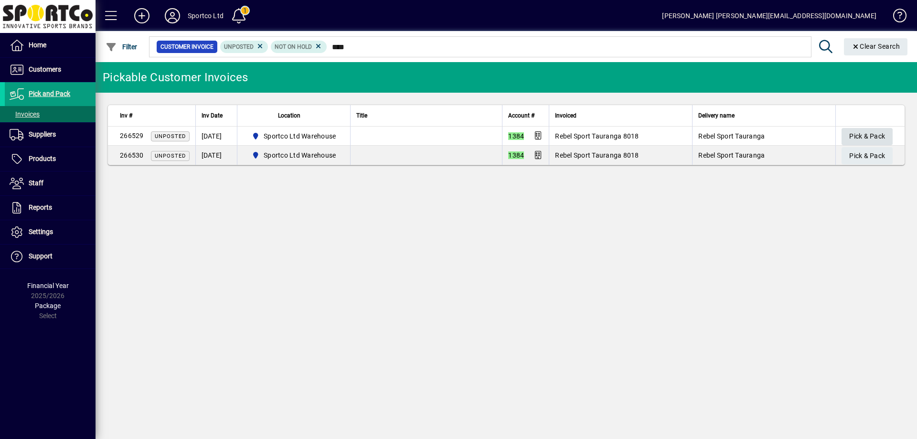
type input "****"
click at [884, 135] on span "Pick & Pack" at bounding box center [867, 136] width 36 height 16
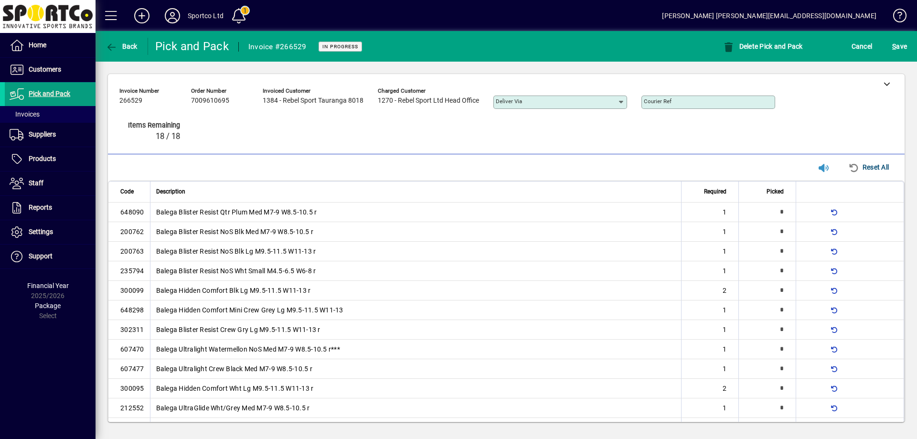
type input "*"
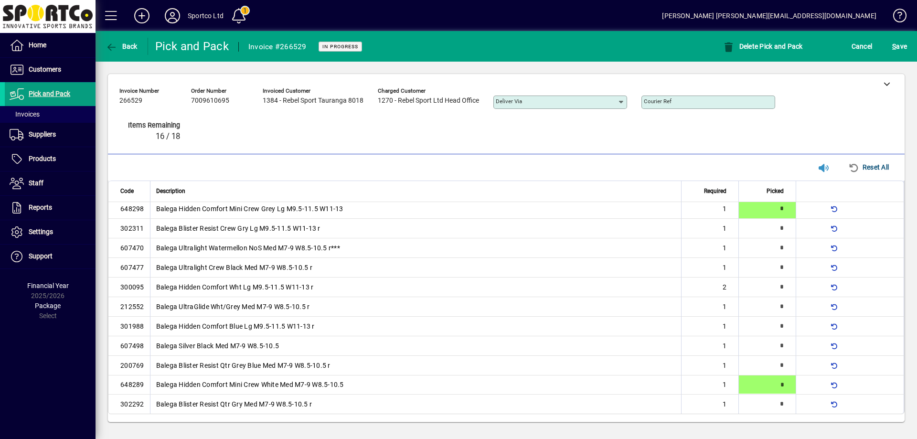
type input "*"
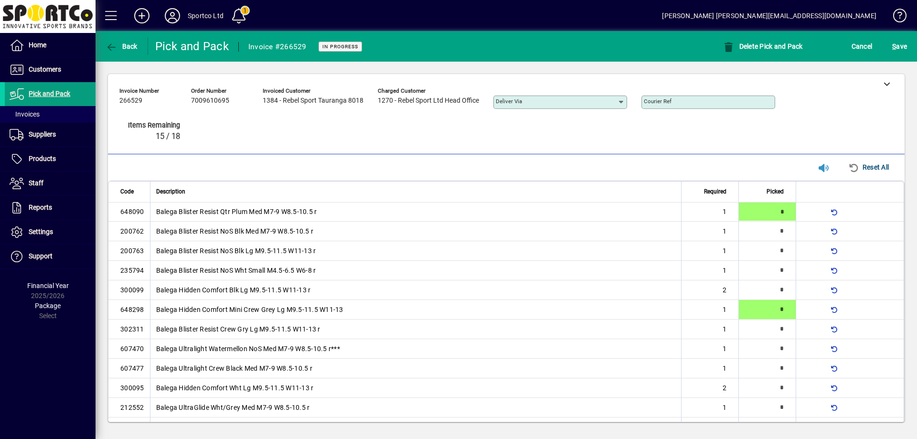
type input "*"
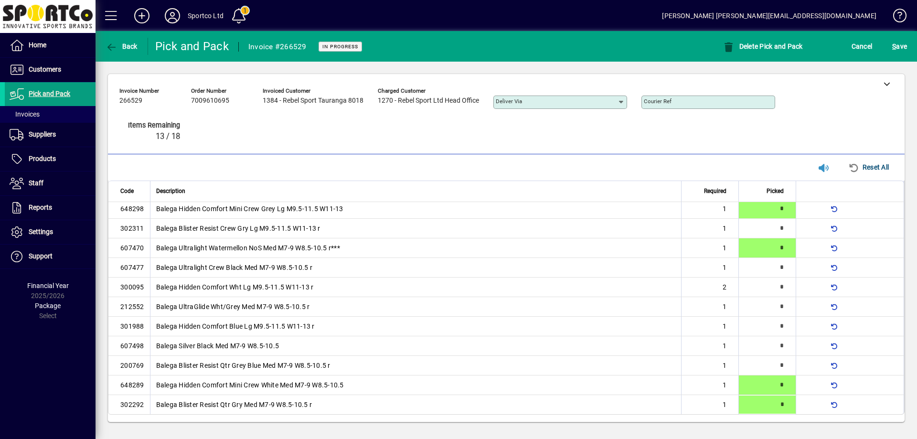
type input "*"
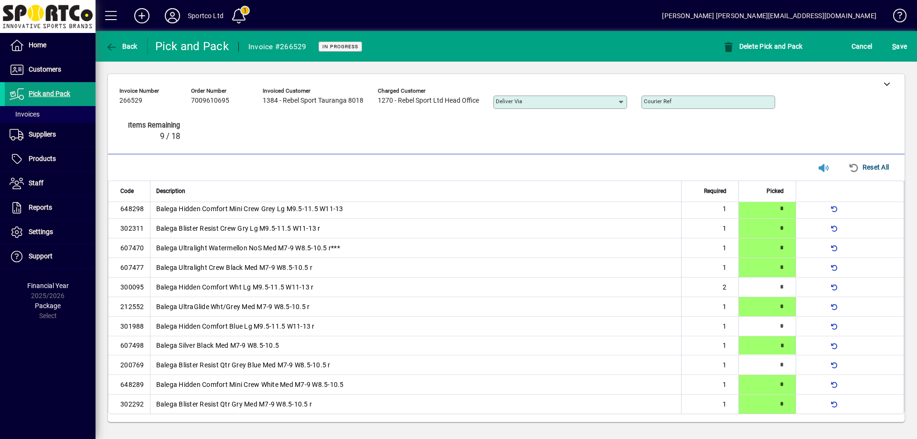
type input "*"
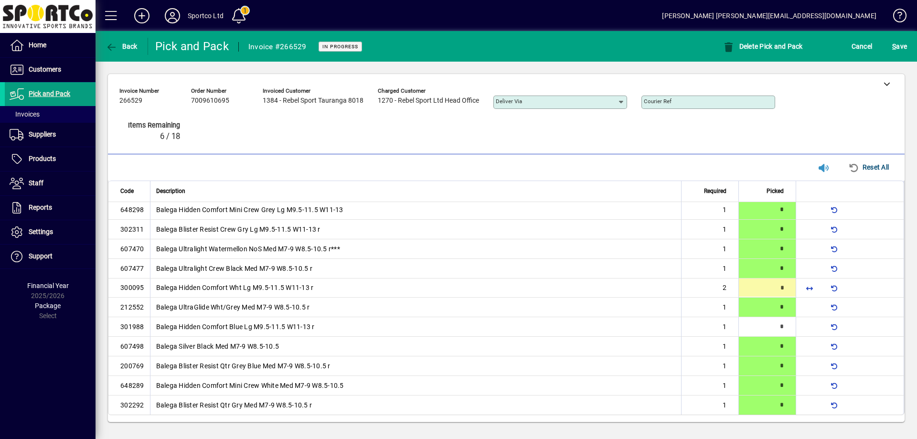
type input "*"
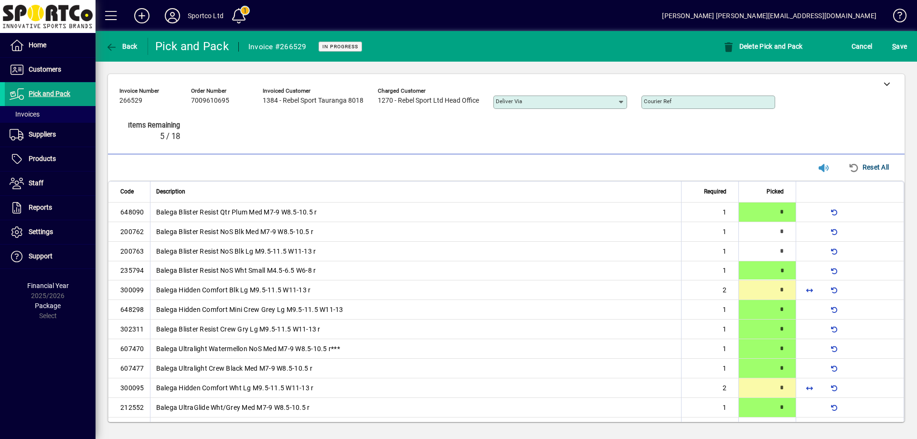
type input "*"
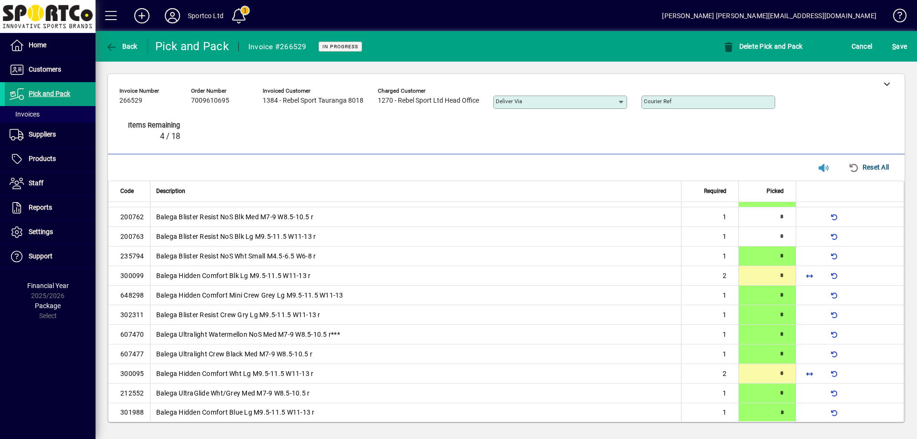
type input "*"
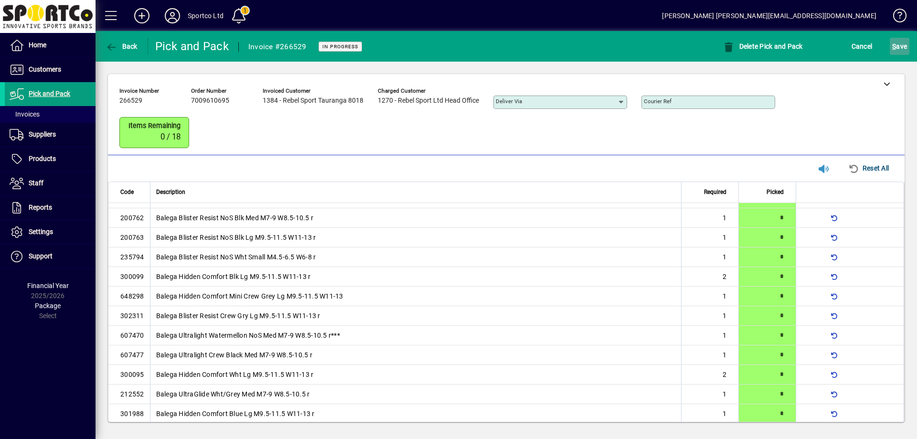
click at [901, 41] on span "S ave" at bounding box center [899, 46] width 15 height 15
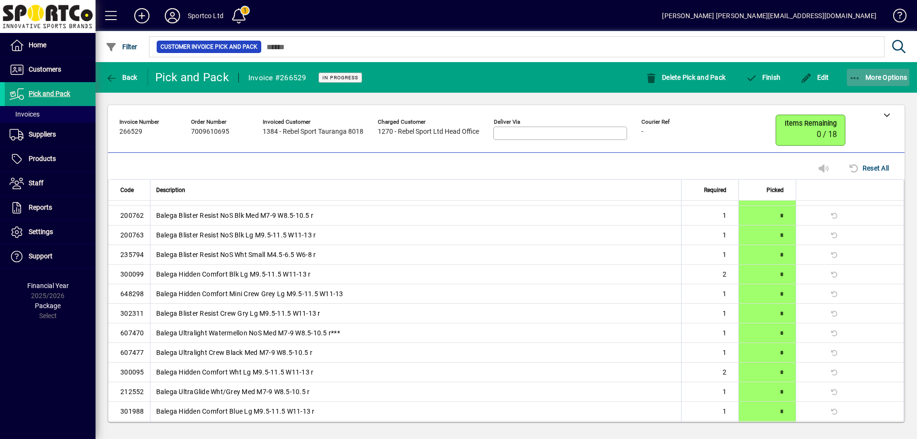
click at [855, 74] on icon "button" at bounding box center [855, 79] width 12 height 10
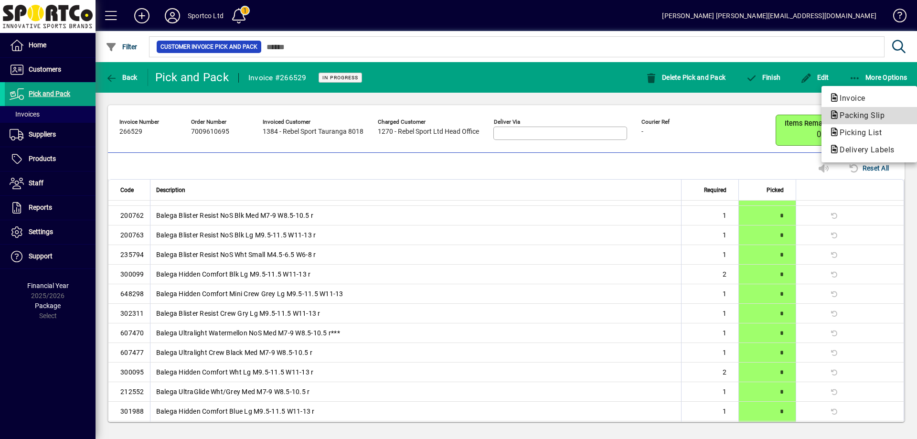
click at [863, 110] on span "Packing Slip" at bounding box center [869, 115] width 80 height 11
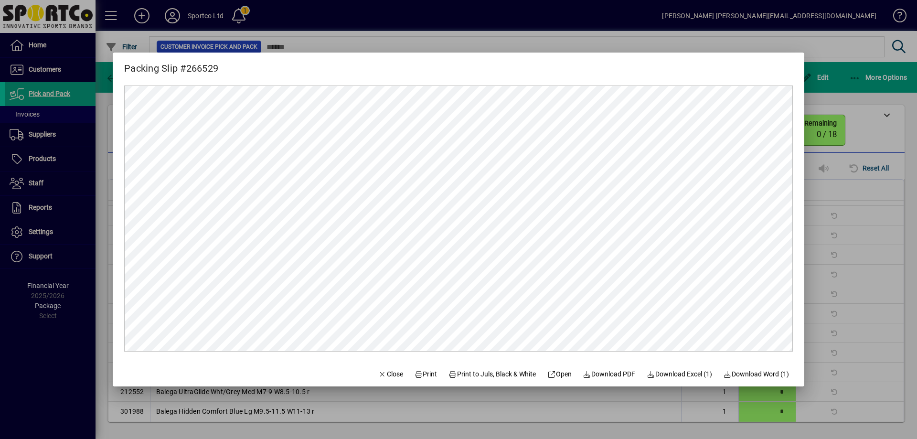
scroll to position [0, 0]
click at [418, 372] on span "Print" at bounding box center [425, 374] width 23 height 10
click at [385, 373] on span "Close" at bounding box center [390, 374] width 25 height 10
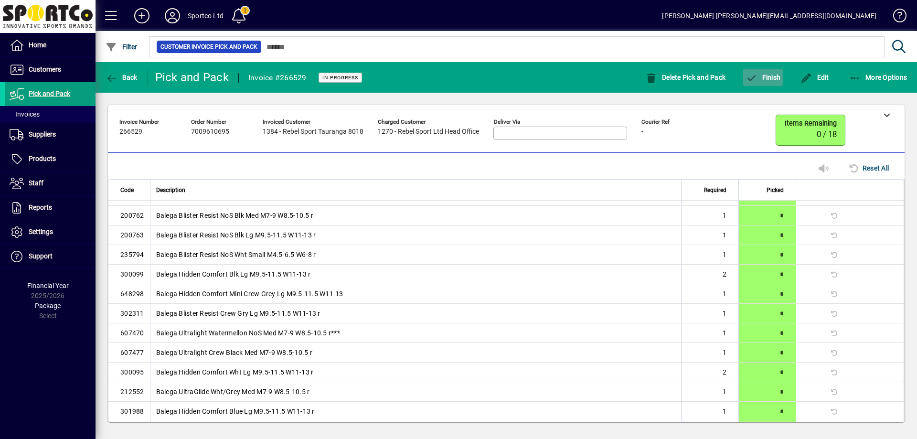
click at [772, 77] on span "Finish" at bounding box center [762, 78] width 35 height 8
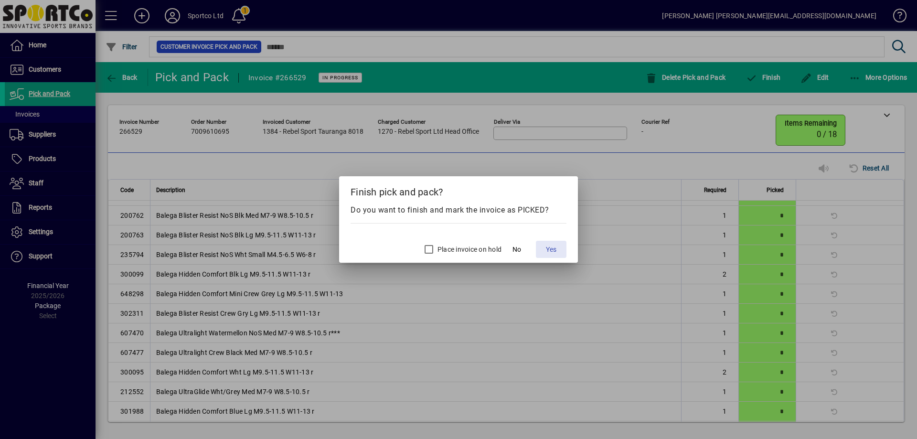
click at [554, 247] on span "Yes" at bounding box center [551, 249] width 11 height 10
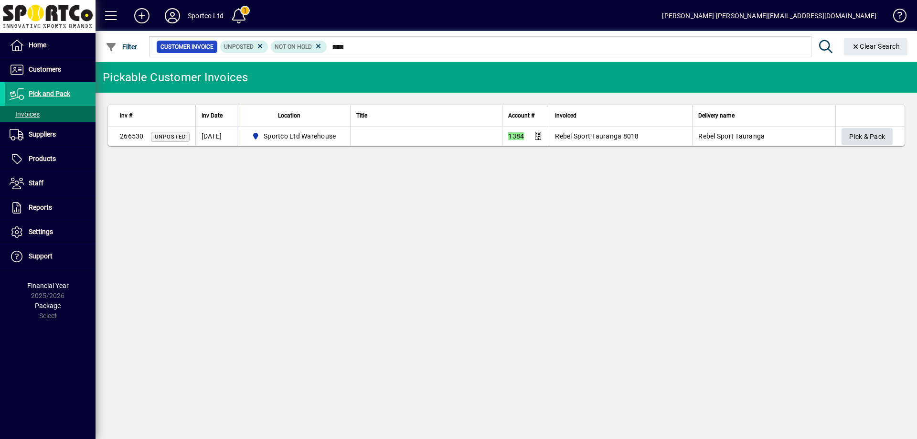
type input "****"
click at [872, 141] on span "Pick & Pack" at bounding box center [867, 137] width 36 height 16
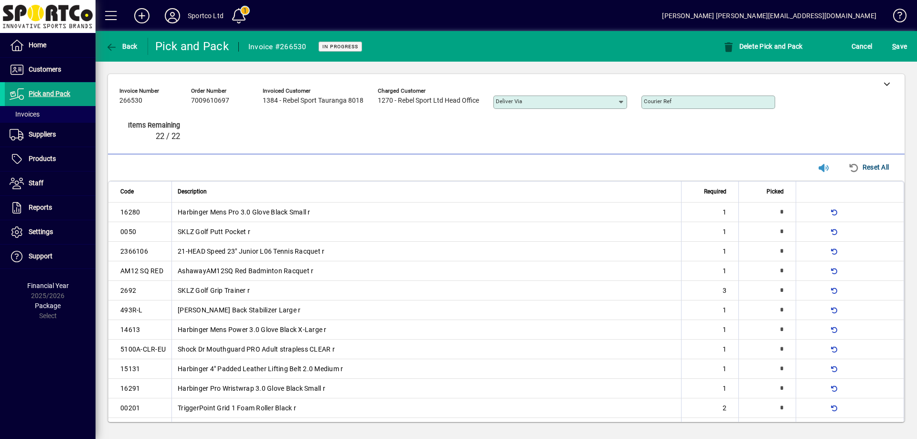
type input "*"
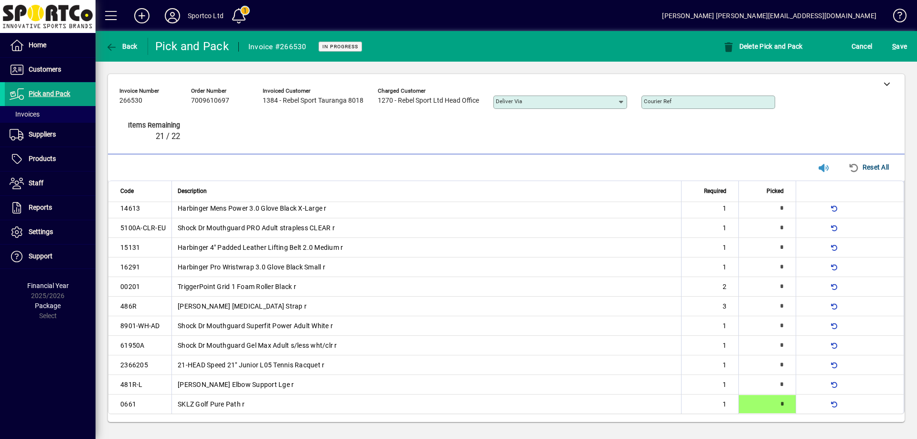
type input "*"
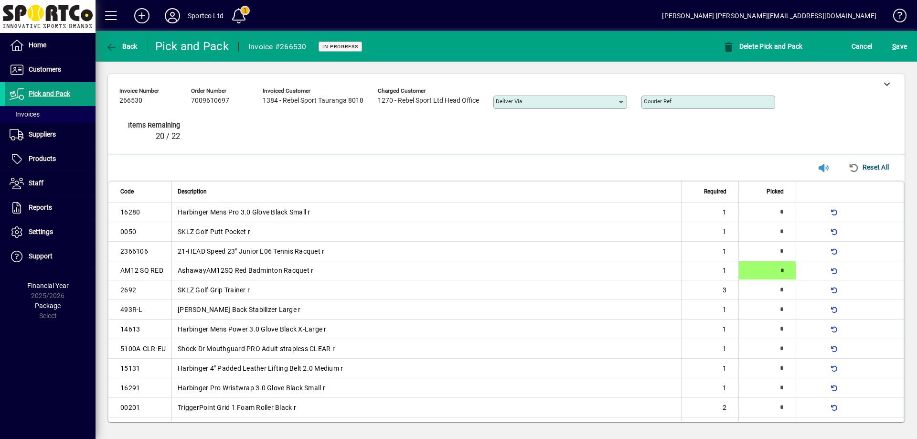
type input "*"
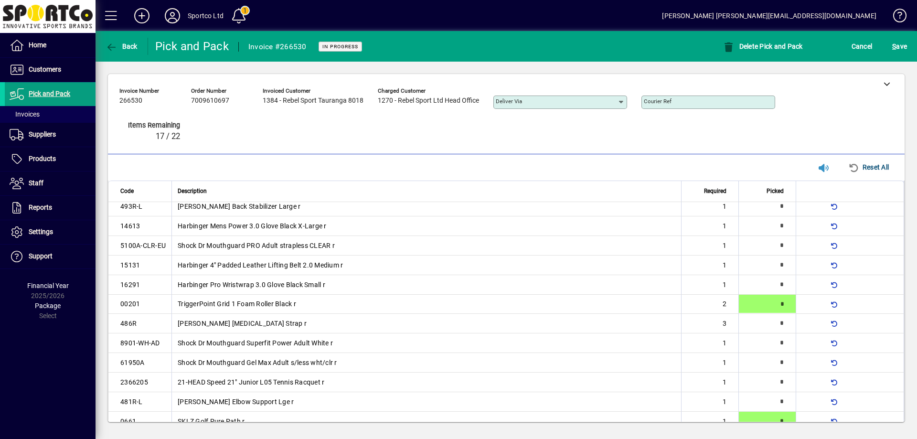
scroll to position [107, 0]
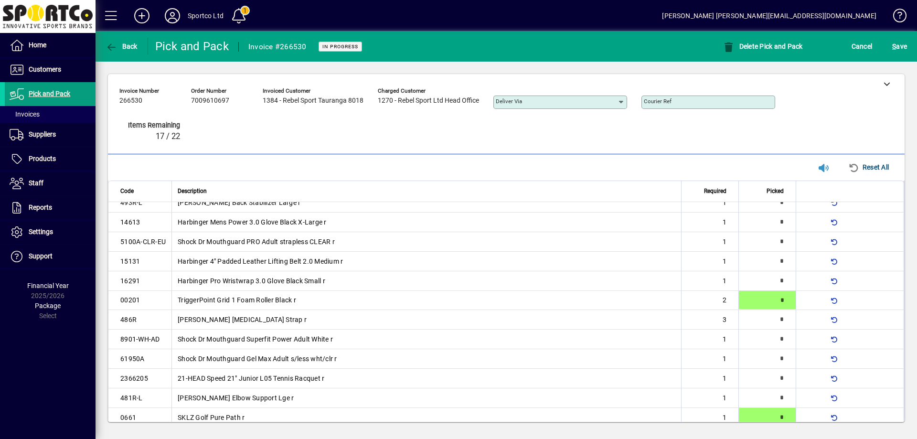
type input "*"
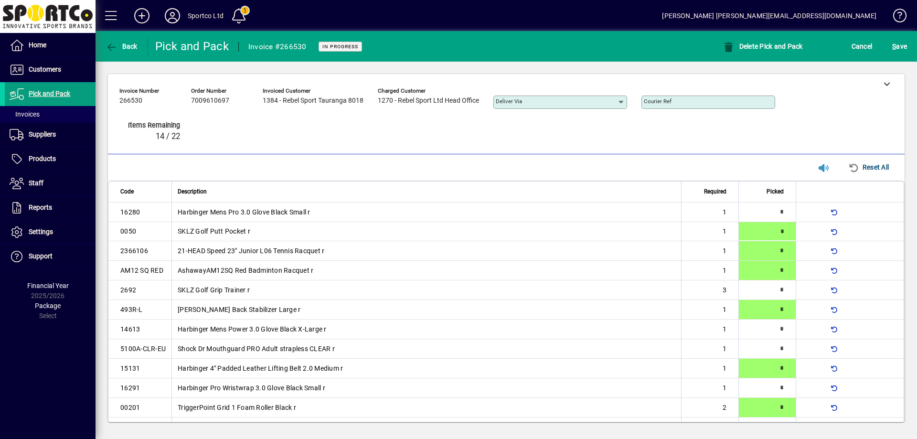
type input "*"
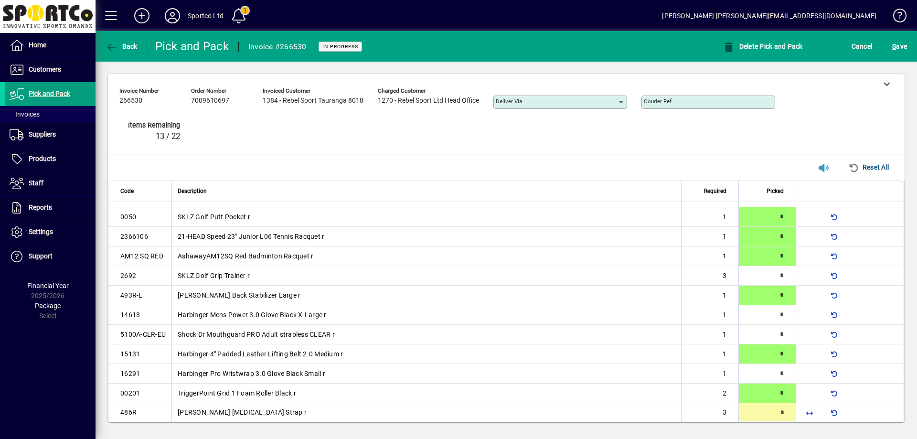
type input "*"
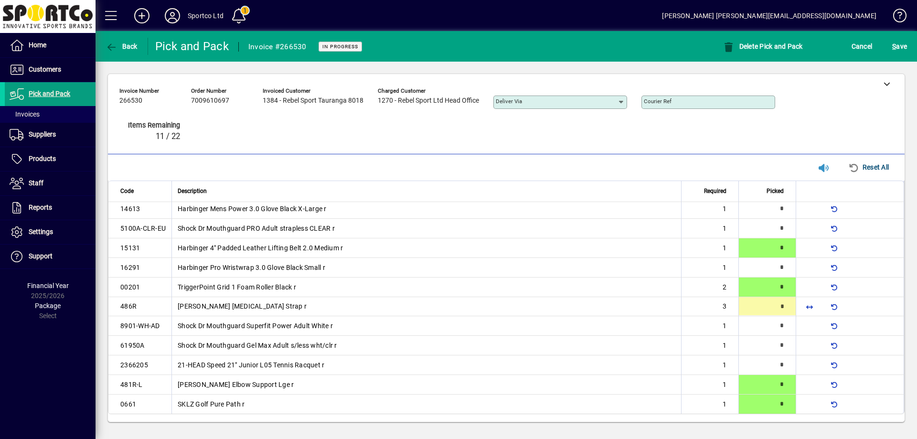
type input "*"
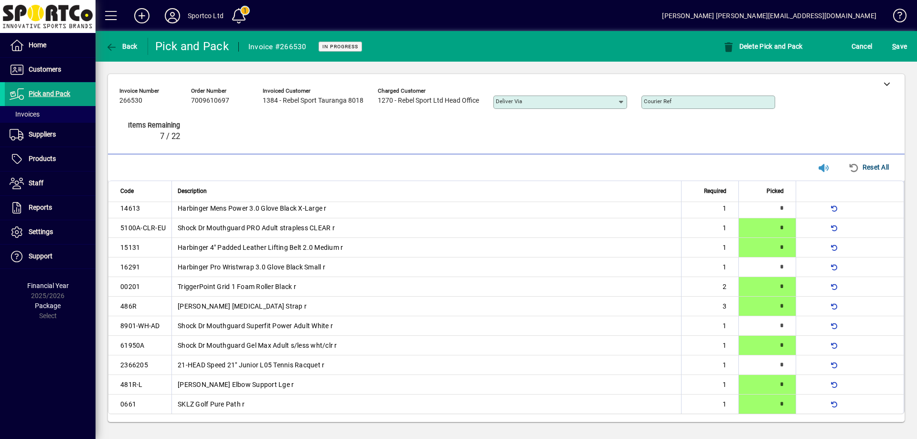
scroll to position [0, 0]
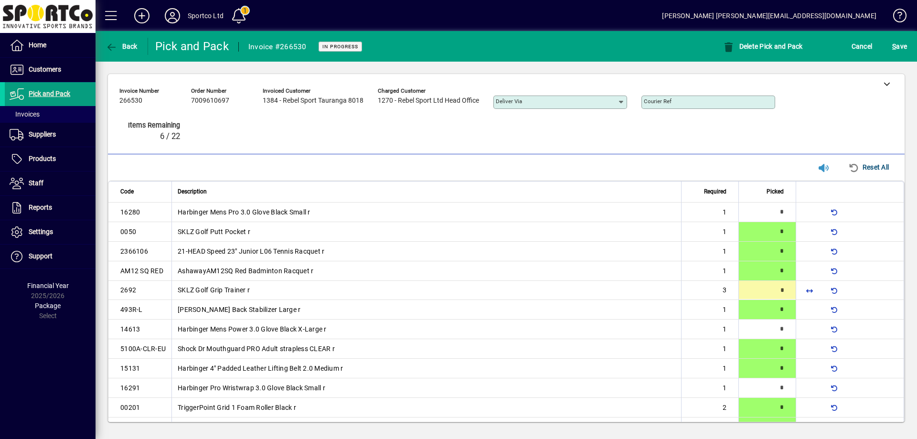
type input "*"
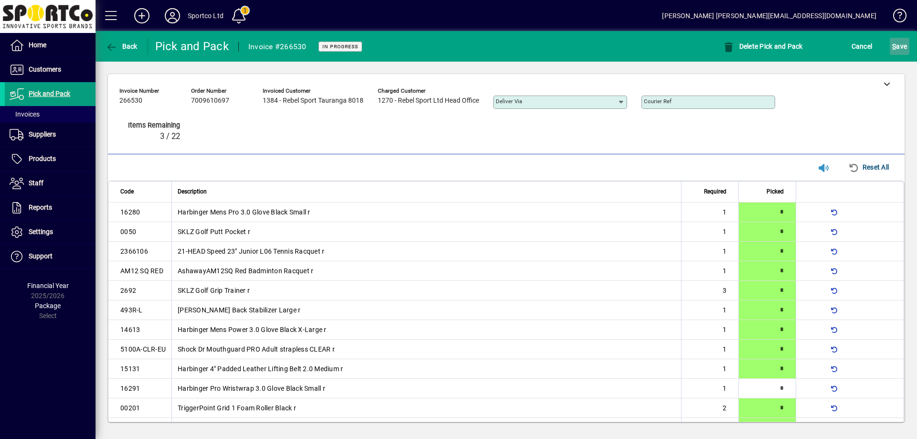
click at [903, 45] on span "S ave" at bounding box center [899, 46] width 15 height 15
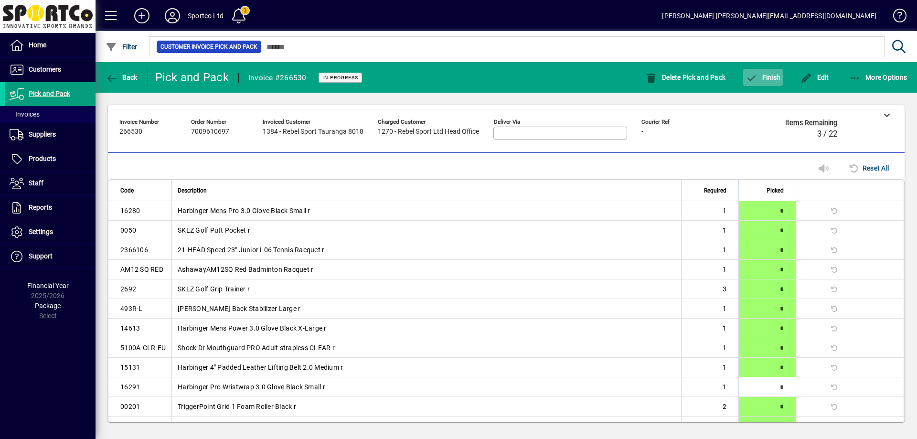
click at [765, 75] on span "Finish" at bounding box center [762, 78] width 35 height 8
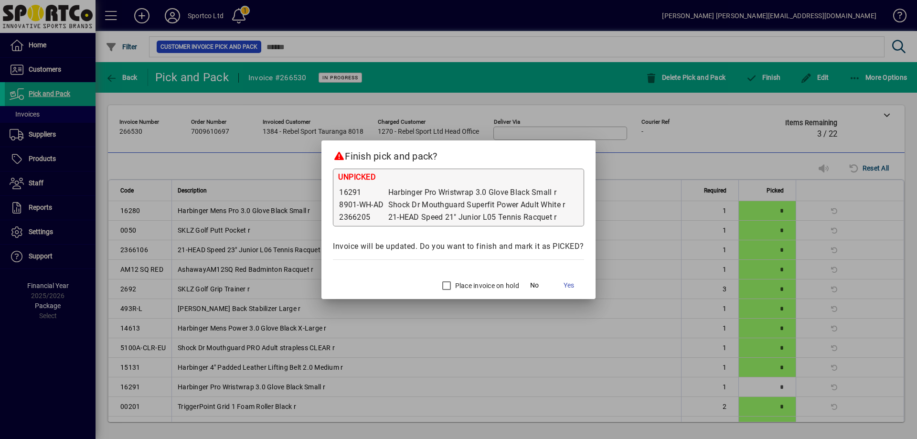
click at [475, 285] on label "Place invoice on hold" at bounding box center [486, 286] width 66 height 10
click at [570, 284] on span "Yes" at bounding box center [568, 285] width 11 height 10
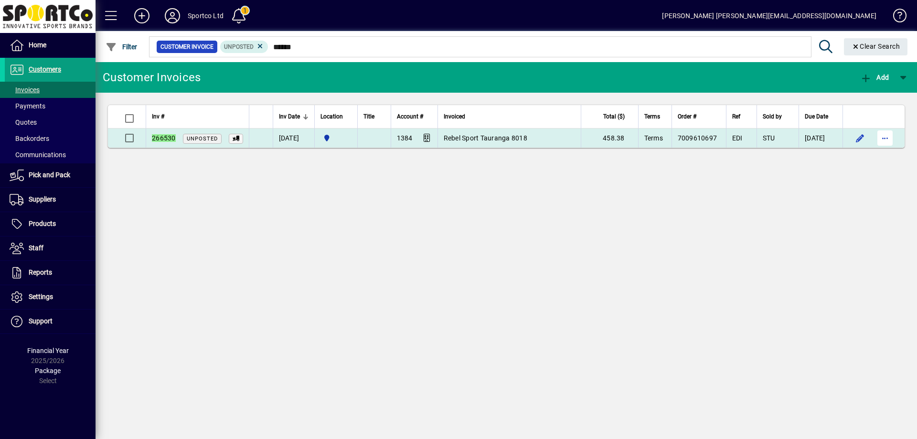
type input "******"
click at [886, 138] on span "button" at bounding box center [884, 138] width 23 height 23
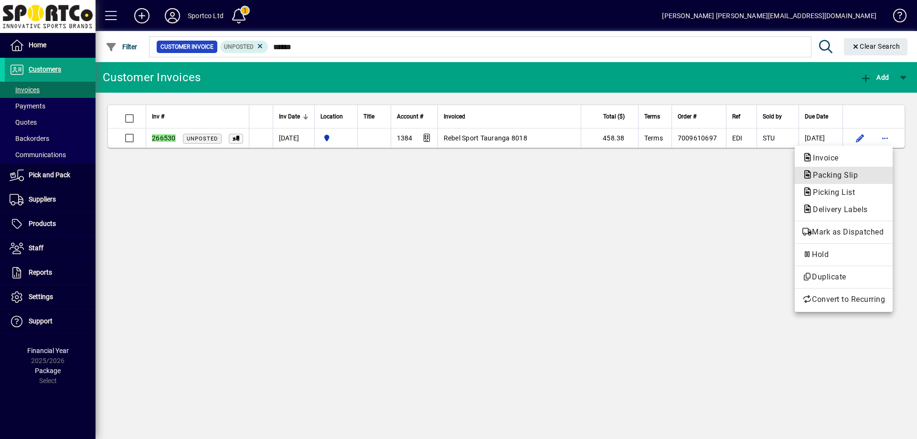
click at [877, 177] on span "Packing Slip" at bounding box center [843, 174] width 83 height 11
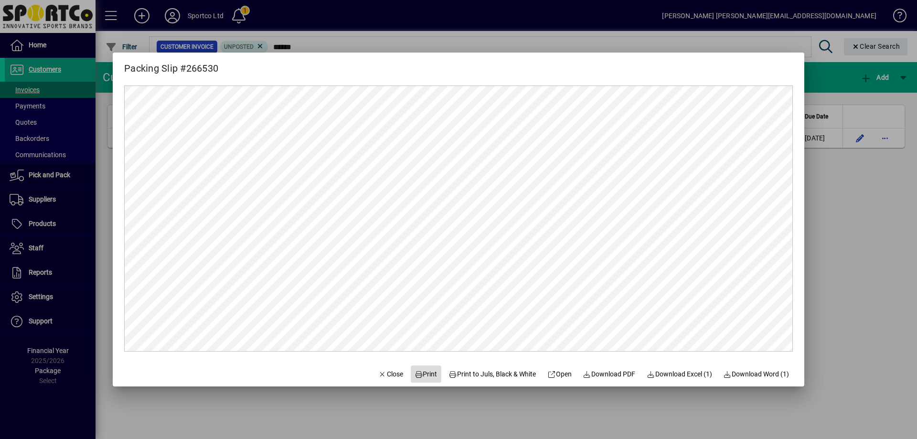
click at [419, 371] on span "Print" at bounding box center [425, 374] width 23 height 10
click at [390, 371] on span "Close" at bounding box center [390, 374] width 25 height 10
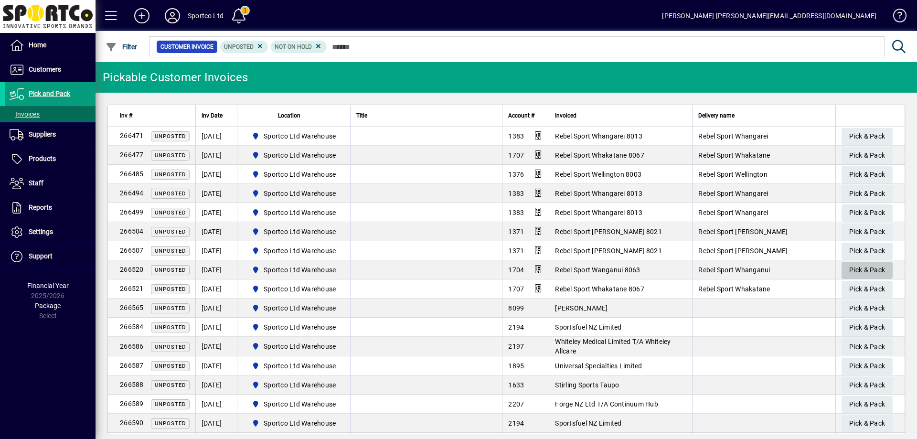
click at [865, 267] on span "Pick & Pack" at bounding box center [867, 270] width 36 height 16
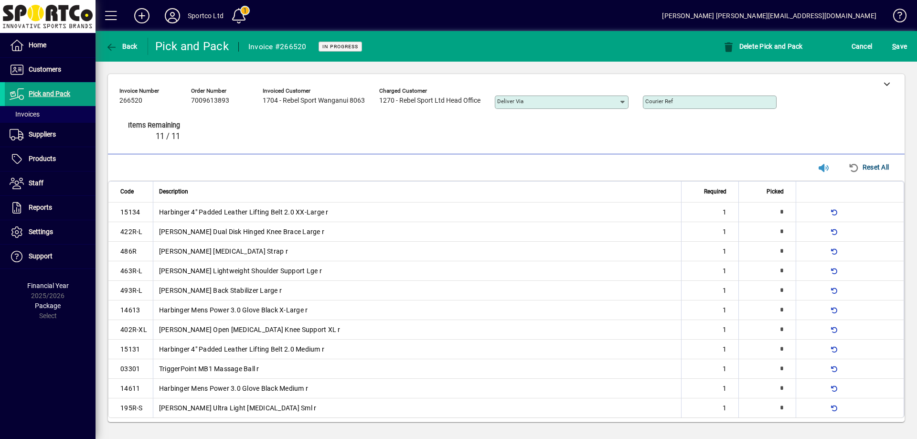
type input "*"
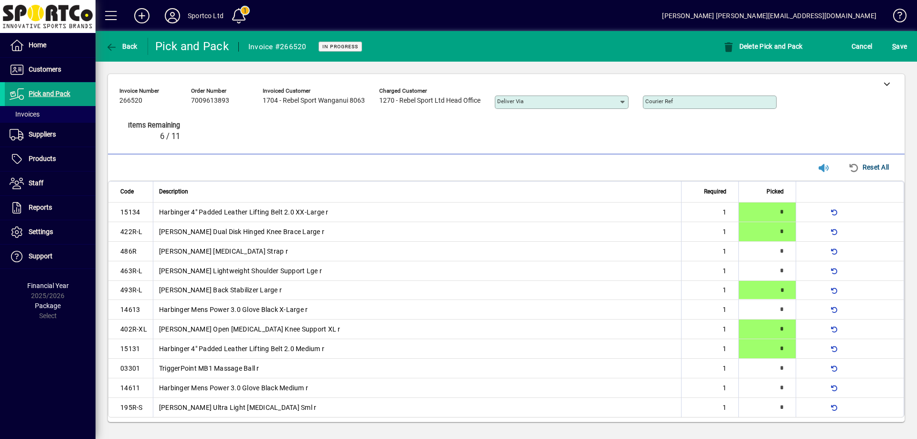
type input "*"
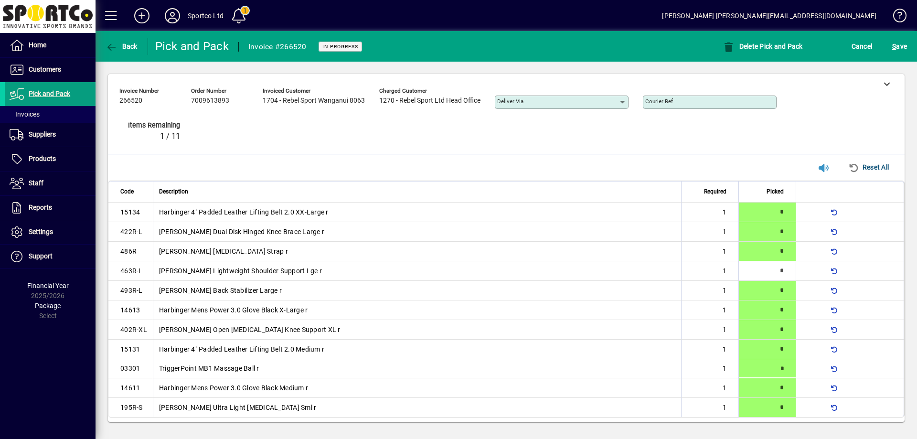
type input "*"
click at [896, 45] on span "S ave" at bounding box center [899, 46] width 15 height 15
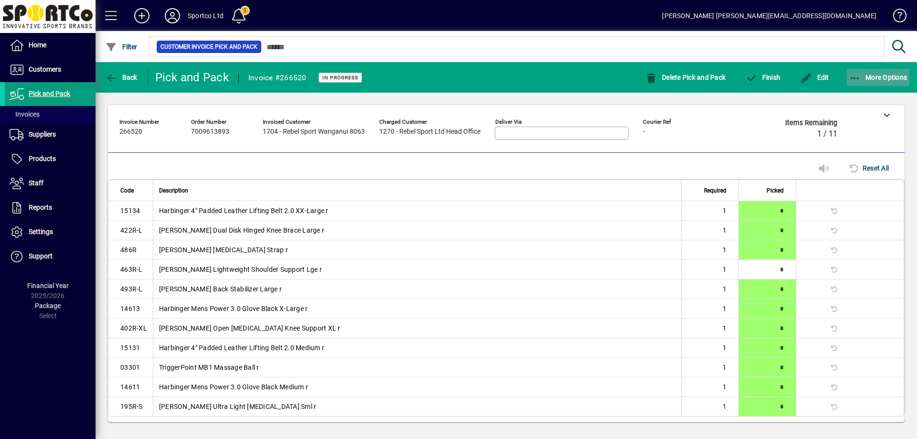
click at [854, 78] on icon "button" at bounding box center [855, 79] width 12 height 10
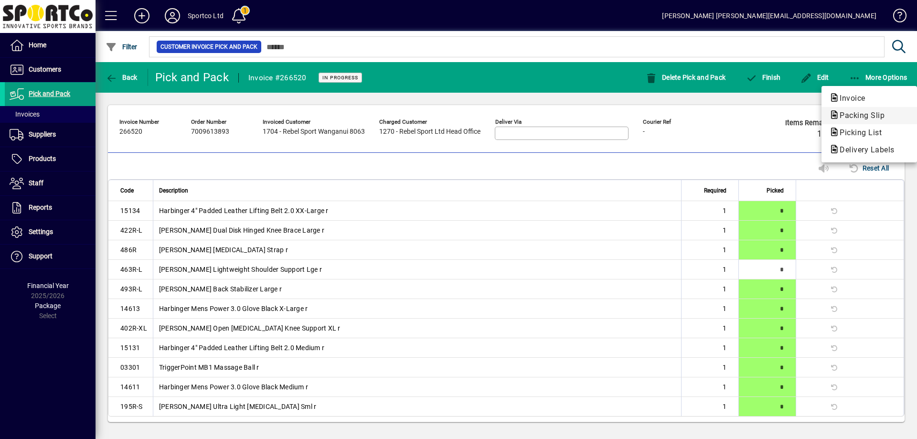
click at [865, 117] on span "Packing Slip" at bounding box center [859, 115] width 60 height 9
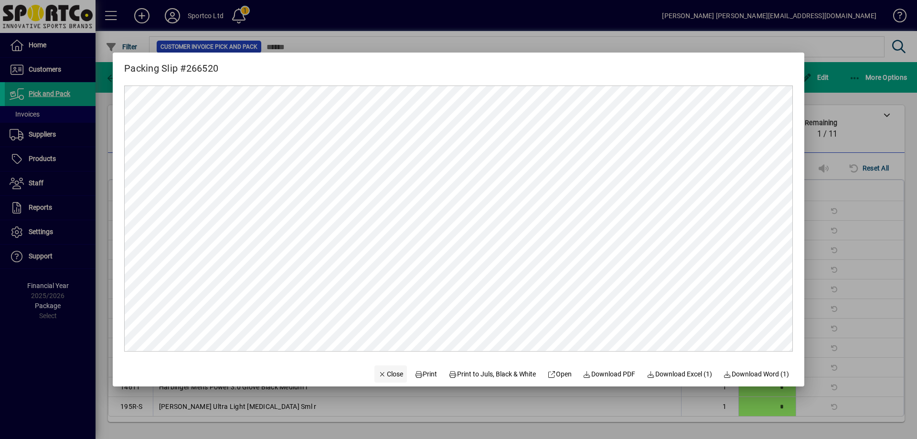
click at [390, 375] on span "Close" at bounding box center [390, 374] width 25 height 10
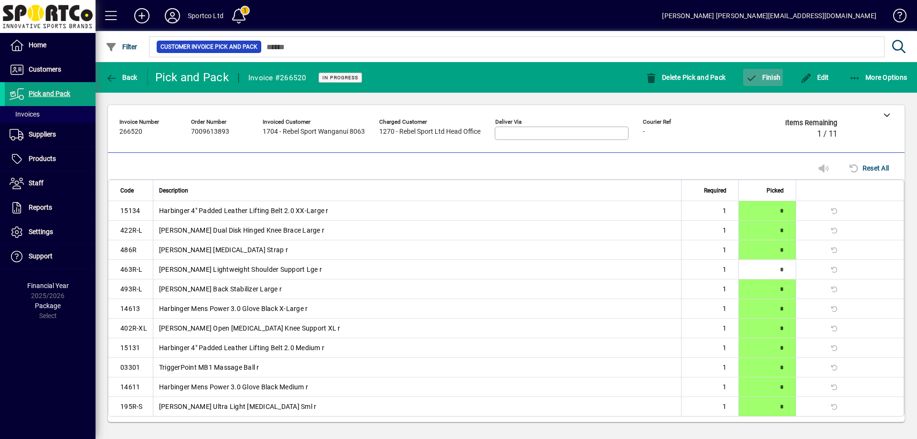
click at [772, 74] on span "Finish" at bounding box center [762, 78] width 35 height 8
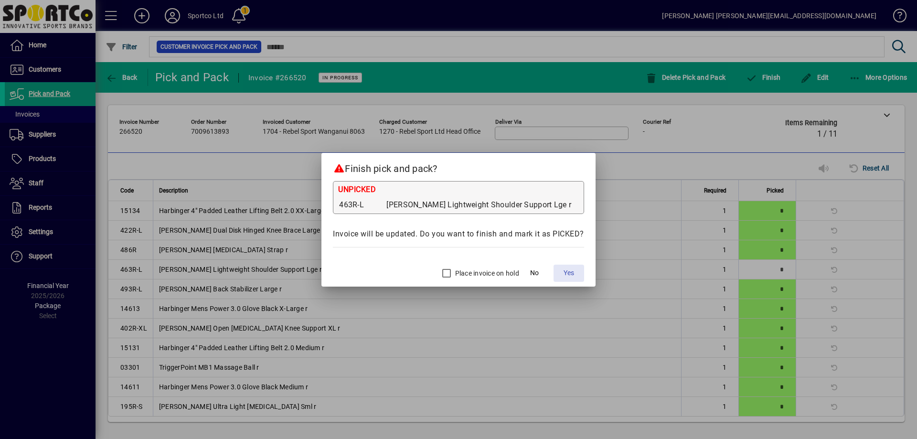
click at [568, 272] on span "Yes" at bounding box center [568, 273] width 11 height 10
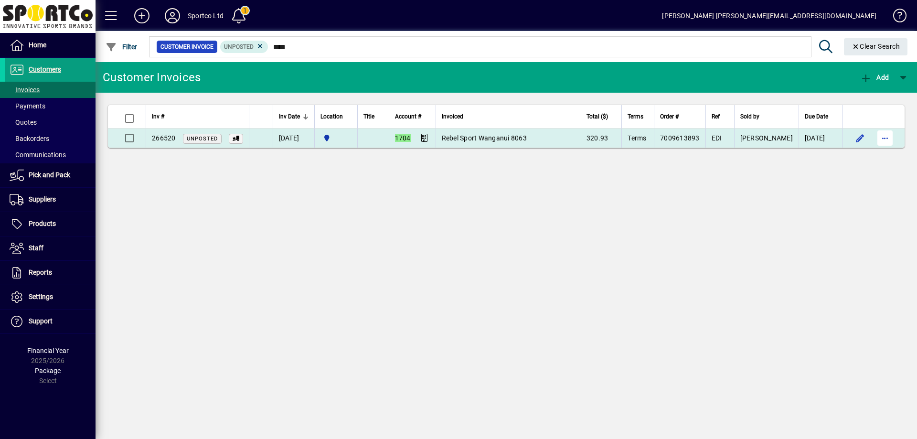
type input "****"
click at [884, 136] on span "button" at bounding box center [884, 138] width 23 height 23
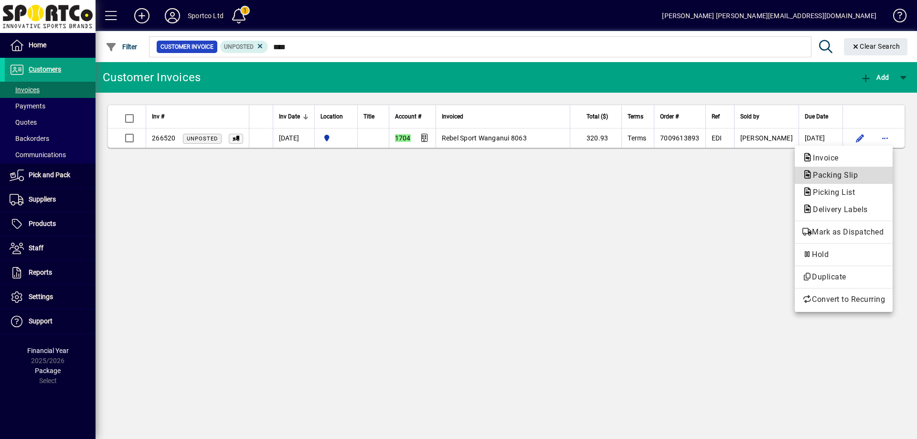
click at [876, 174] on span "Packing Slip" at bounding box center [843, 174] width 83 height 11
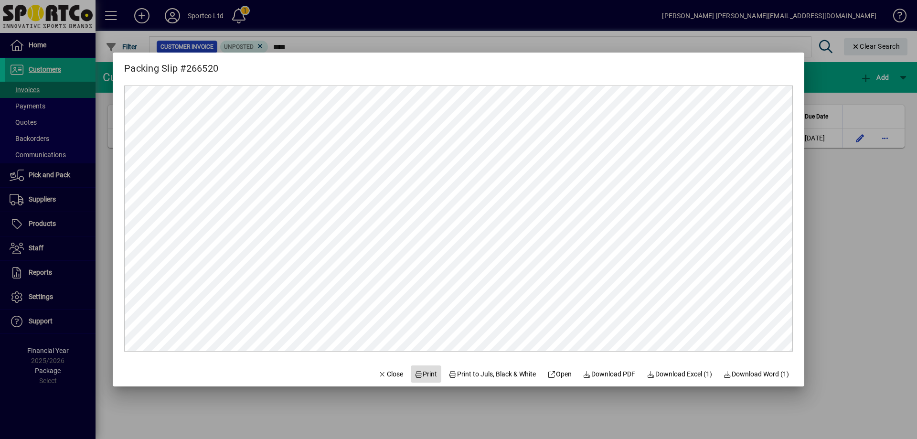
click at [418, 372] on span "Print" at bounding box center [425, 374] width 23 height 10
click at [382, 372] on span "Close" at bounding box center [390, 374] width 25 height 10
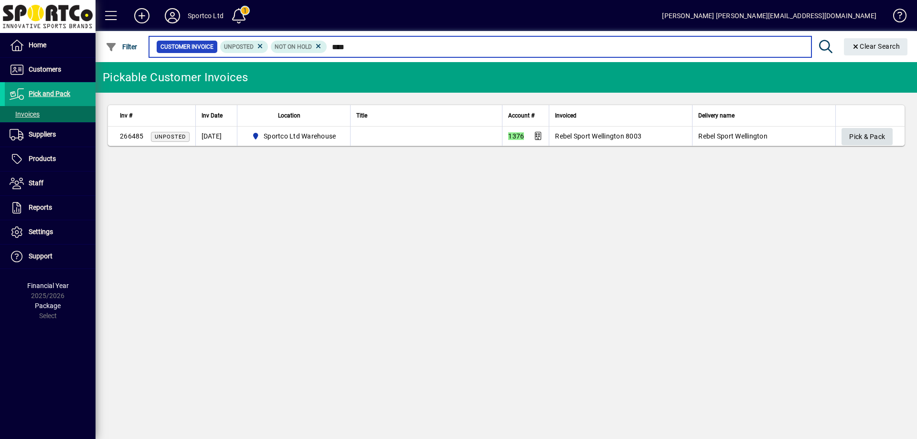
type input "****"
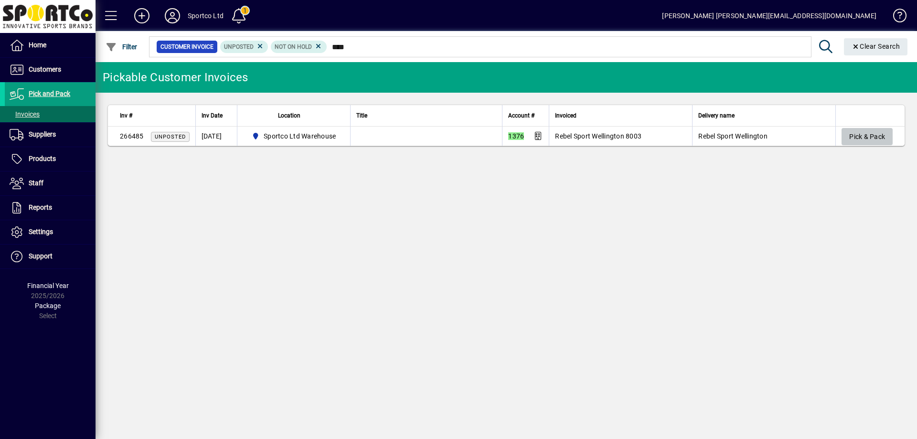
click at [868, 129] on span "Pick & Pack" at bounding box center [867, 137] width 36 height 16
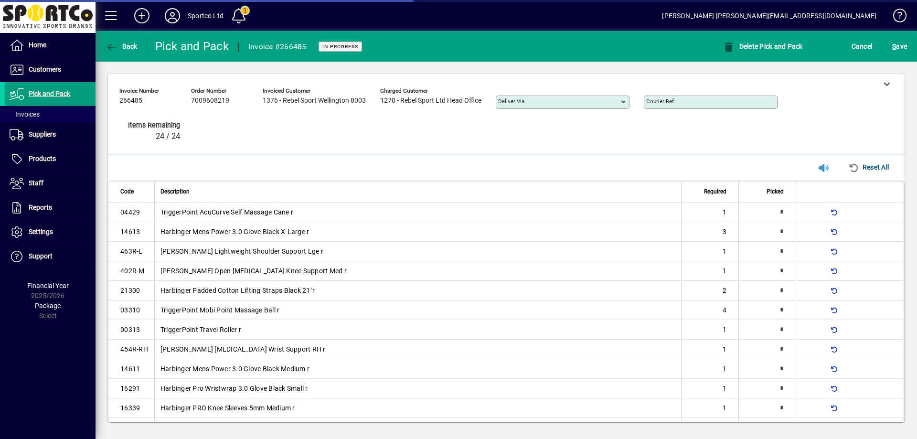
type input "*"
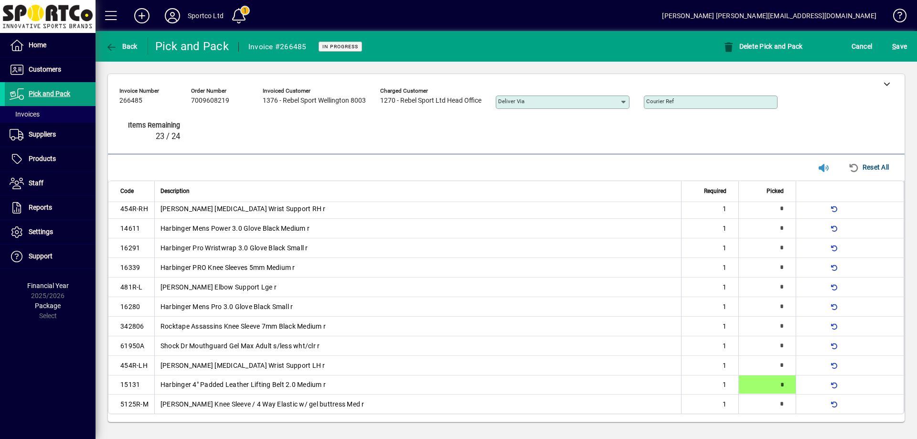
type input "*"
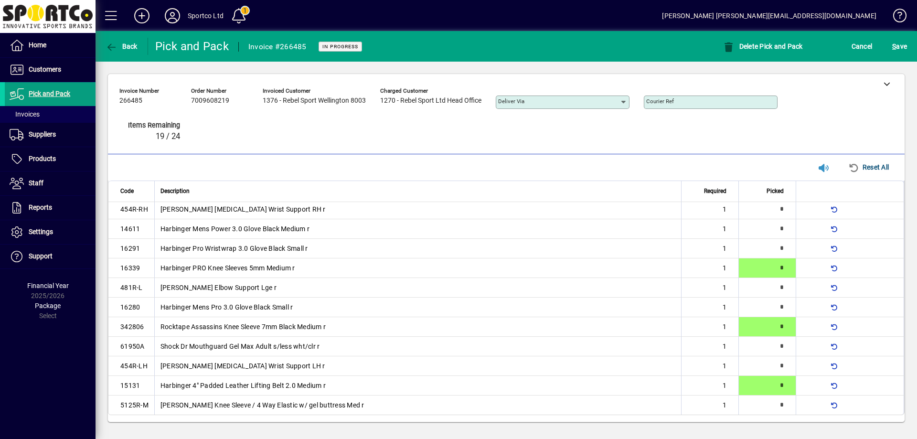
scroll to position [0, 0]
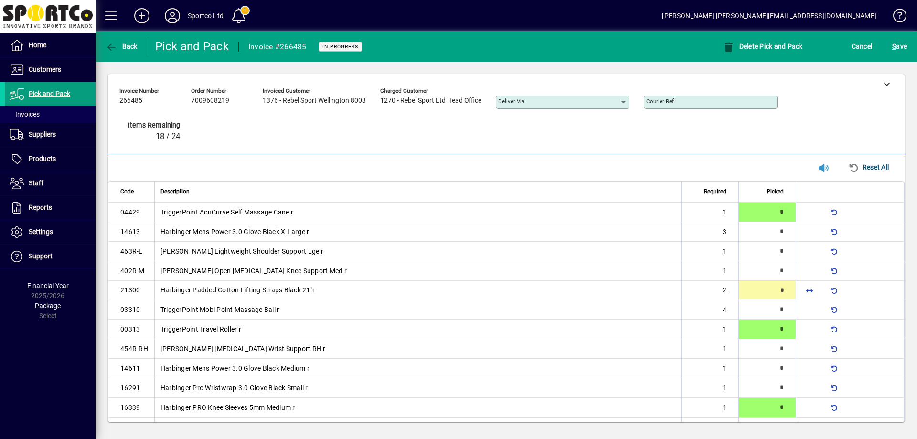
type input "*"
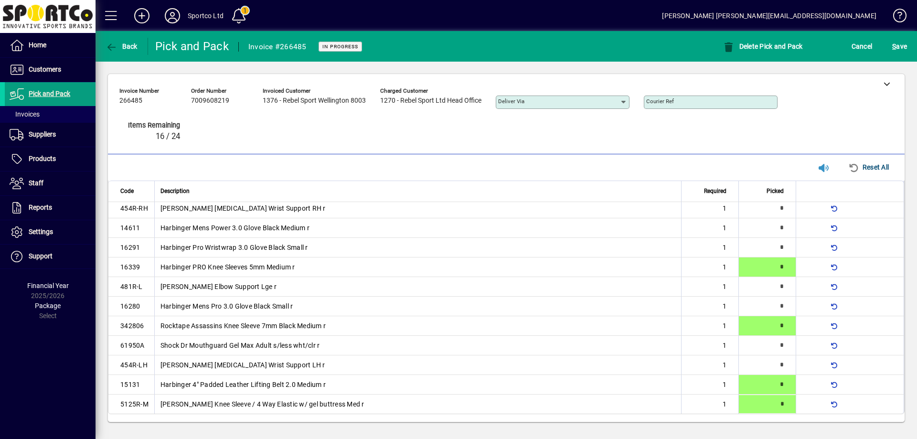
type input "*"
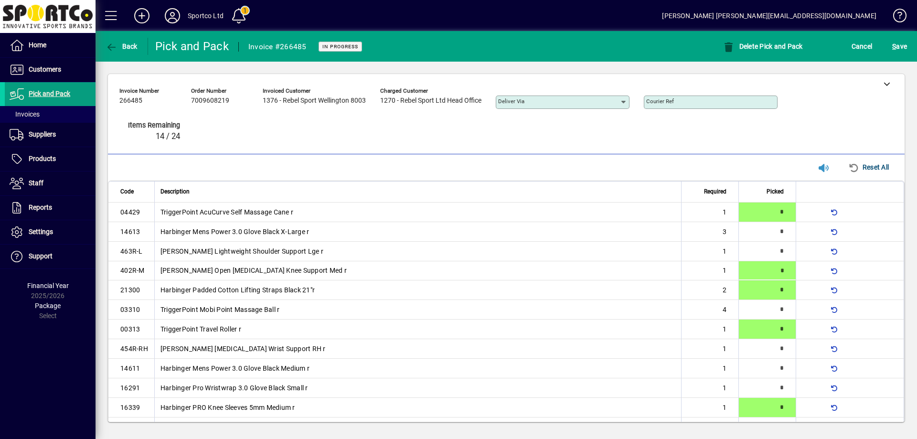
type input "*"
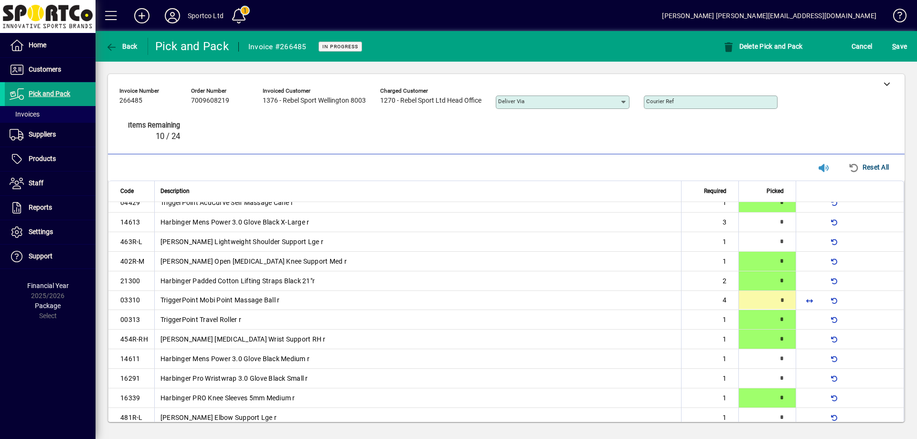
type input "*"
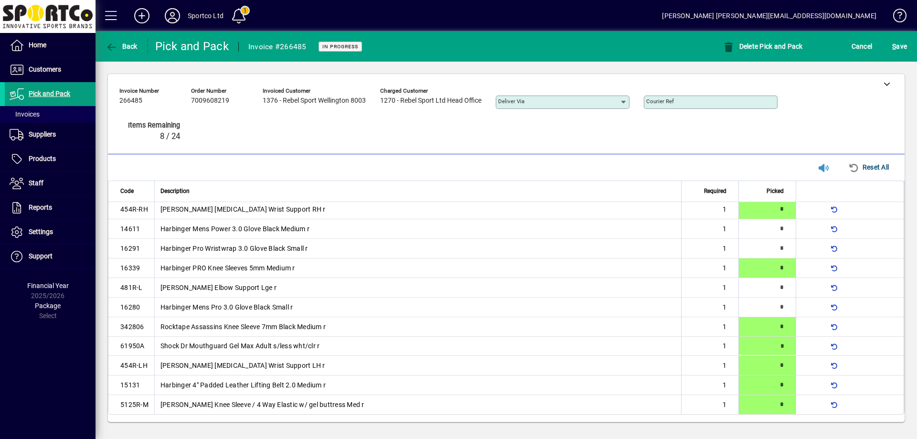
type input "*"
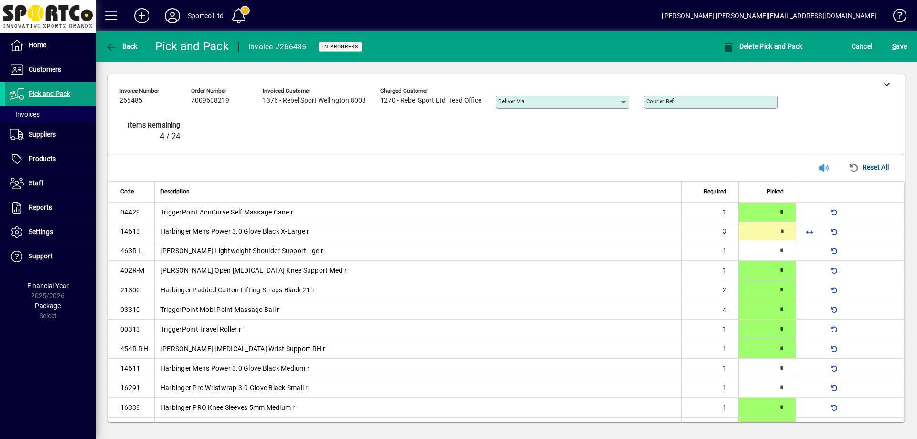
type input "*"
click at [902, 42] on span "S ave" at bounding box center [899, 46] width 15 height 15
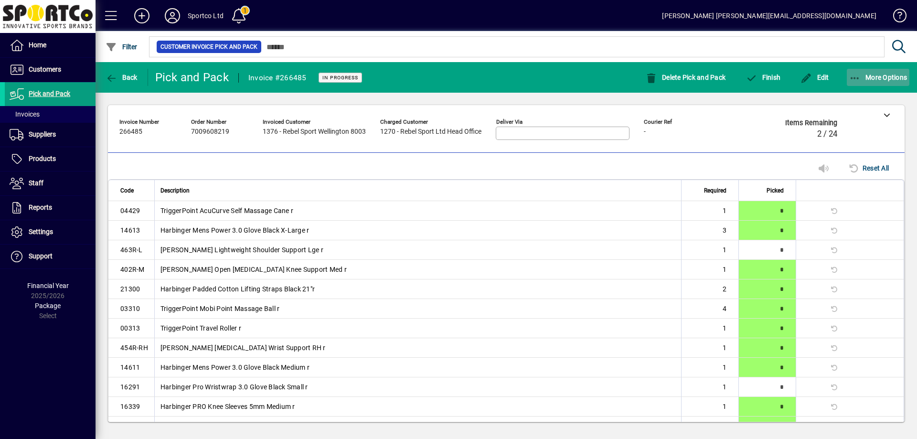
click at [849, 74] on icon "button" at bounding box center [855, 79] width 12 height 10
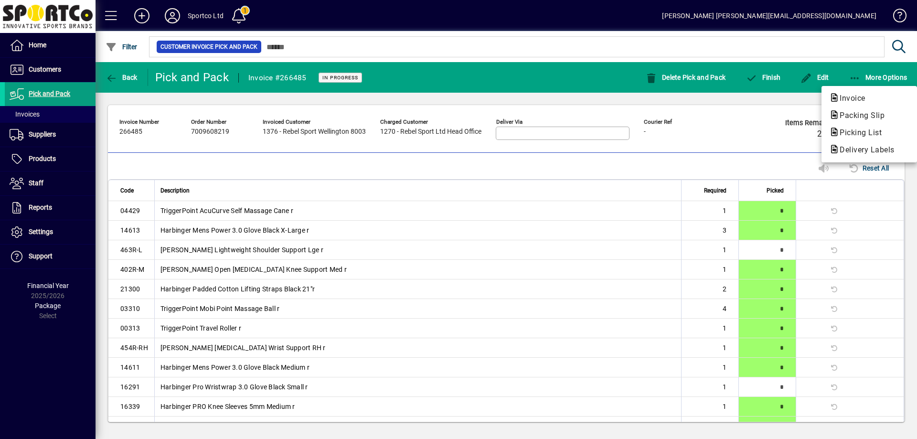
click at [763, 75] on div at bounding box center [458, 219] width 917 height 439
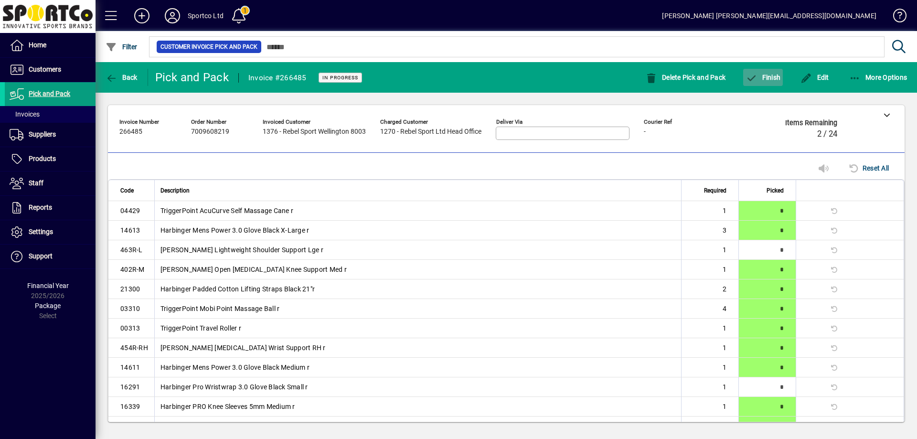
click at [763, 75] on span "Finish" at bounding box center [762, 78] width 35 height 8
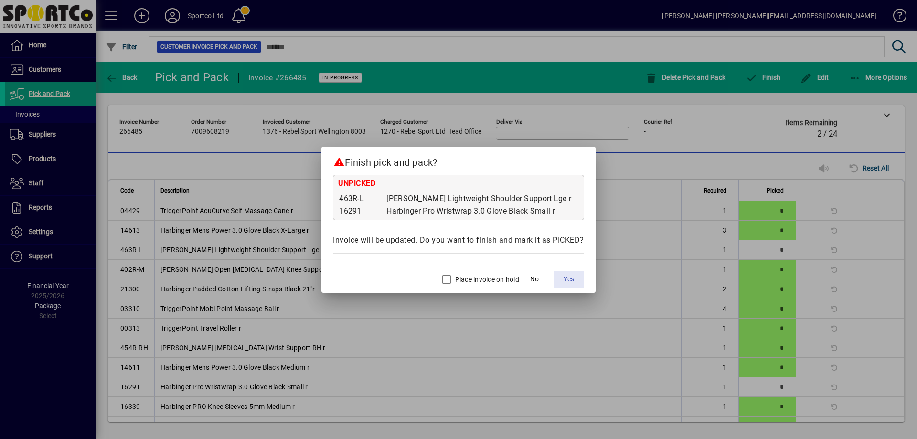
click at [570, 279] on span "Yes" at bounding box center [568, 279] width 11 height 10
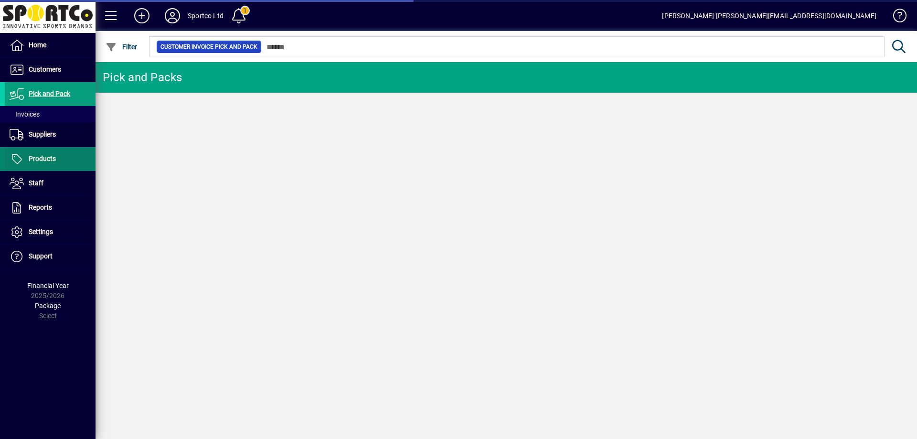
click at [40, 155] on span "Products" at bounding box center [42, 159] width 27 height 8
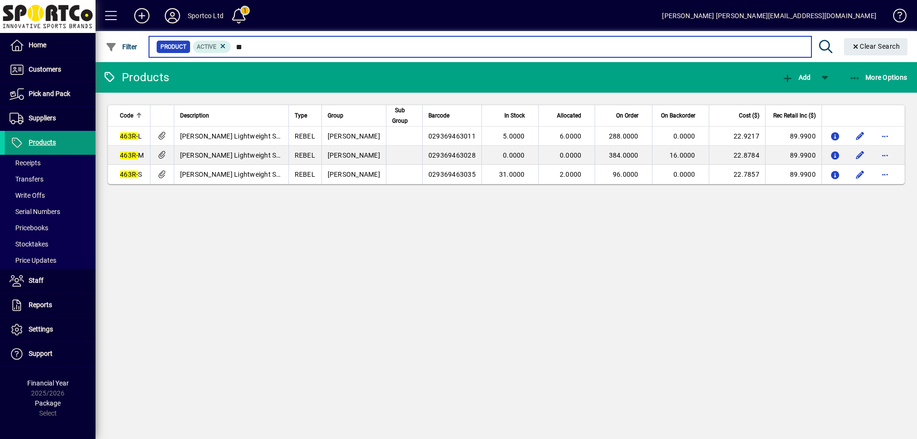
type input "*"
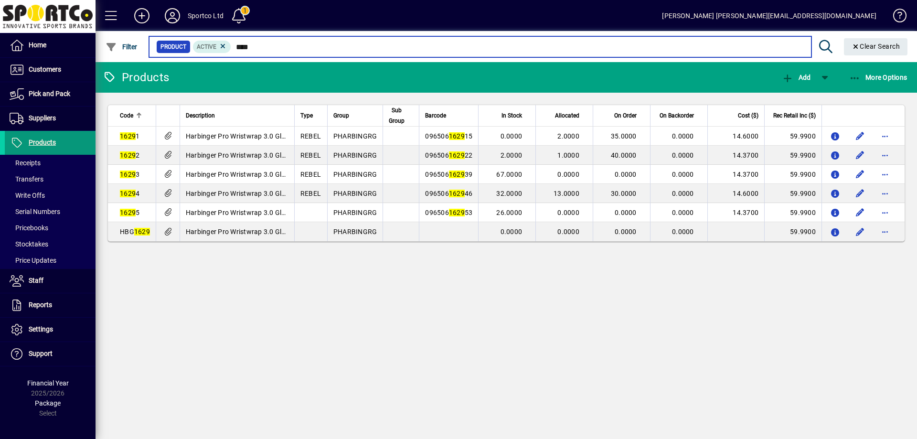
type input "*****"
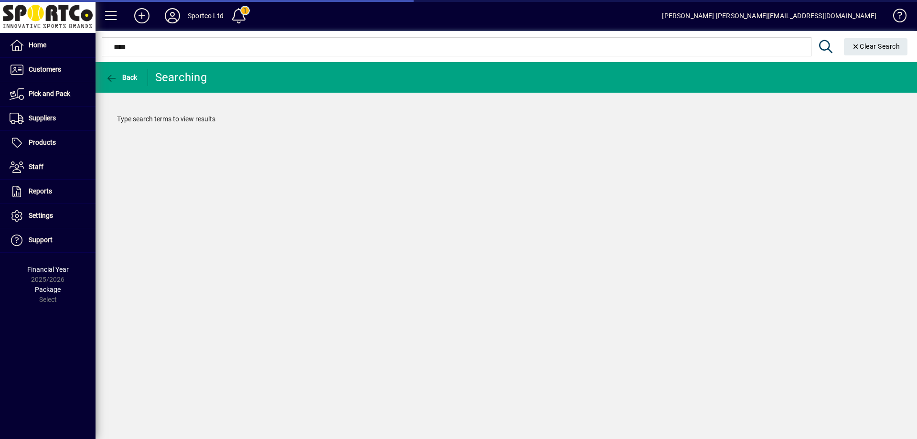
type input "*****"
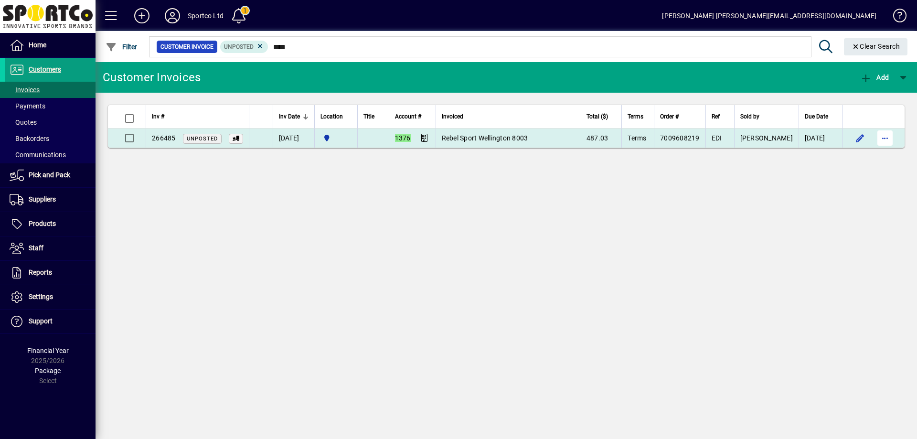
type input "****"
drag, startPoint x: 883, startPoint y: 138, endPoint x: 878, endPoint y: 134, distance: 6.1
click at [882, 137] on span "button" at bounding box center [884, 138] width 23 height 23
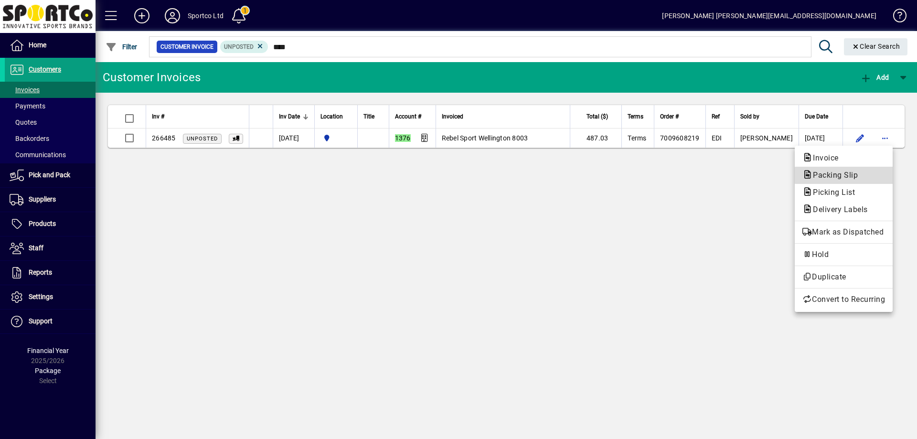
click at [855, 175] on span "Packing Slip" at bounding box center [832, 174] width 60 height 9
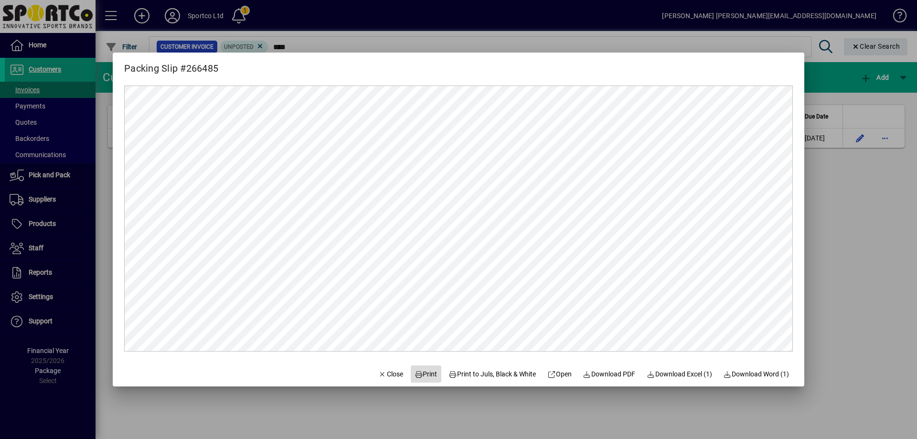
click at [423, 372] on span "Print" at bounding box center [425, 374] width 23 height 10
click at [397, 368] on mat-dialog-actions "Close Print Print to Juls, Black & White Open Download PDF Download Excel (1) D…" at bounding box center [583, 373] width 441 height 25
click at [380, 377] on span "Close" at bounding box center [390, 374] width 25 height 10
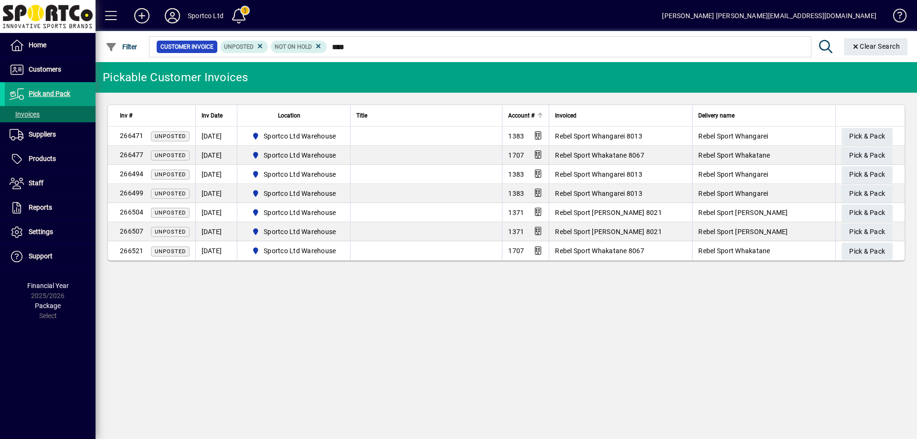
click at [513, 114] on span "Account #" at bounding box center [521, 115] width 26 height 11
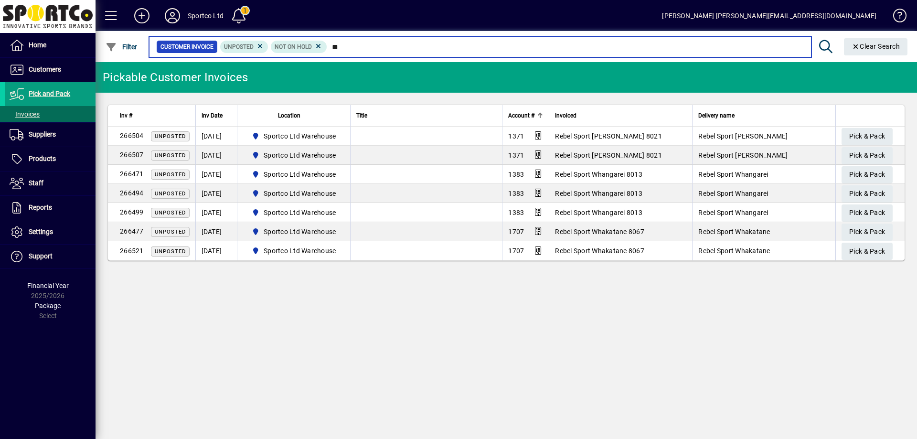
type input "*"
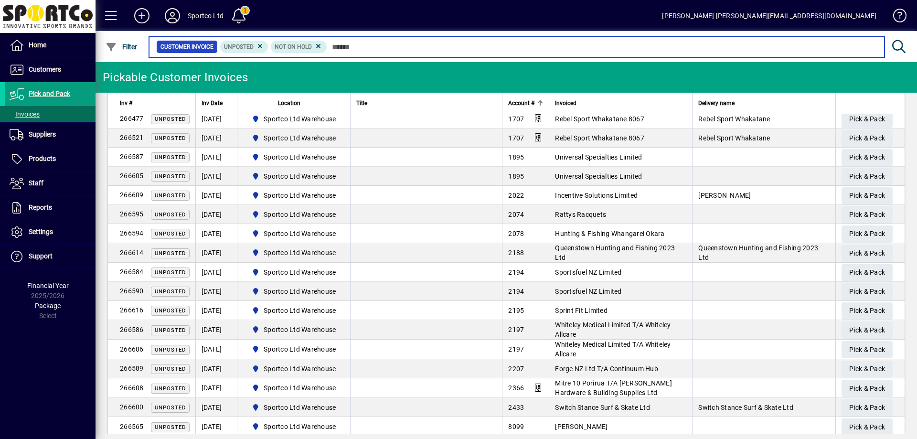
scroll to position [299, 0]
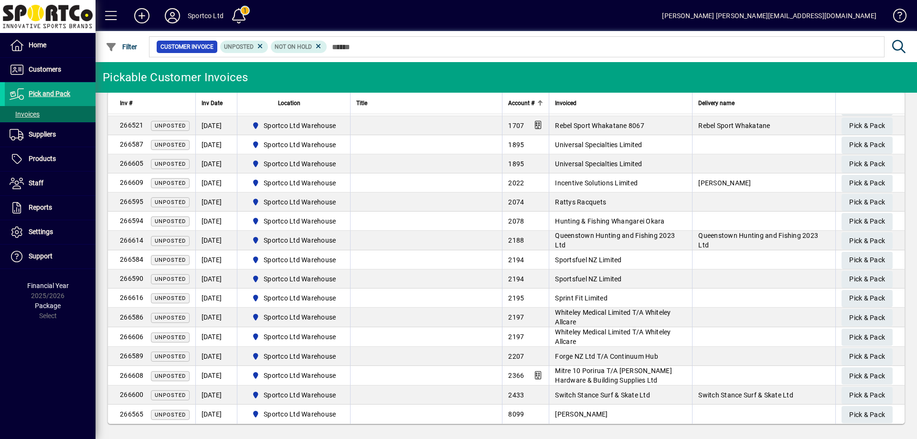
click at [519, 99] on span "Account #" at bounding box center [521, 103] width 26 height 11
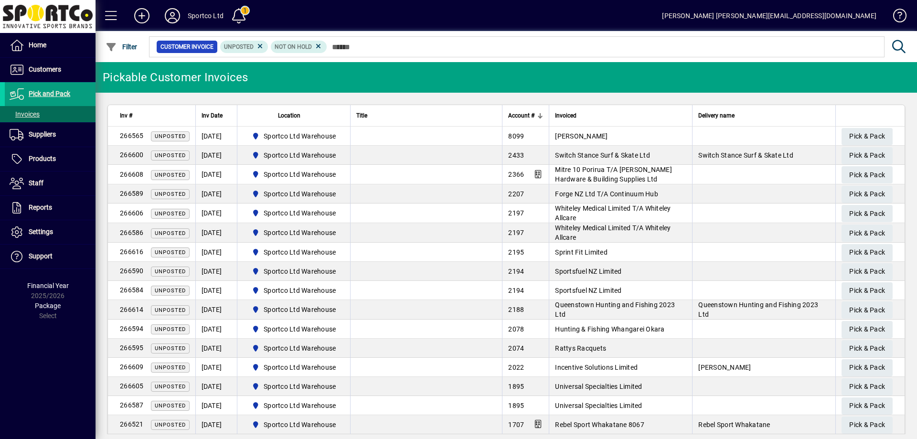
click at [518, 111] on span "Account #" at bounding box center [521, 115] width 26 height 11
